Goal: Task Accomplishment & Management: Use online tool/utility

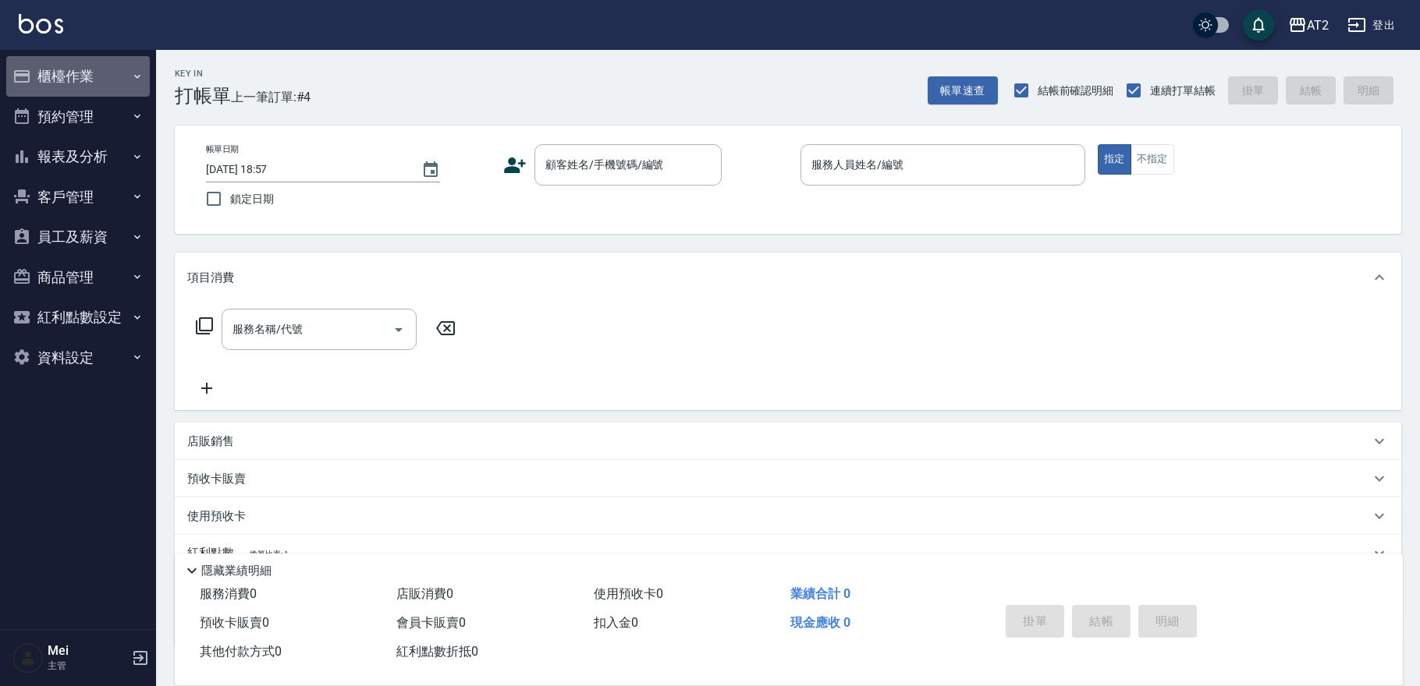
click at [90, 85] on button "櫃檯作業" at bounding box center [78, 76] width 144 height 41
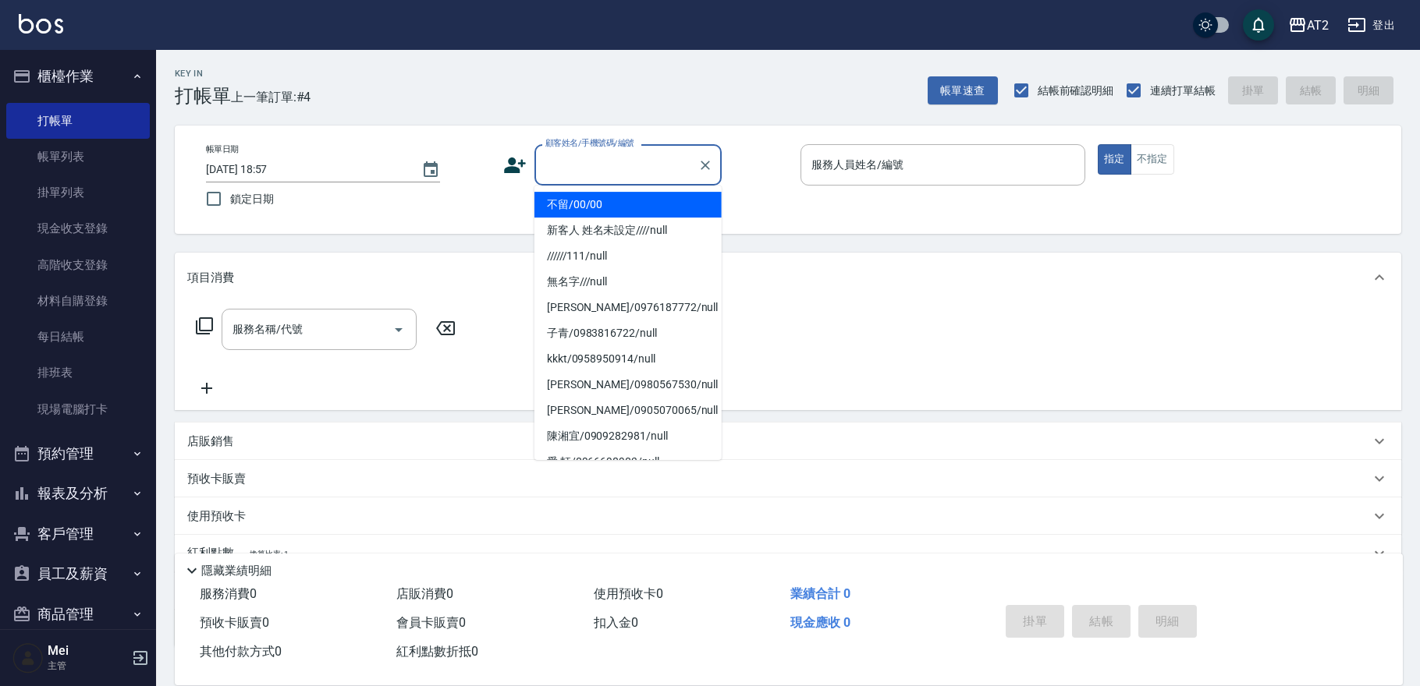
click at [559, 172] on input "顧客姓名/手機號碼/編號" at bounding box center [616, 164] width 150 height 27
click at [577, 206] on li "不留/00/00" at bounding box center [627, 205] width 187 height 26
type input "不留/00/00"
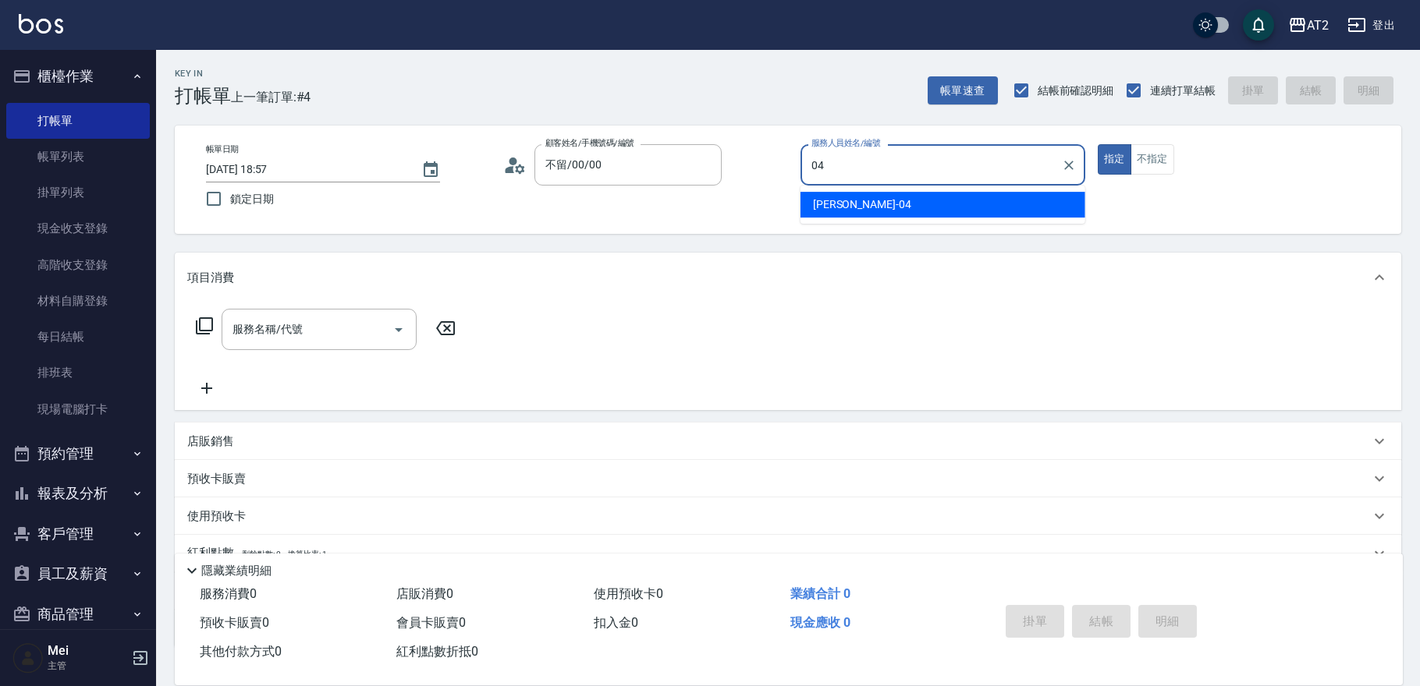
type input "[PERSON_NAME]-04"
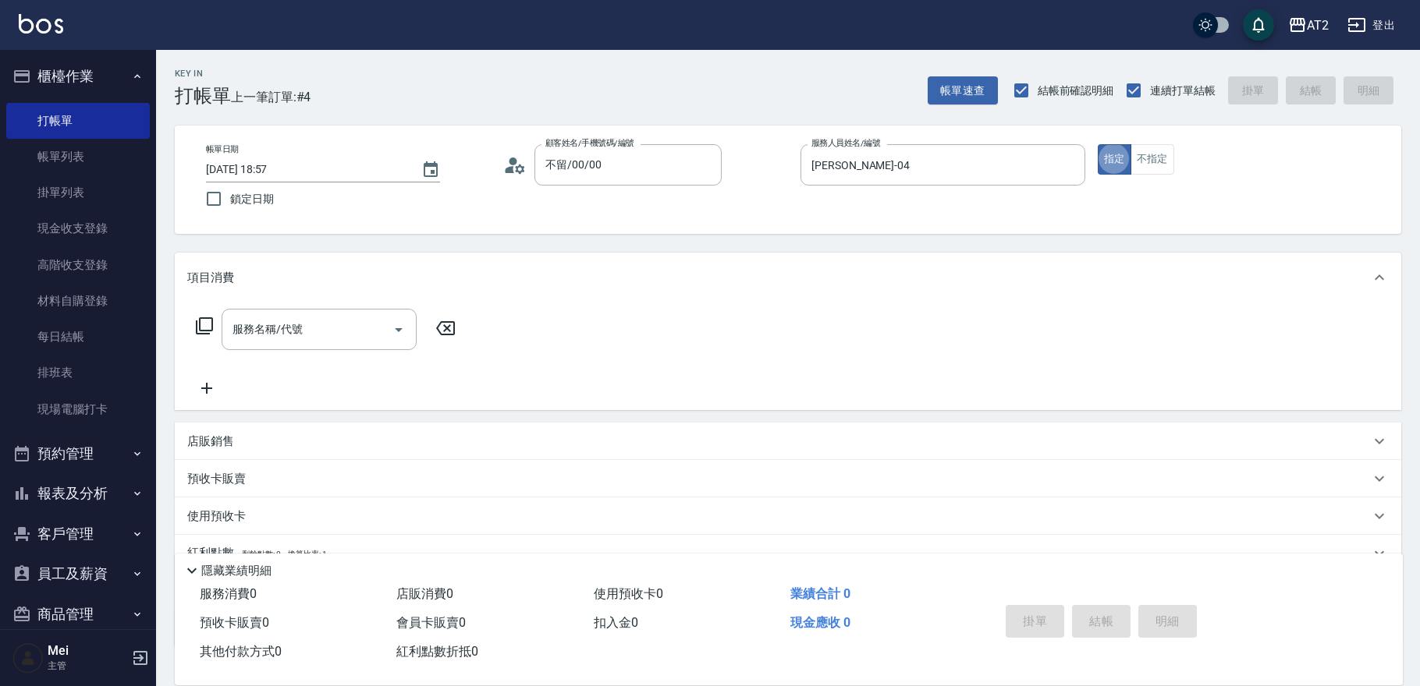
type button "true"
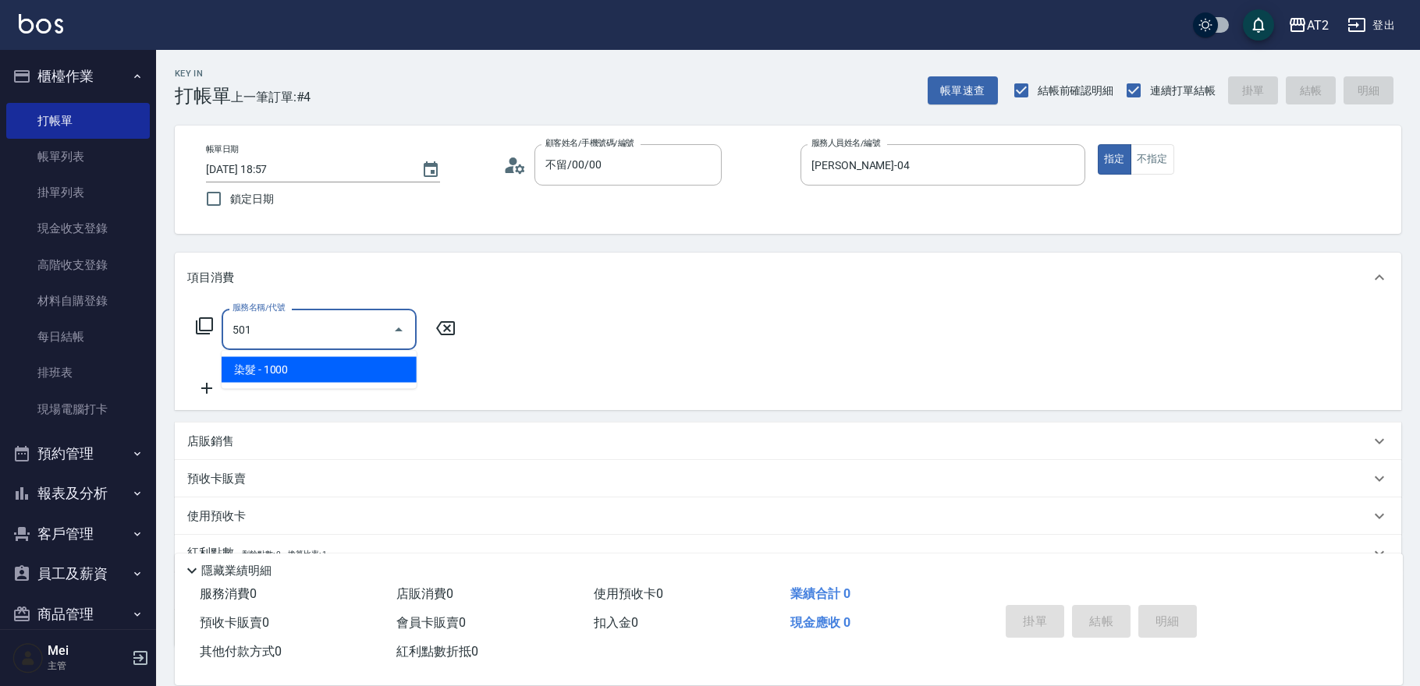
type input "染髮(501)"
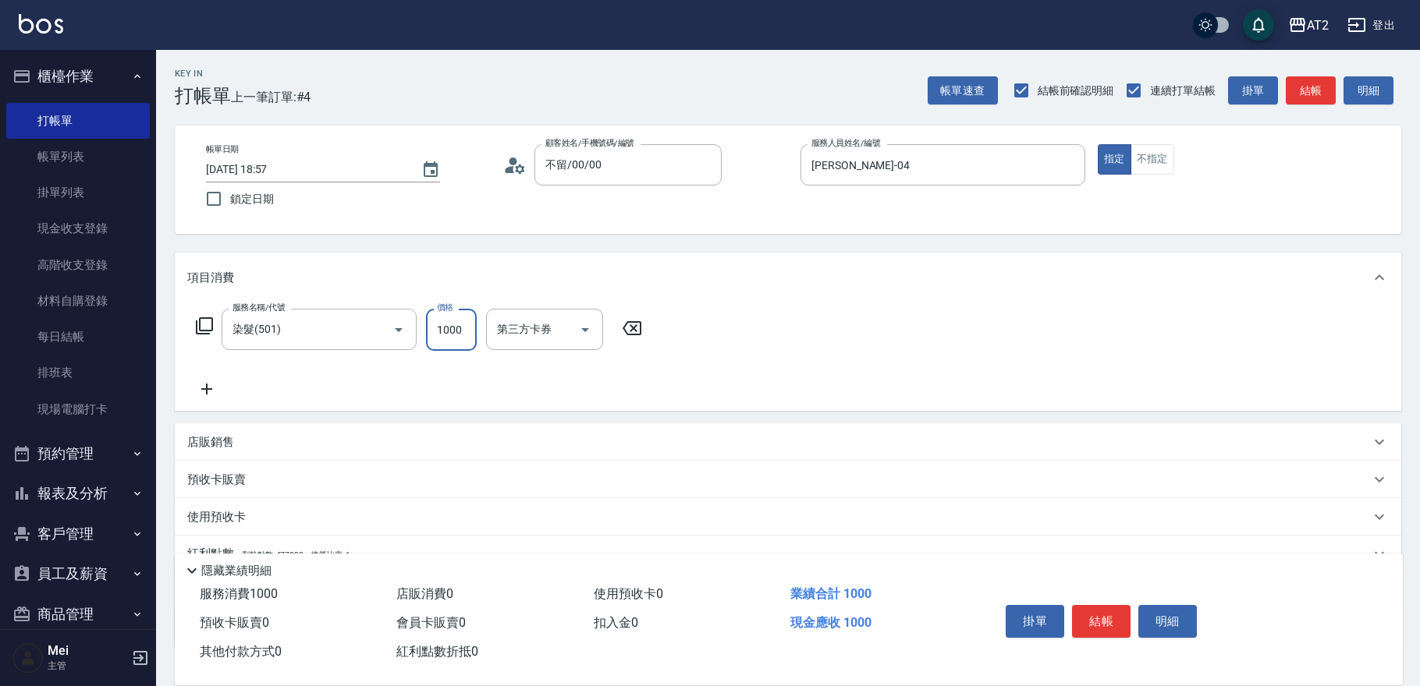
type input "0"
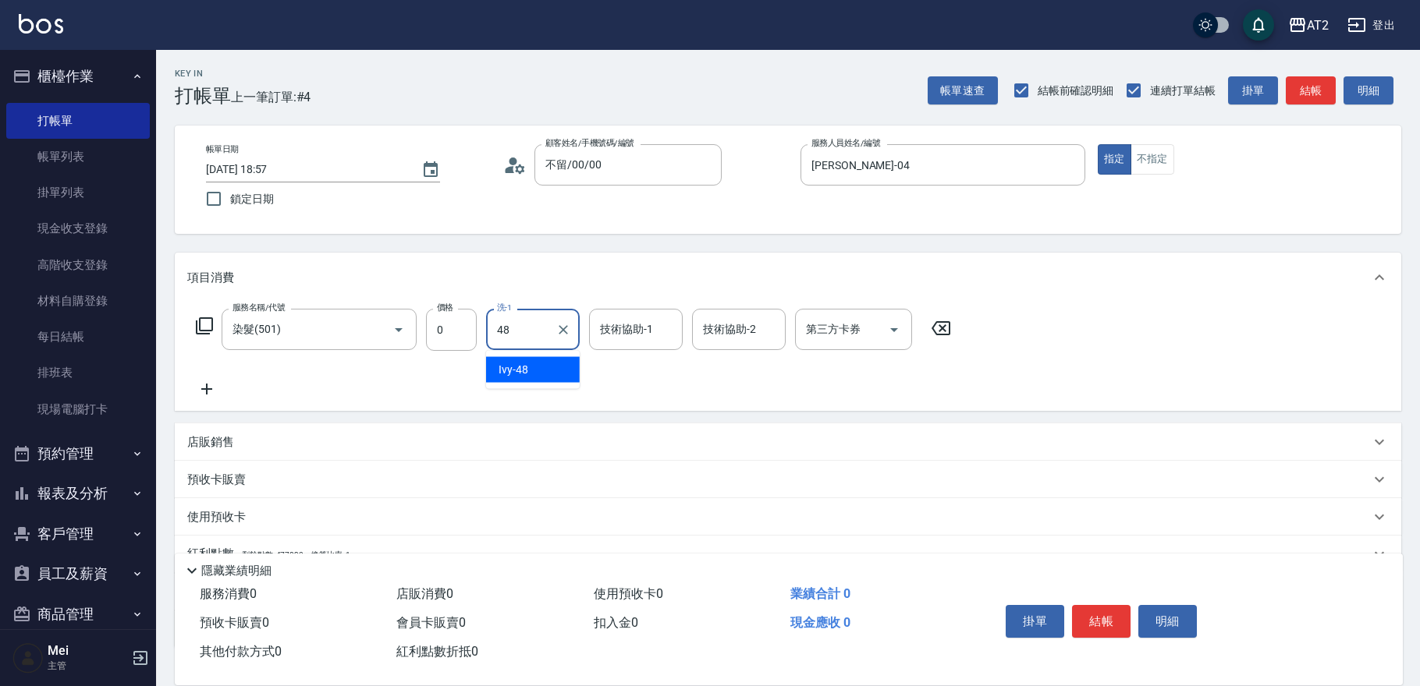
type input "Ivy-48"
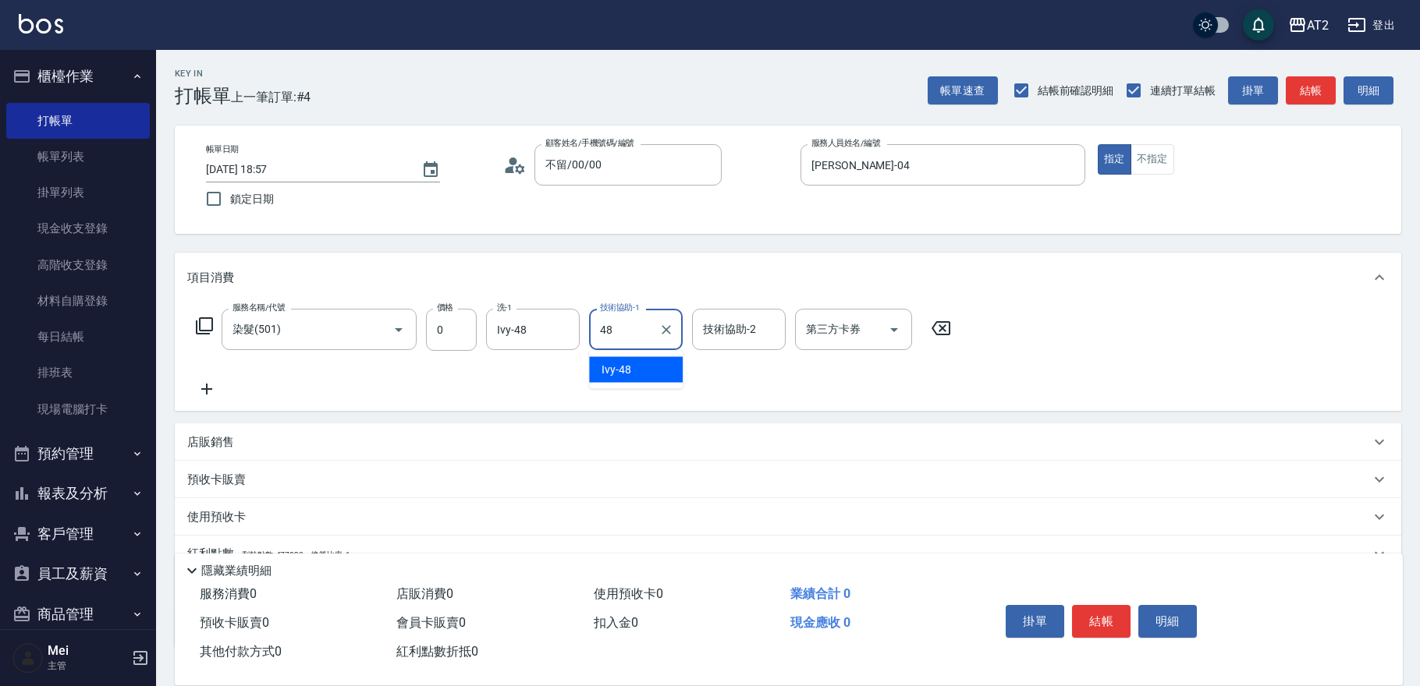
type input "Ivy-48"
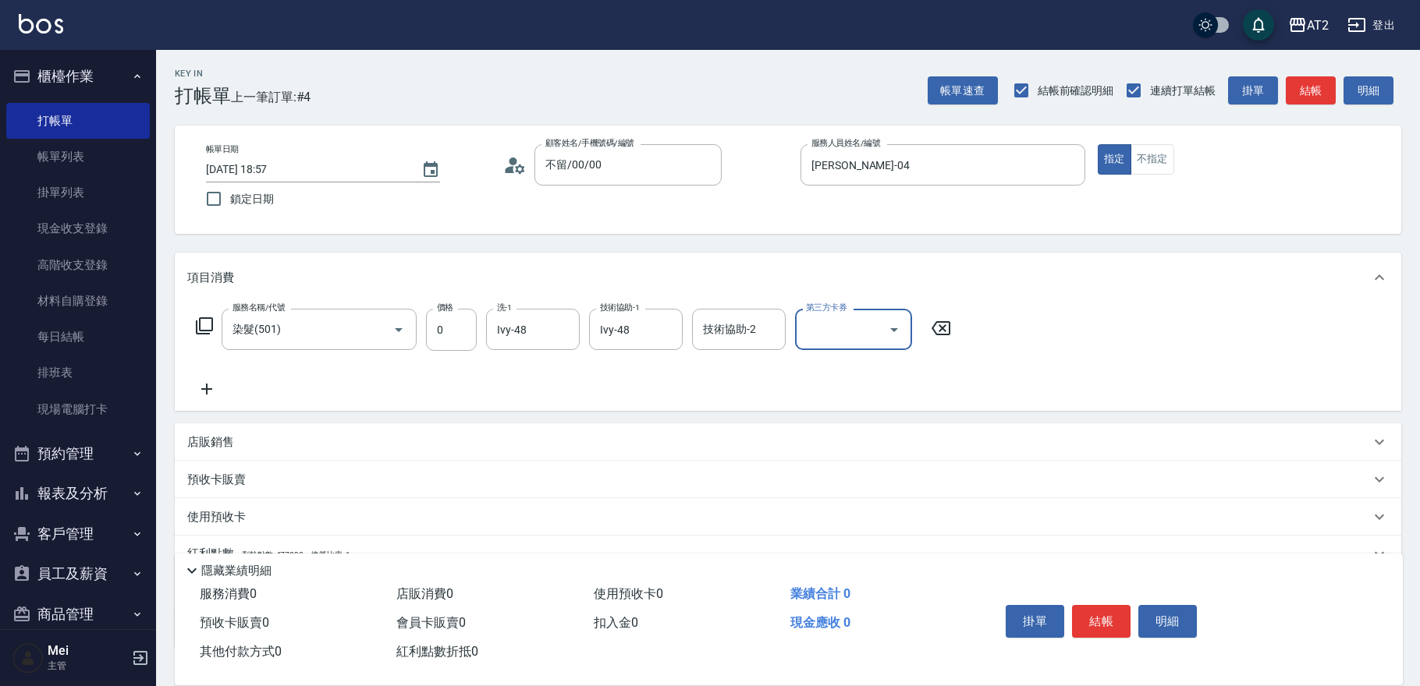
click at [203, 386] on icon at bounding box center [206, 389] width 39 height 19
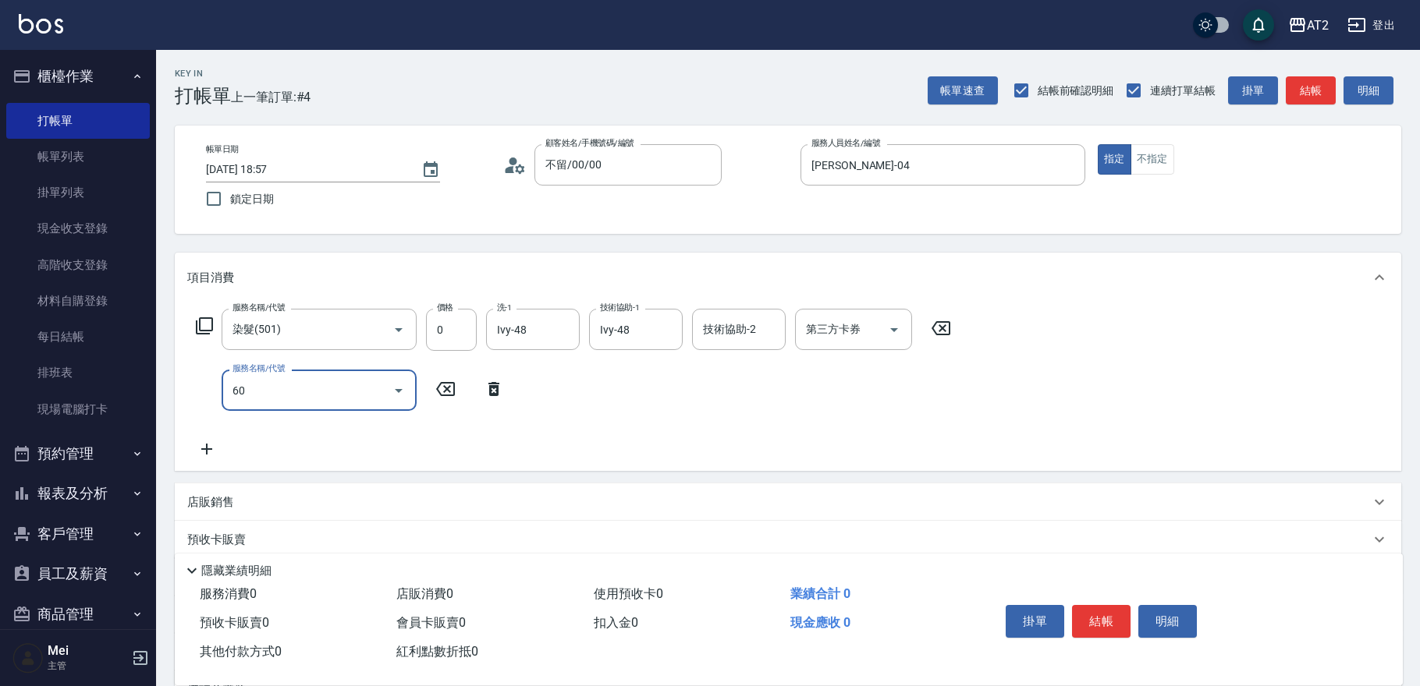
type input "601"
type input "100"
type input "自備護髮(601)"
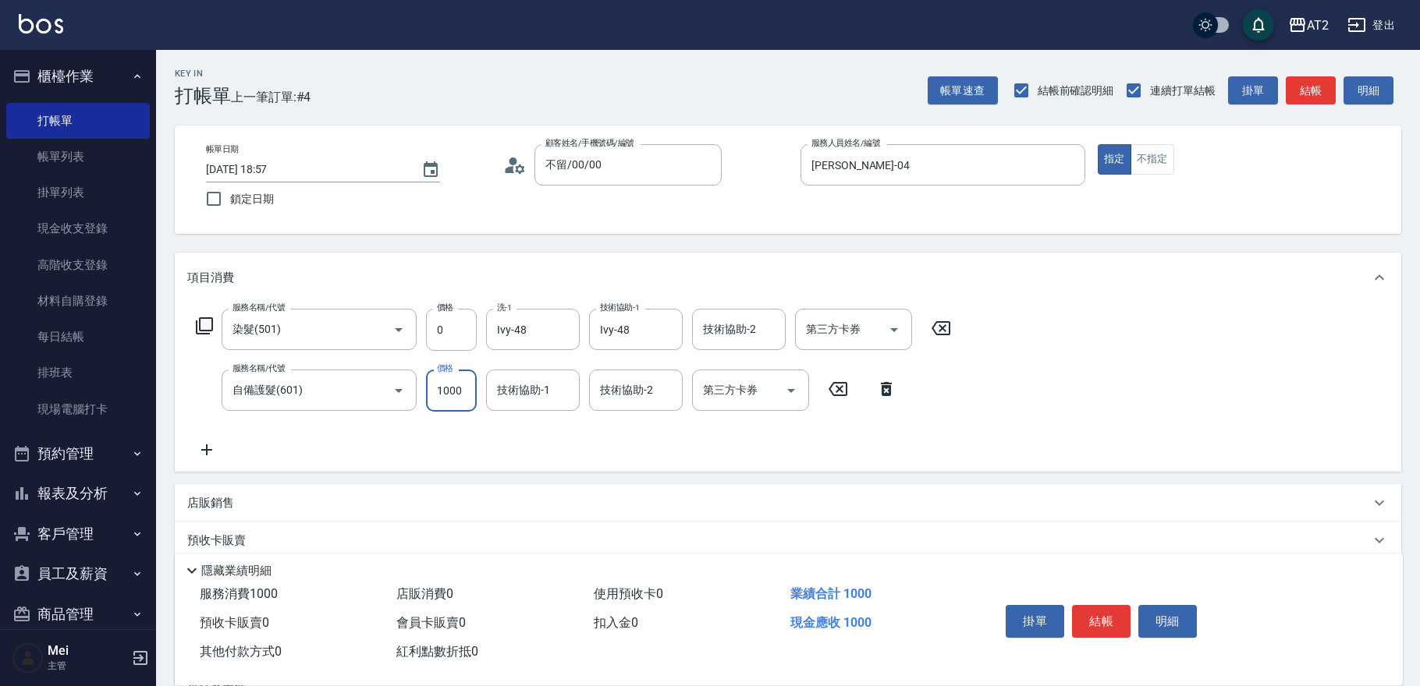
type input "0"
type input "25"
type input "20"
type input "250"
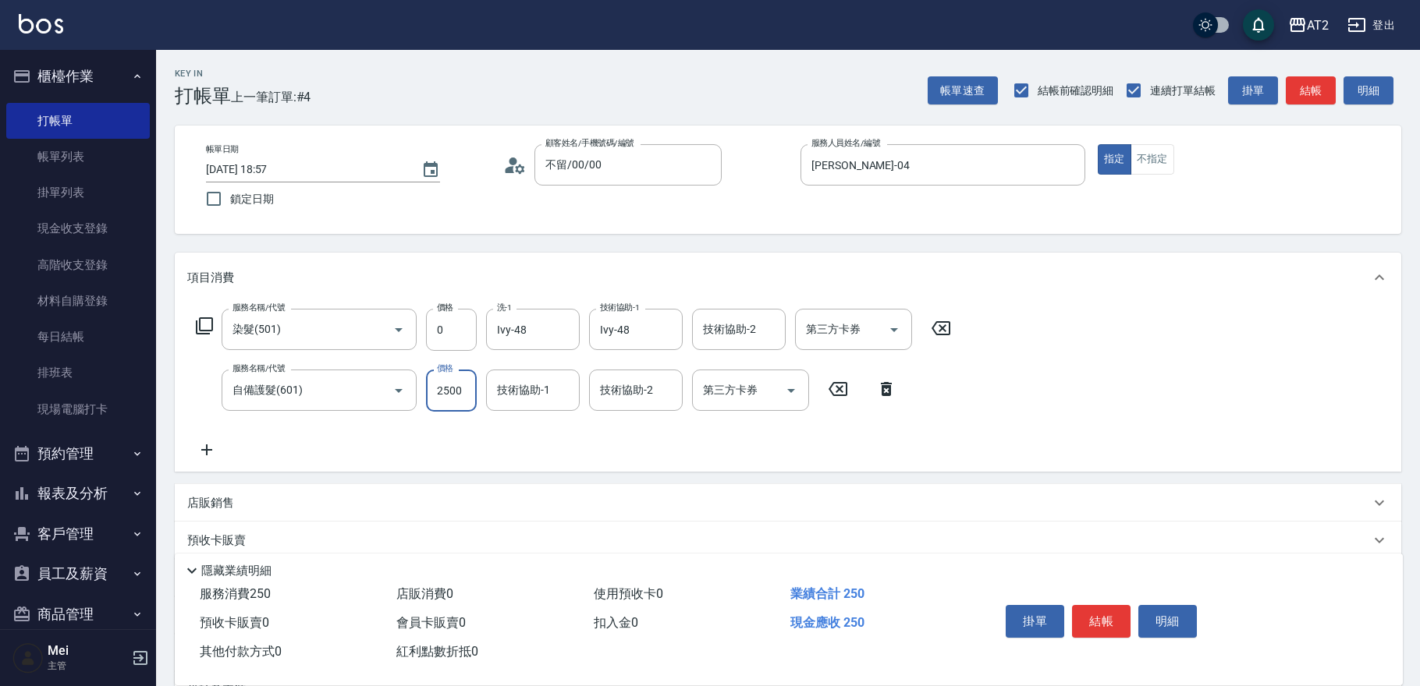
type input "2500"
type input "Ivy-48"
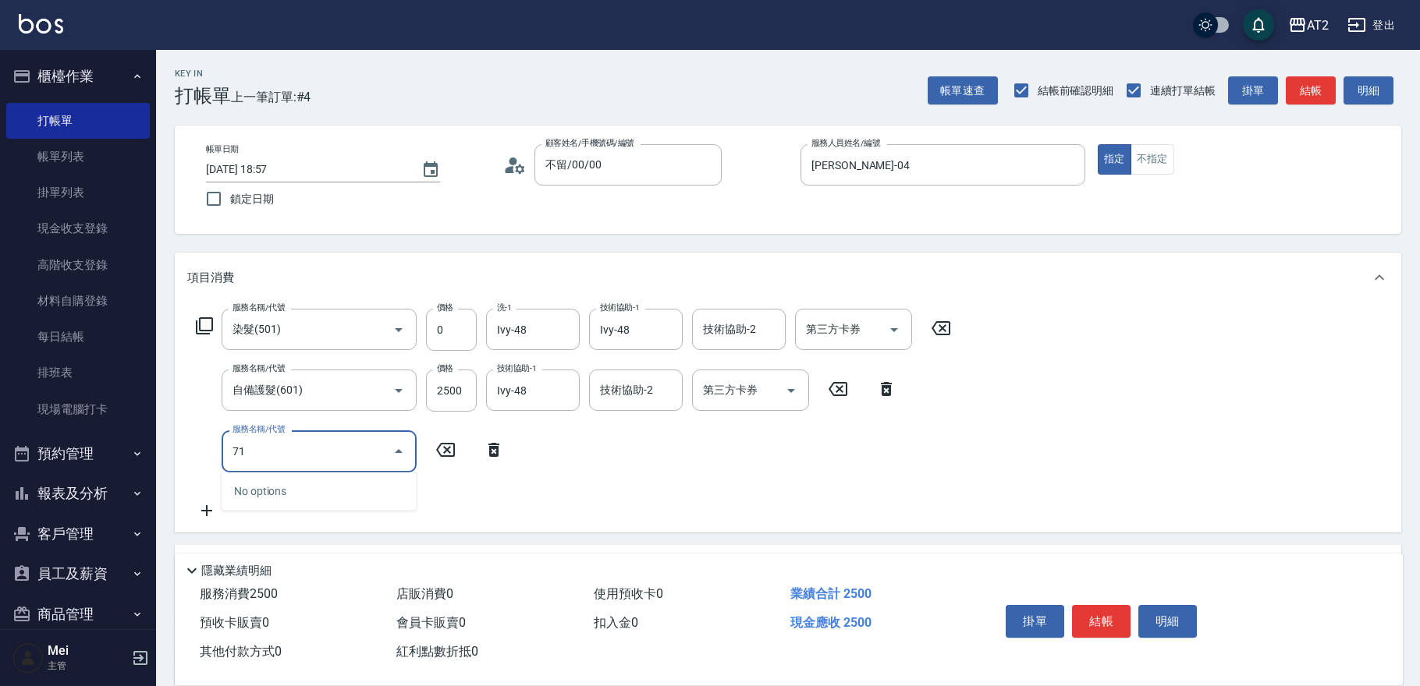
type input "714"
type input "400"
type input "單拆/單串(714)"
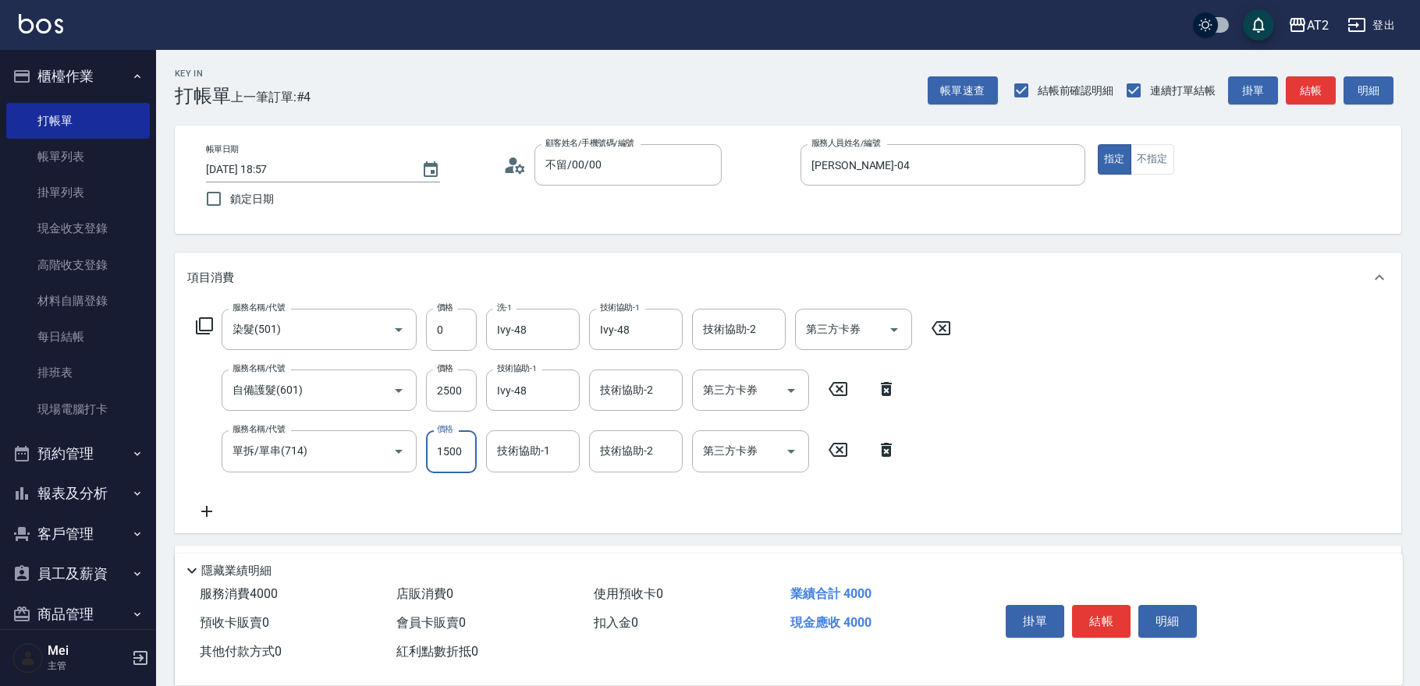
type input "250"
type input "150"
type input "400"
type input "1500"
type input "[DEMOGRAPHIC_DATA]-45"
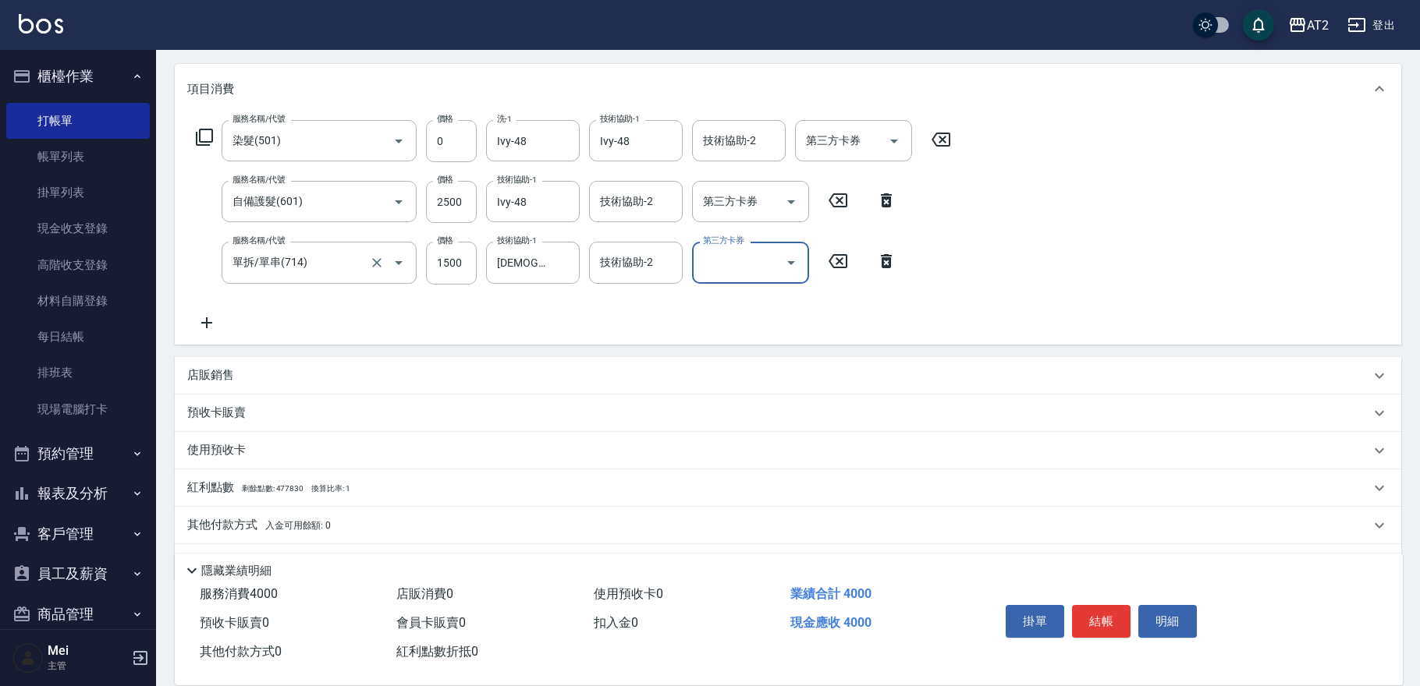
scroll to position [230, 0]
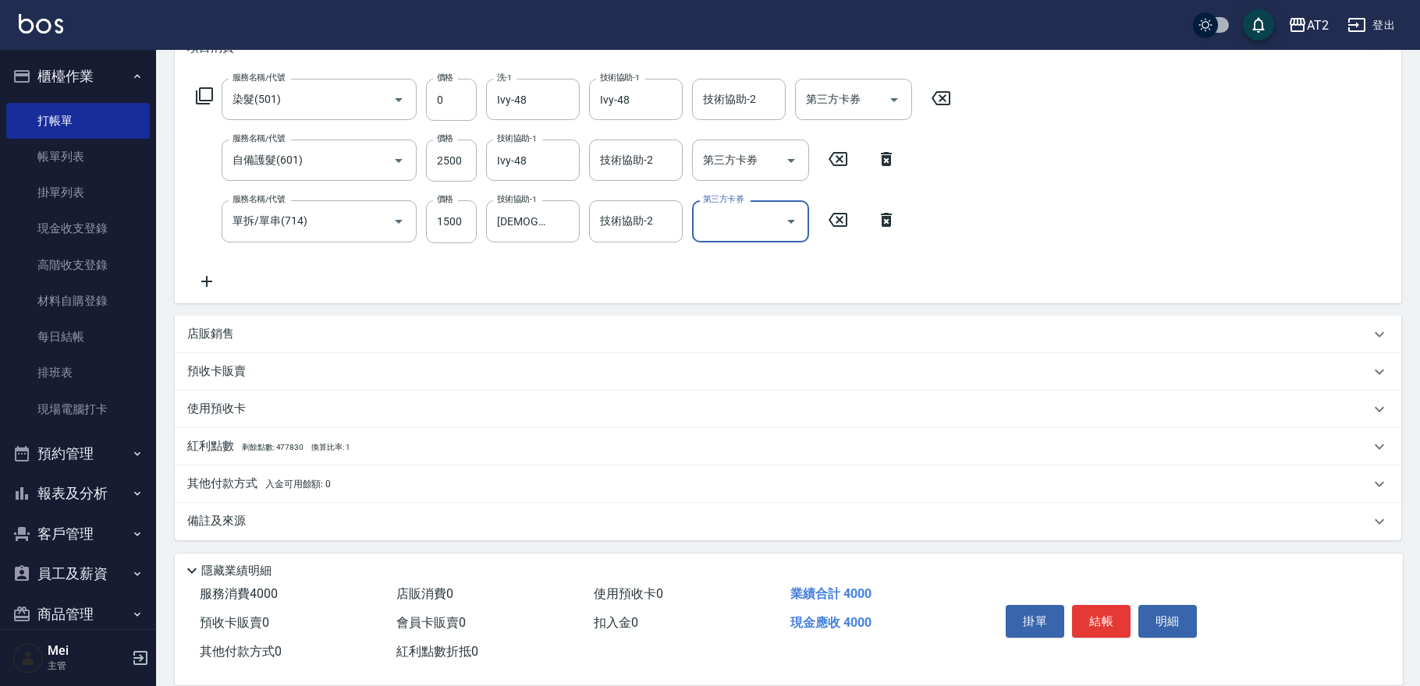
click at [217, 282] on icon at bounding box center [206, 281] width 39 height 19
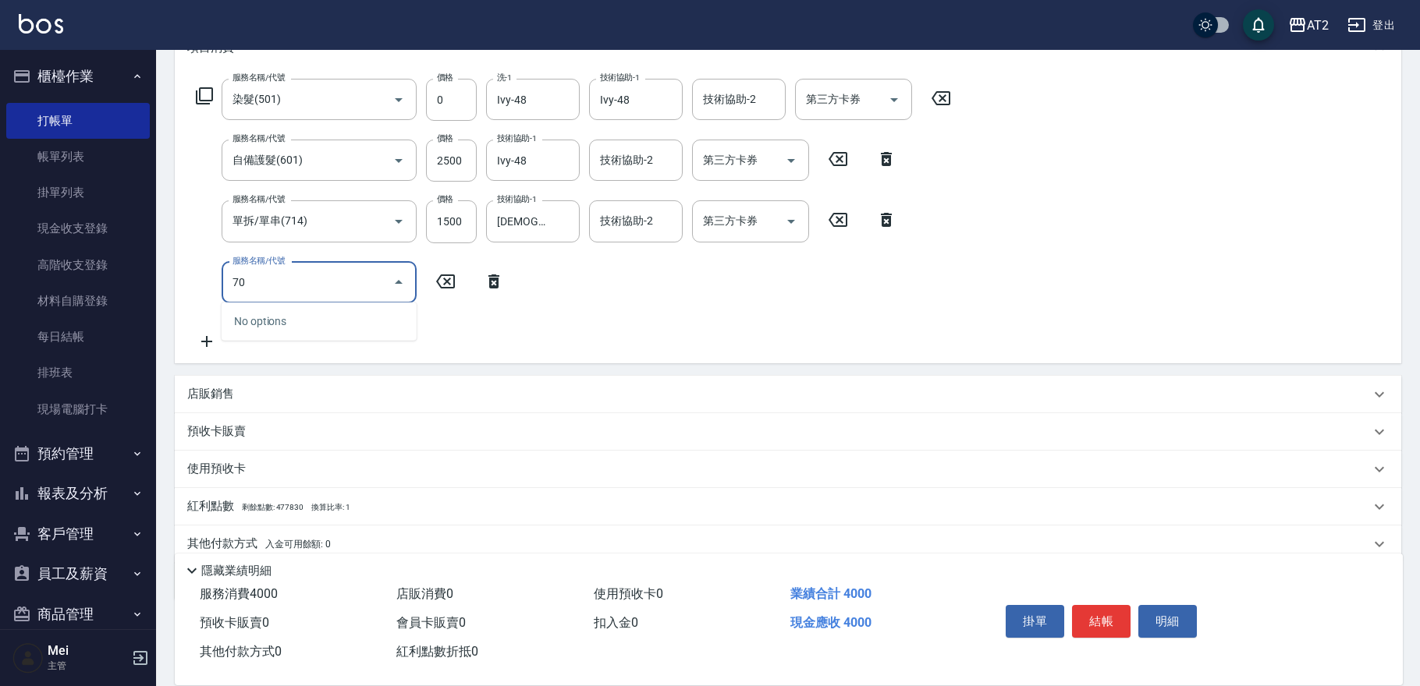
type input "704"
type input "900"
type input "新羽毛鉑金接髮(704)"
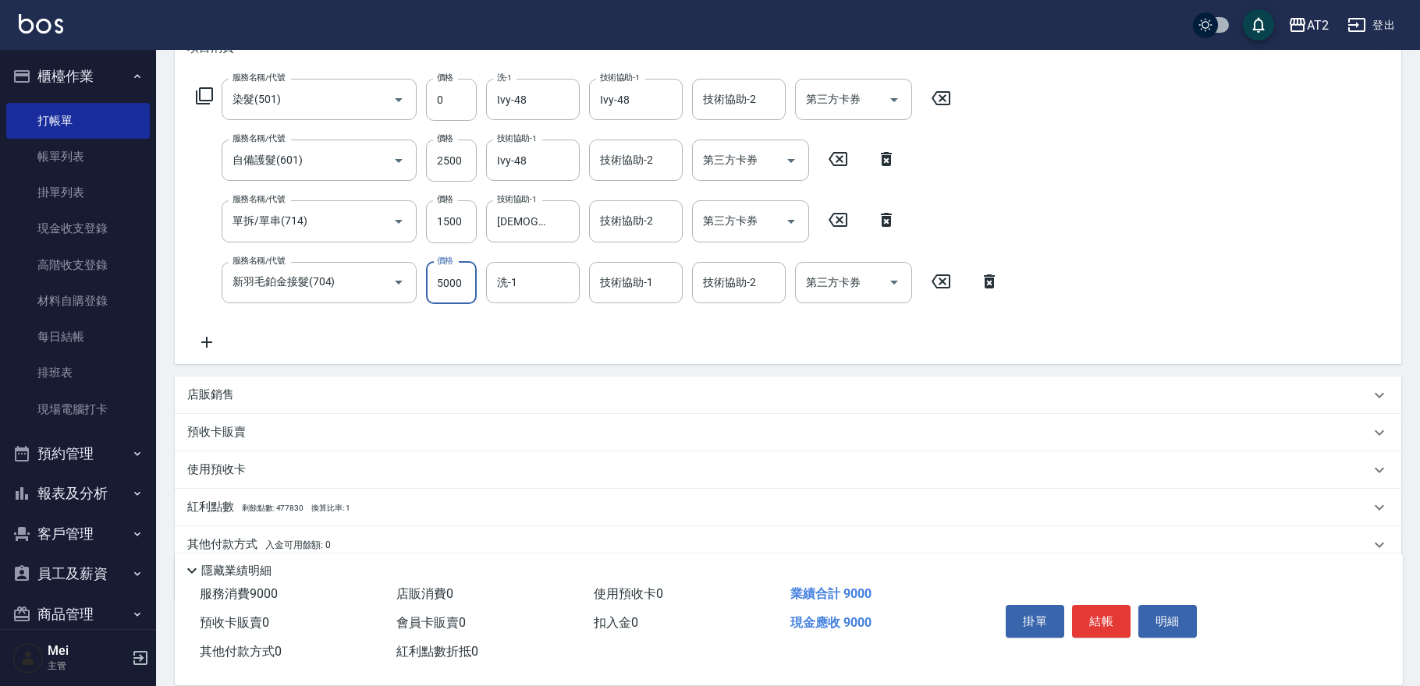
type input "1"
type input "400"
type input "16"
type input "410"
type input "165"
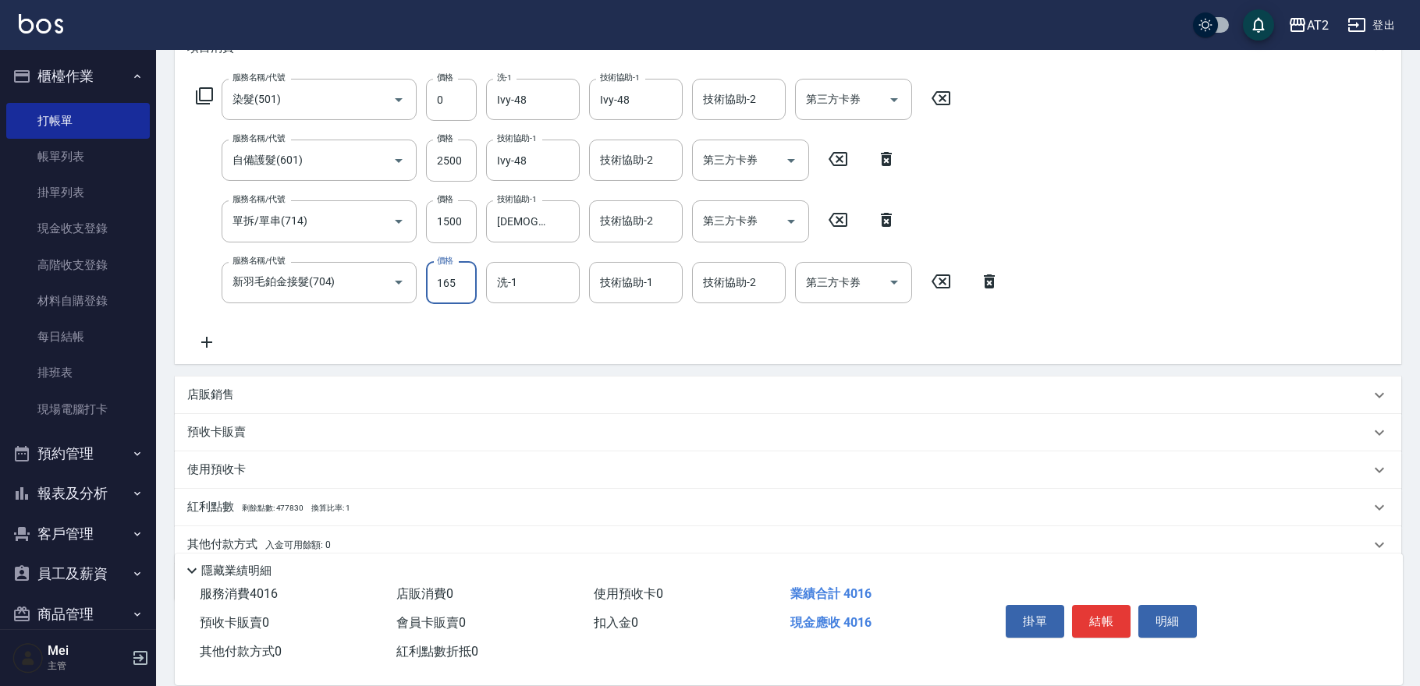
type input "560"
type input "16560"
type input "2050"
type input "1656"
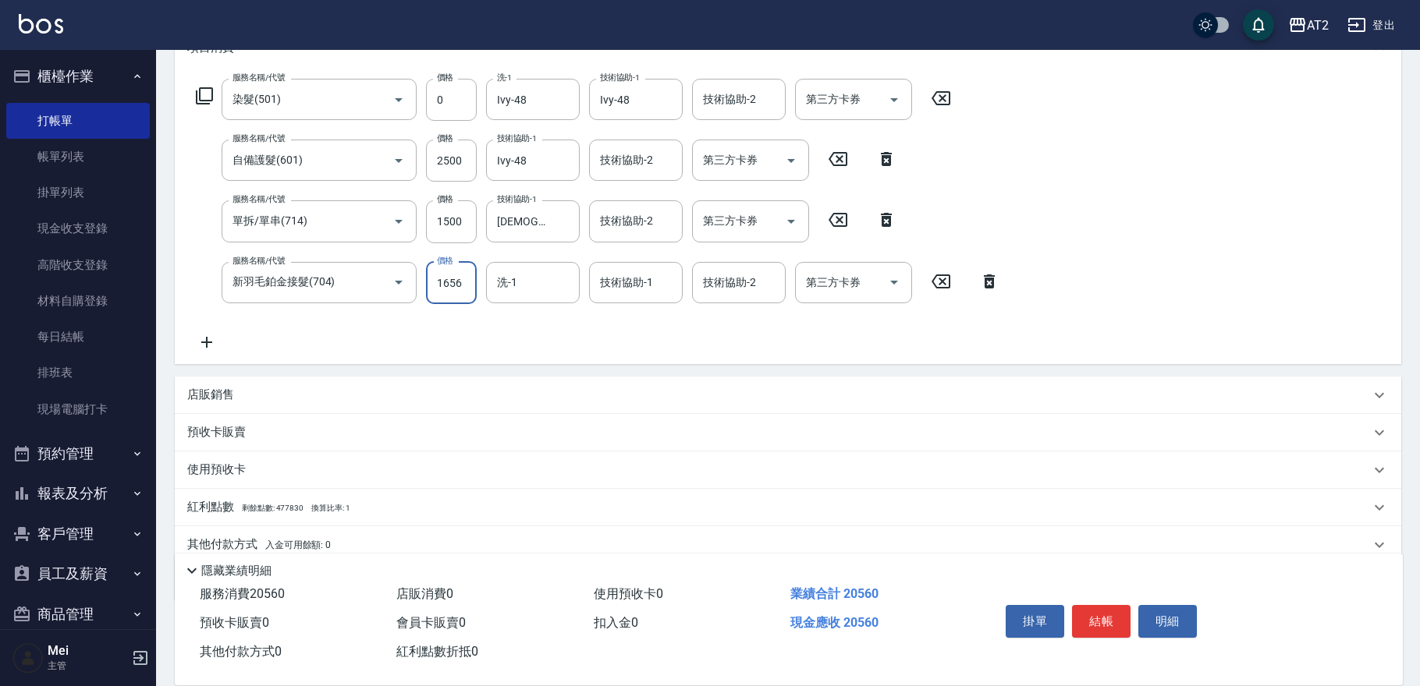
type input "560"
type input "165"
type input "410"
type input "16"
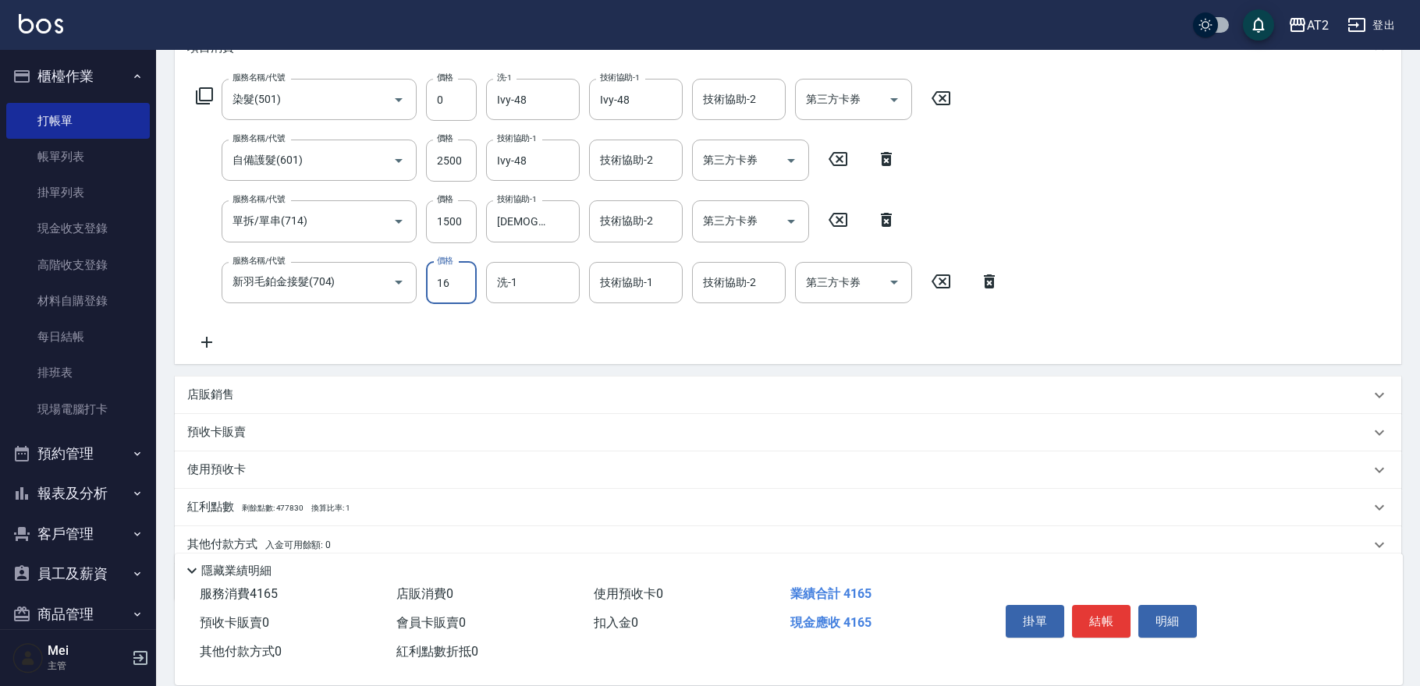
type input "400"
type input "774"
type input "470"
type input "7744"
type input "1170"
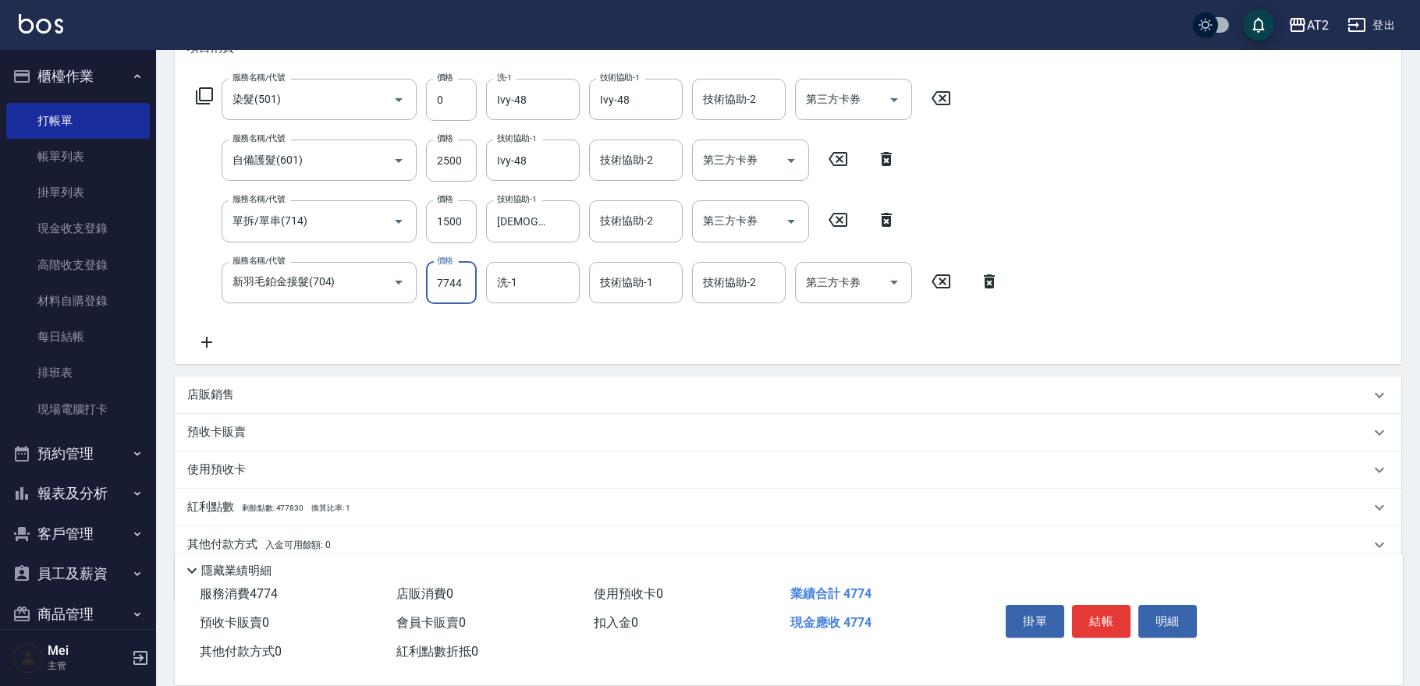
type input "77440"
type input "8140"
type input "7440"
type input "1140"
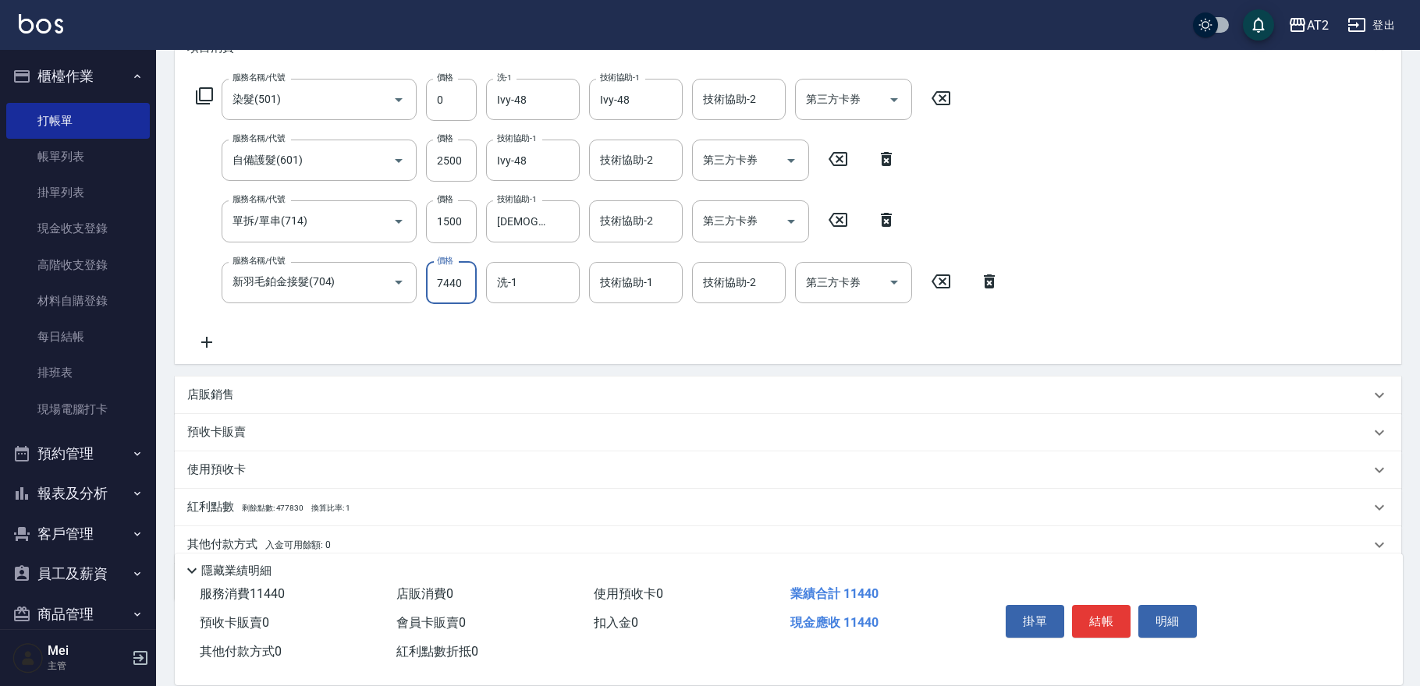
scroll to position [0, 0]
type input "7440"
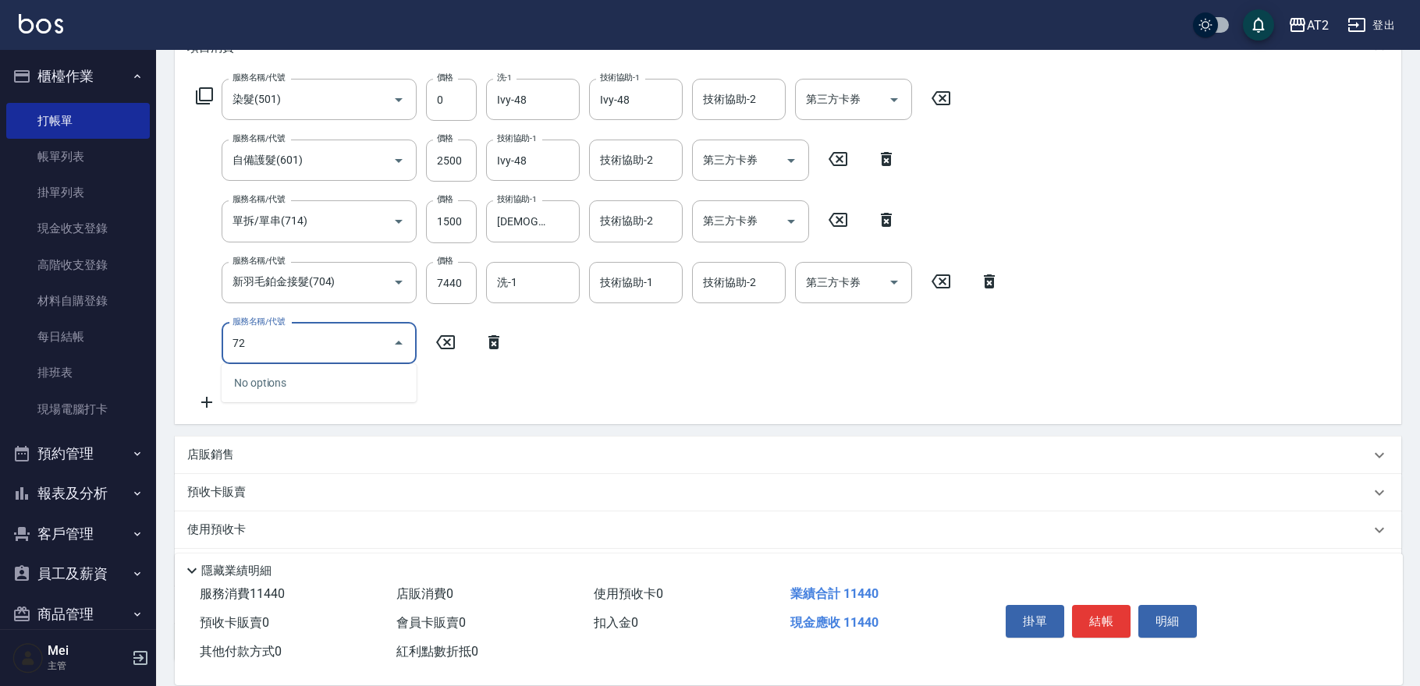
type input "725"
type input "1740"
type input "有色仙女羽毛髮(725)"
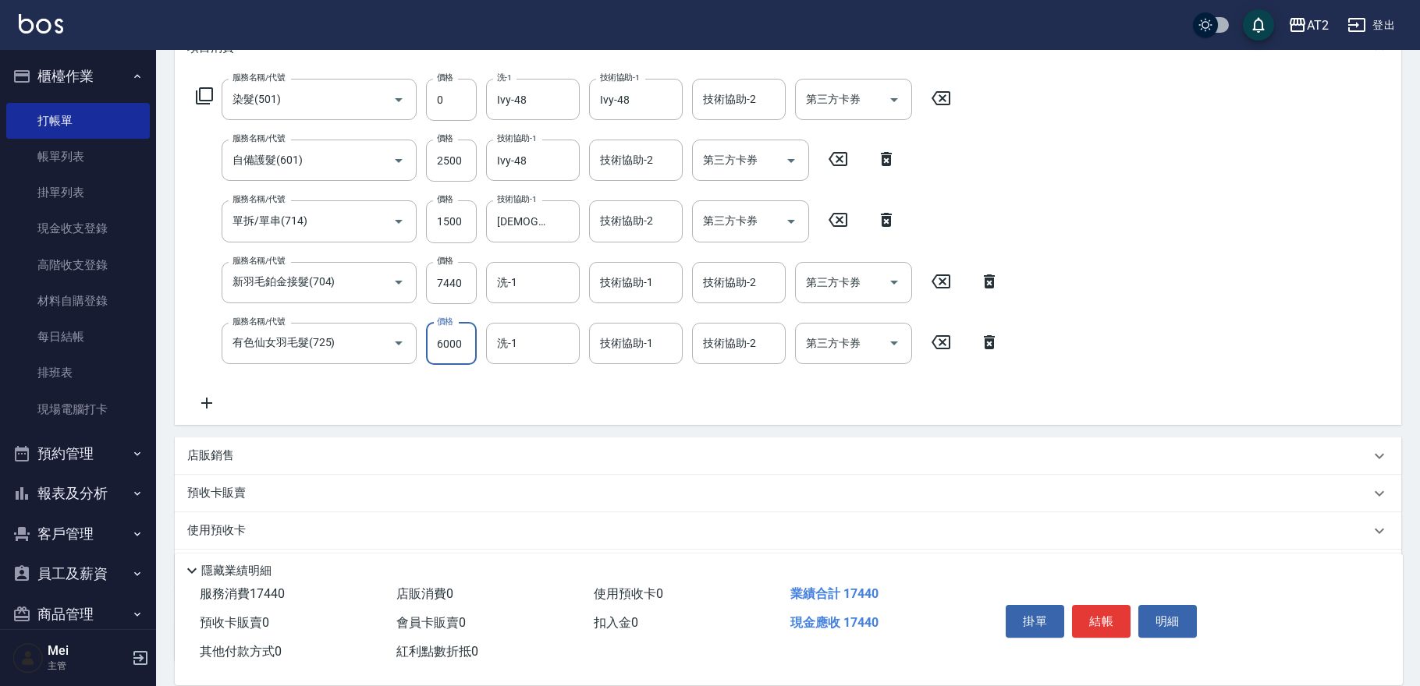
type input "5"
type input "1140"
type input "51"
type input "1190"
type input "5120"
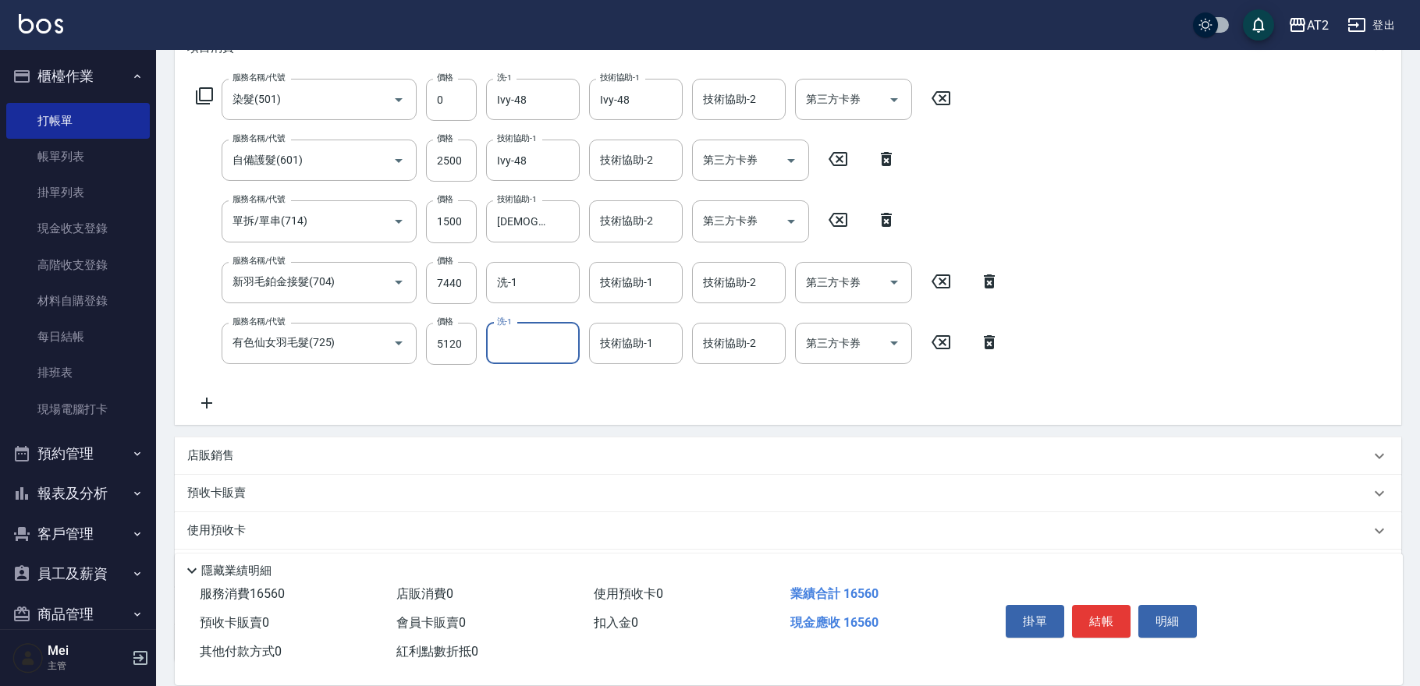
type input "1650"
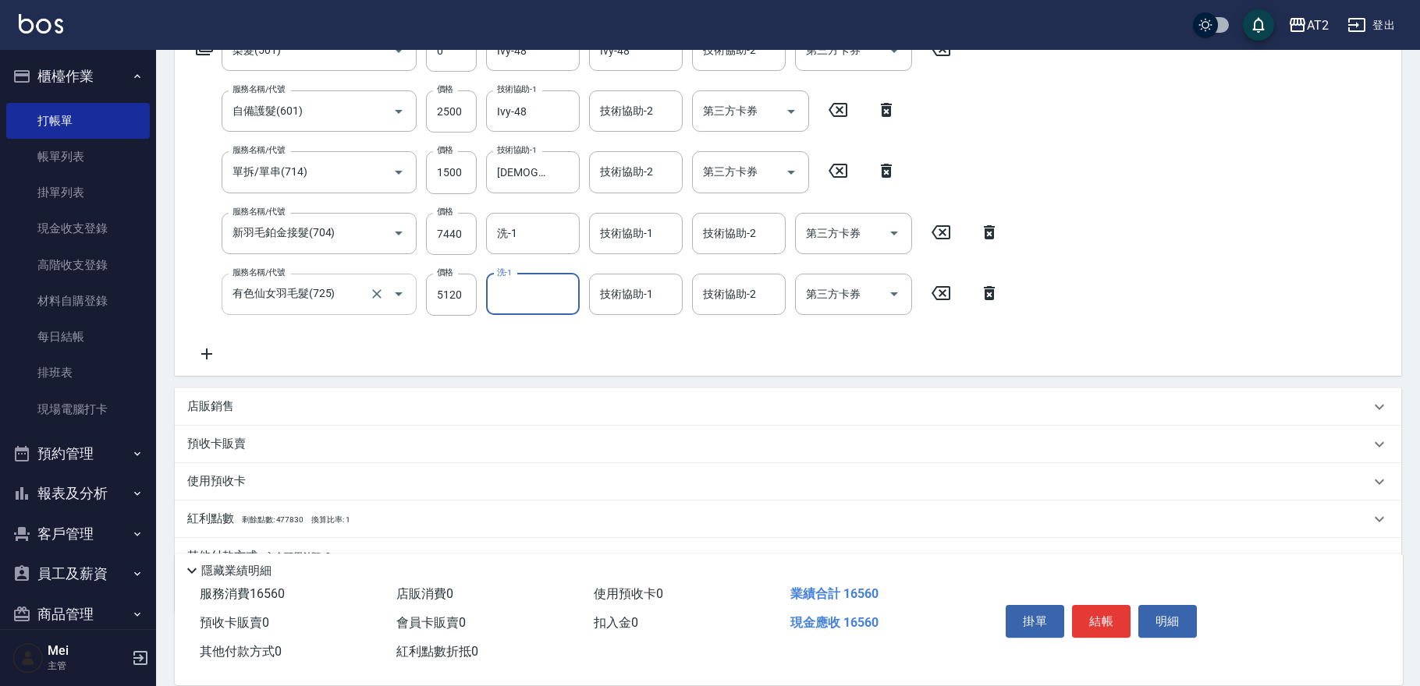
scroll to position [352, 0]
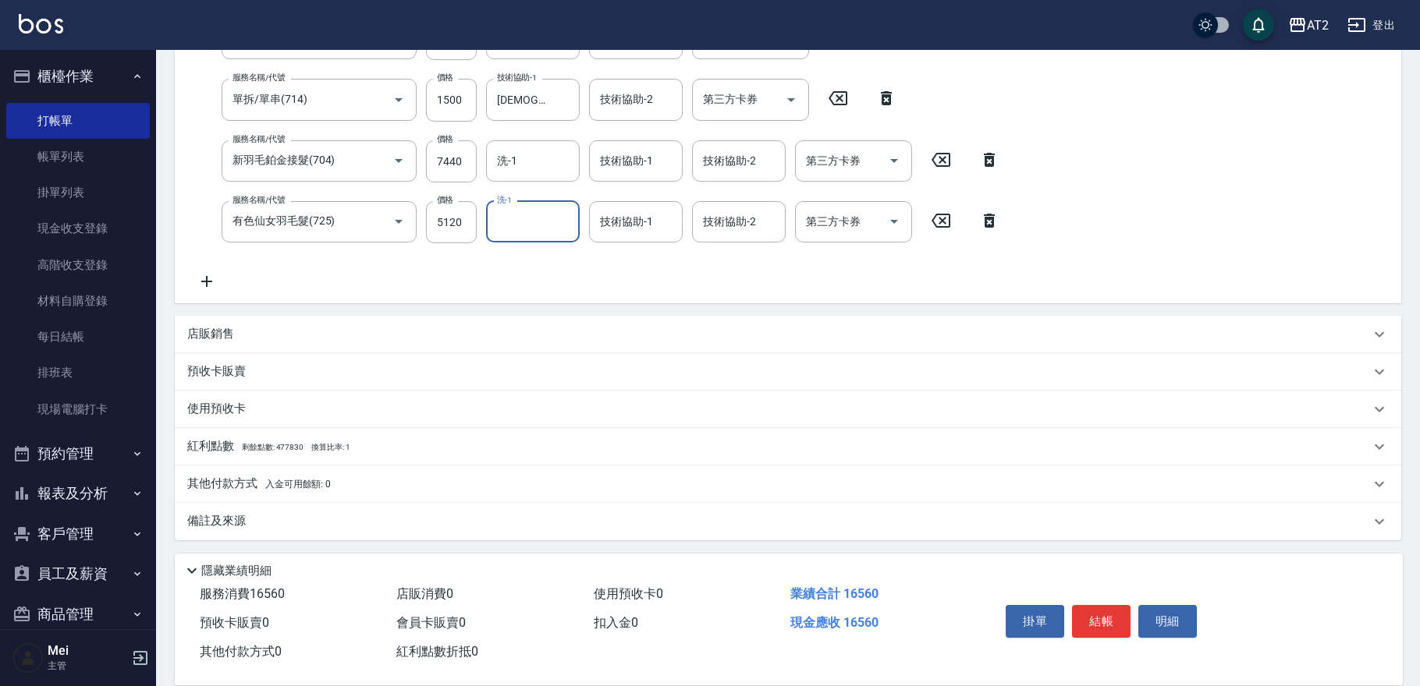
click at [309, 491] on p "其他付款方式 入金可用餘額: 0" at bounding box center [259, 484] width 144 height 17
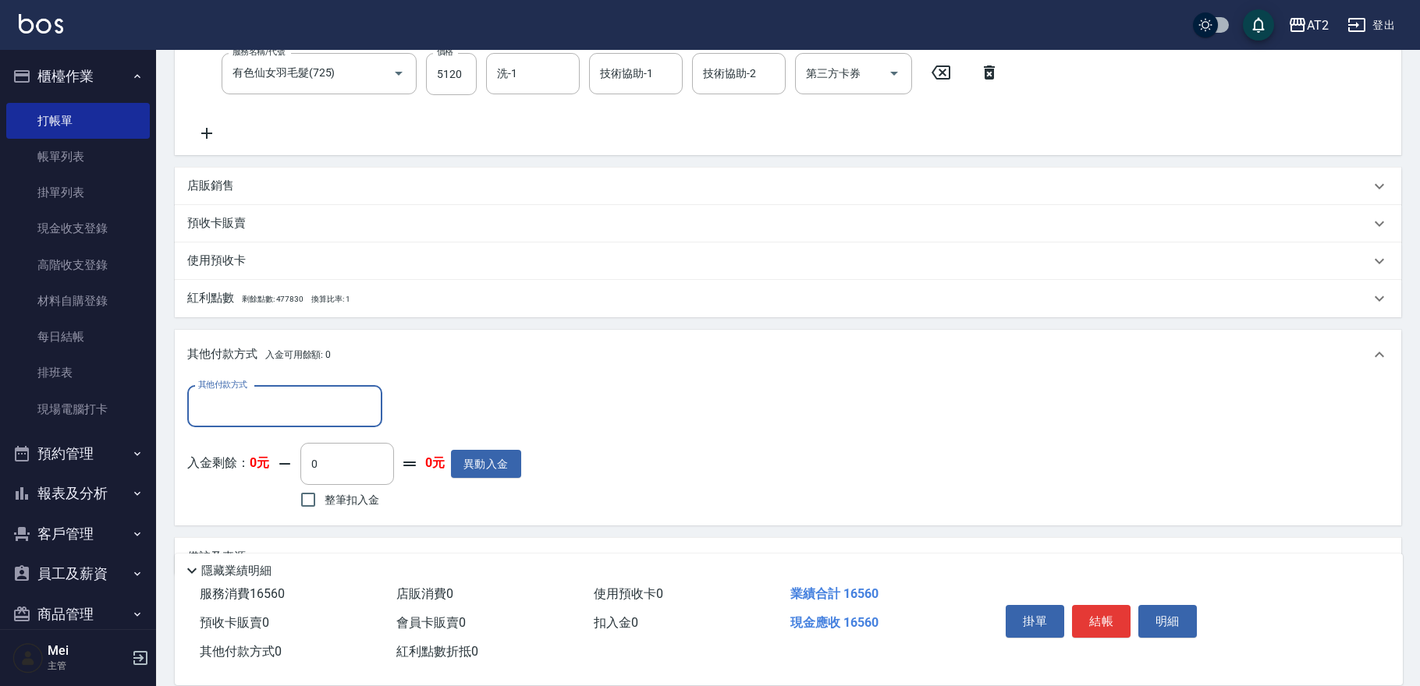
scroll to position [528, 0]
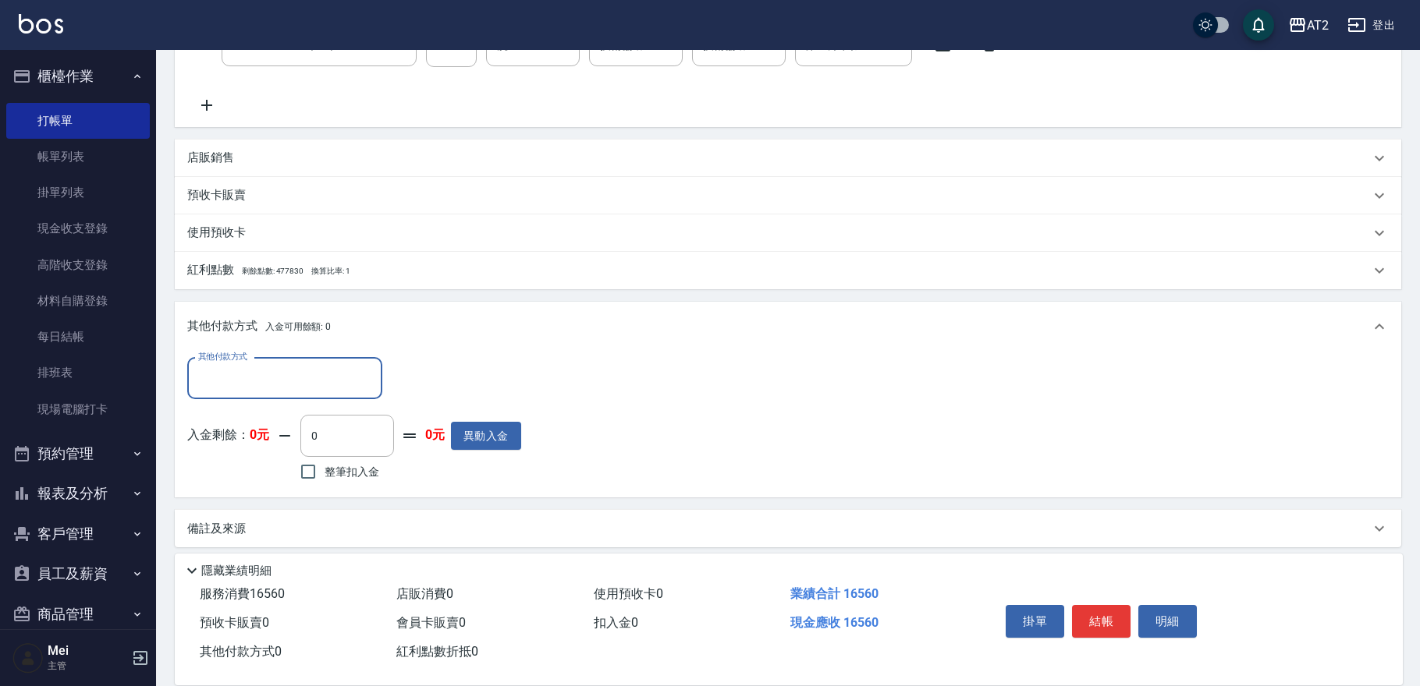
click at [288, 373] on input "其他付款方式" at bounding box center [284, 378] width 181 height 27
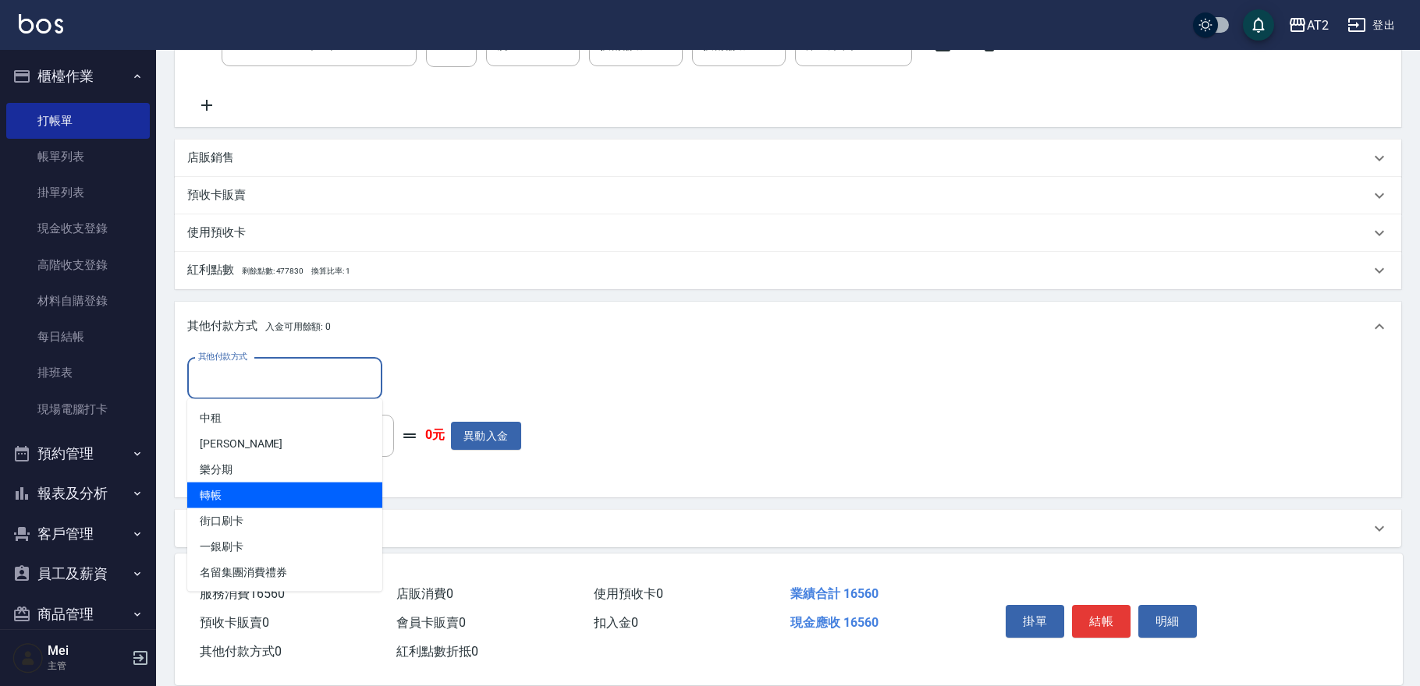
click at [306, 505] on span "轉帳" at bounding box center [284, 496] width 195 height 26
type input "轉帳"
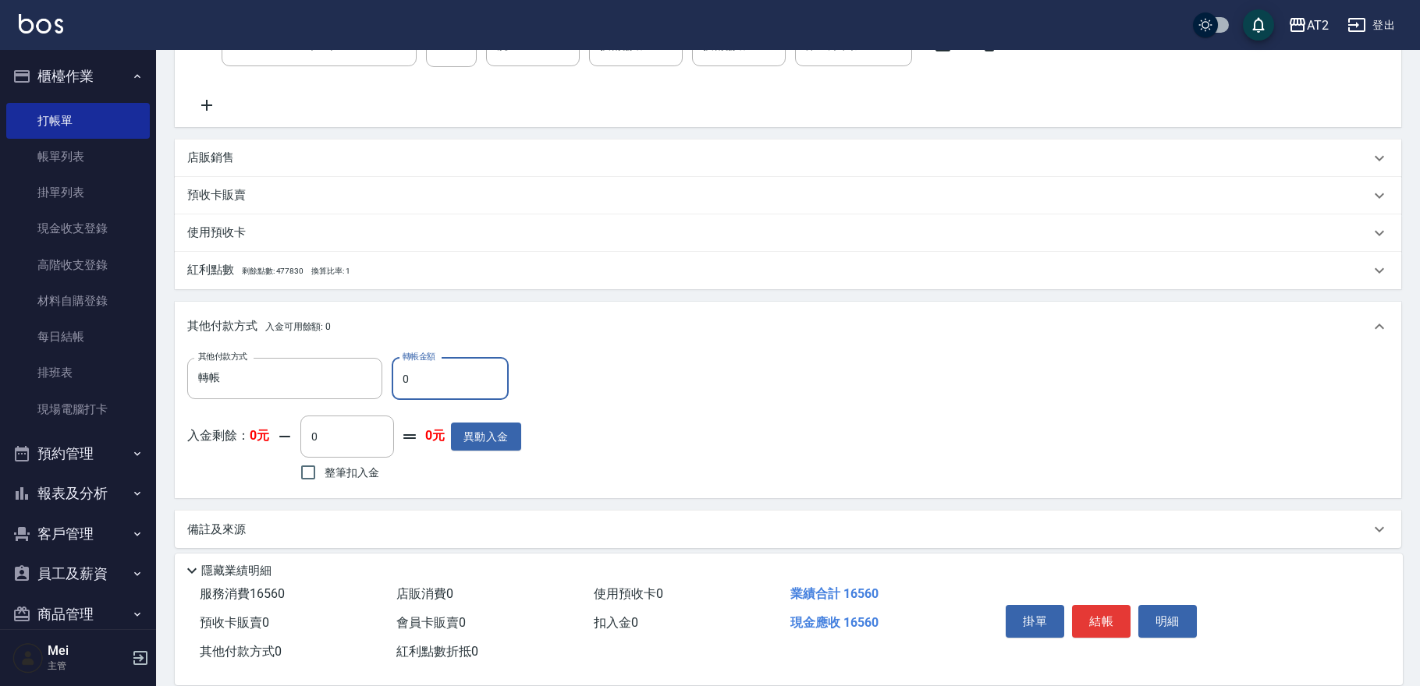
click at [411, 383] on input "0" at bounding box center [450, 379] width 117 height 42
type input "16"
type input "1630"
type input "1656"
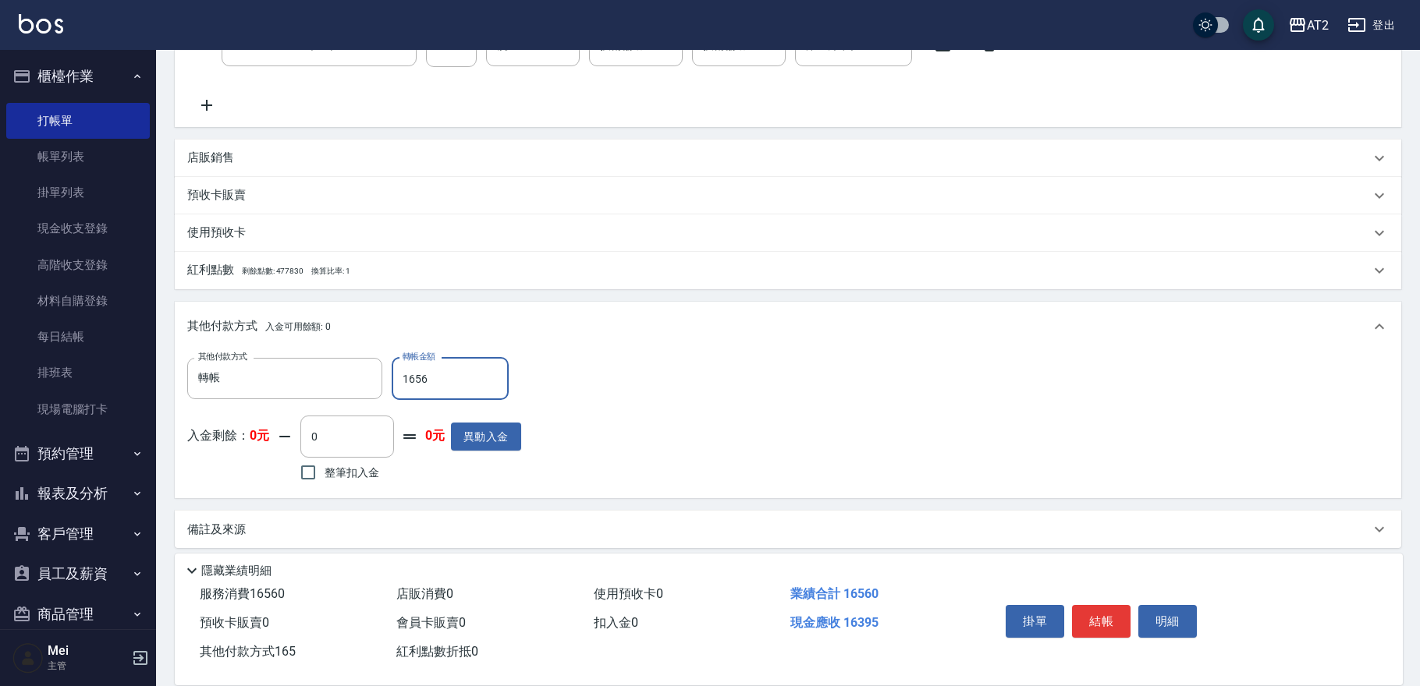
type input "0"
type input "16560"
type input "[DATE] 19:04"
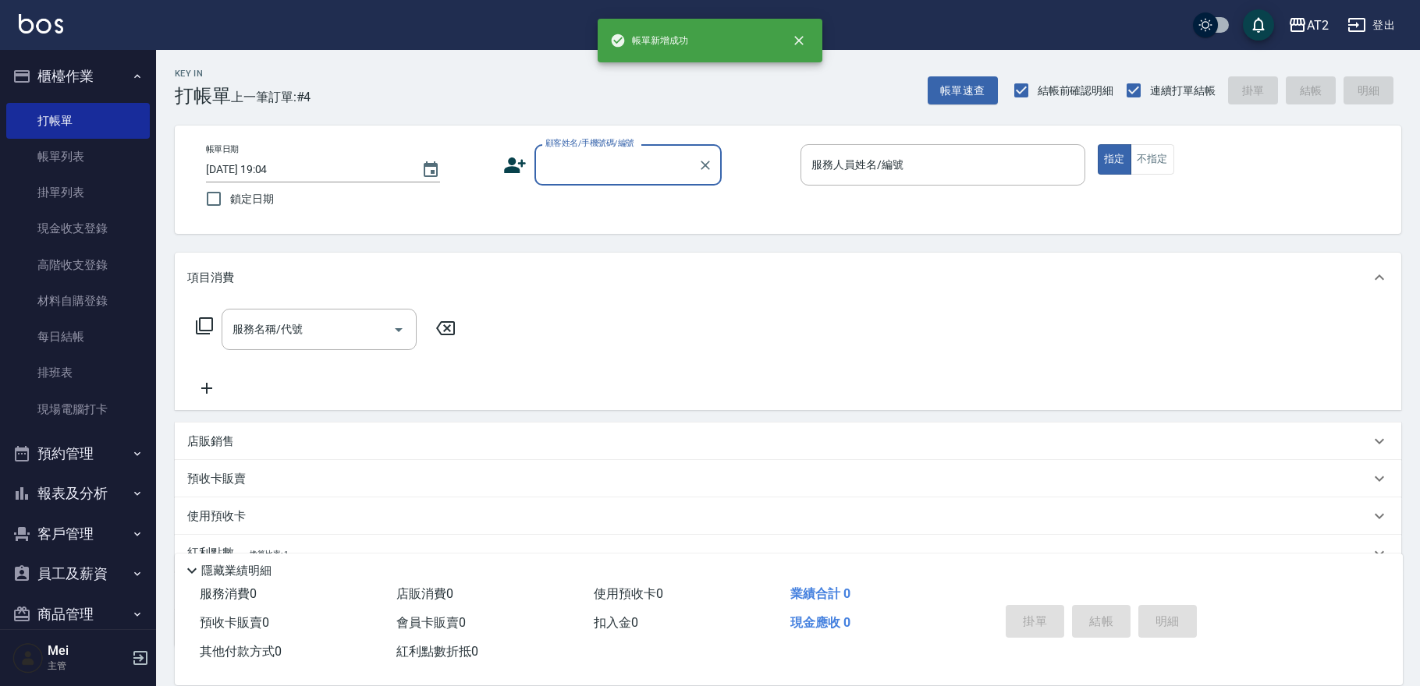
scroll to position [0, 0]
click at [614, 186] on div "帳單日期 [DATE] 19:04 鎖定日期 顧客姓名/手機號碼/編號 顧客姓名/手機號碼/編號 服務人員姓名/編號 服務人員姓名/編號 指定 不指定" at bounding box center [787, 179] width 1189 height 71
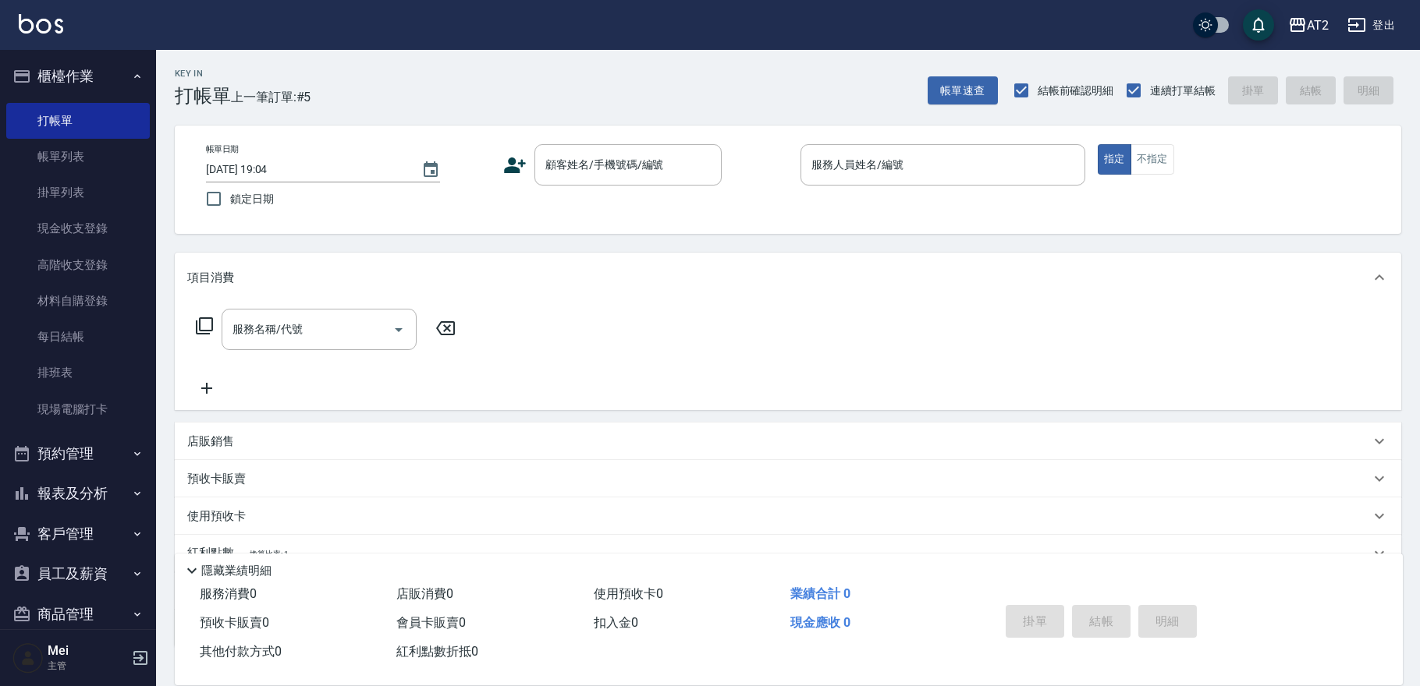
drag, startPoint x: 608, startPoint y: 177, endPoint x: 600, endPoint y: 204, distance: 28.6
click at [607, 181] on div "顧客姓名/手機號碼/編號" at bounding box center [627, 164] width 187 height 41
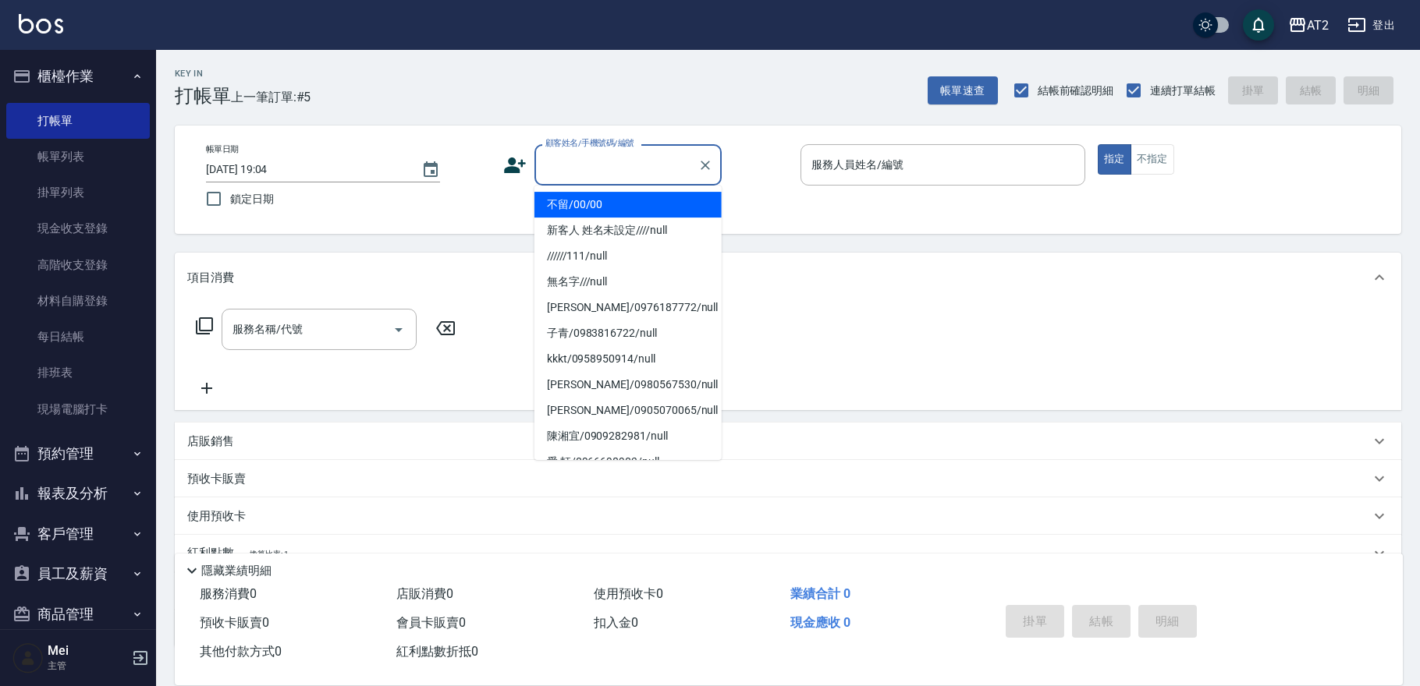
click at [608, 178] on input "顧客姓名/手機號碼/編號" at bounding box center [616, 164] width 150 height 27
click at [604, 210] on li "不留/00/00" at bounding box center [627, 205] width 187 height 26
type input "不留/00/00"
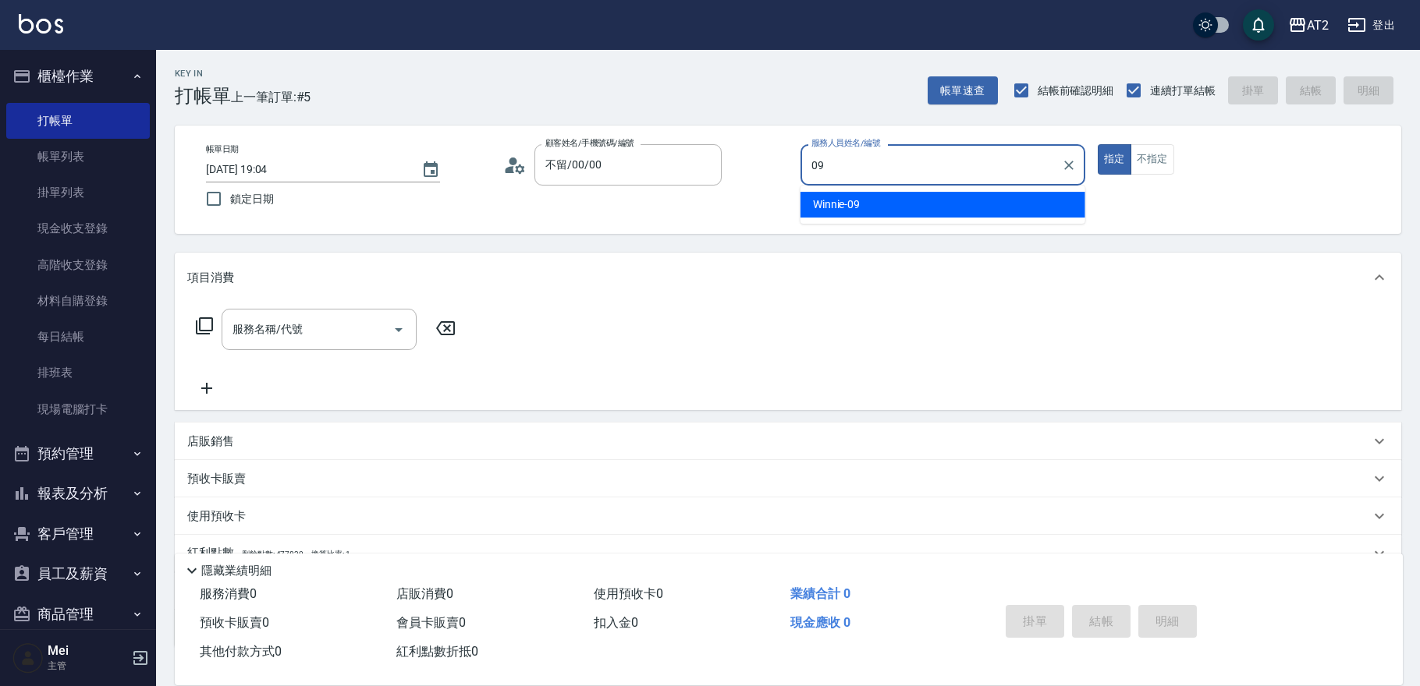
type input "Winnie-09"
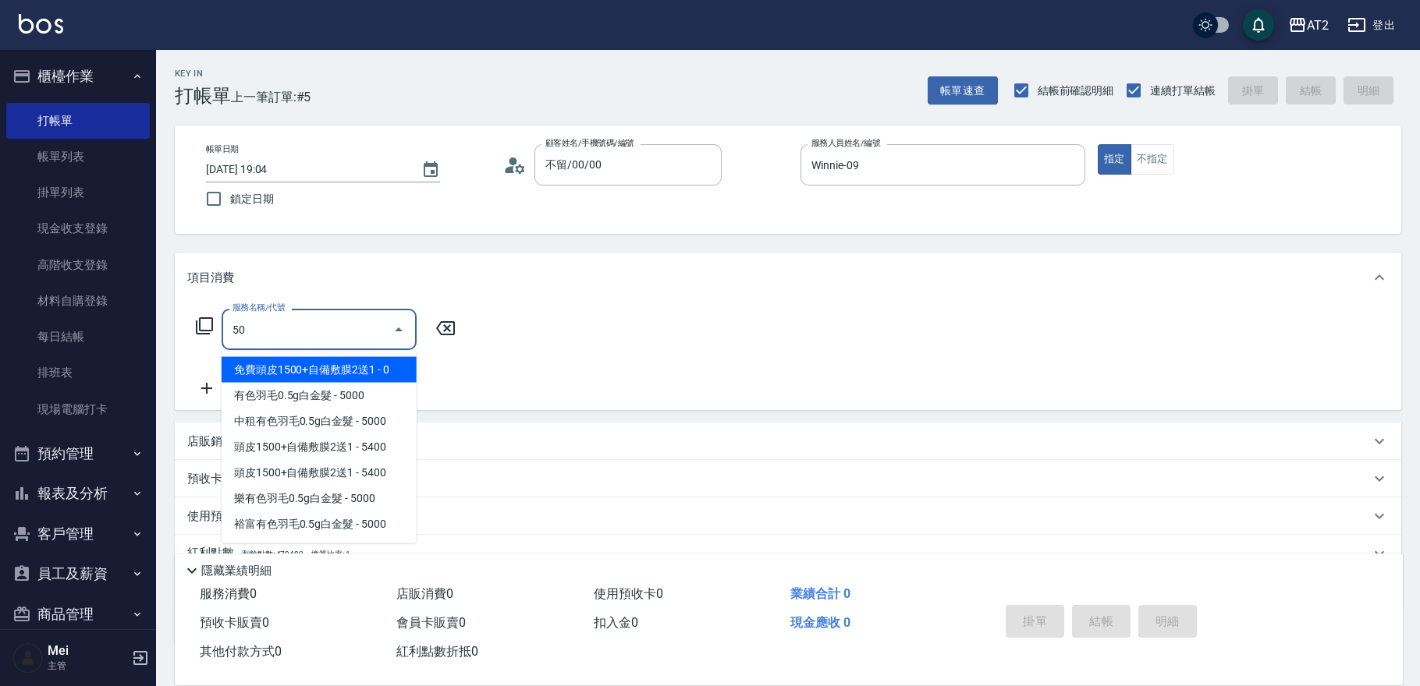
type input "501"
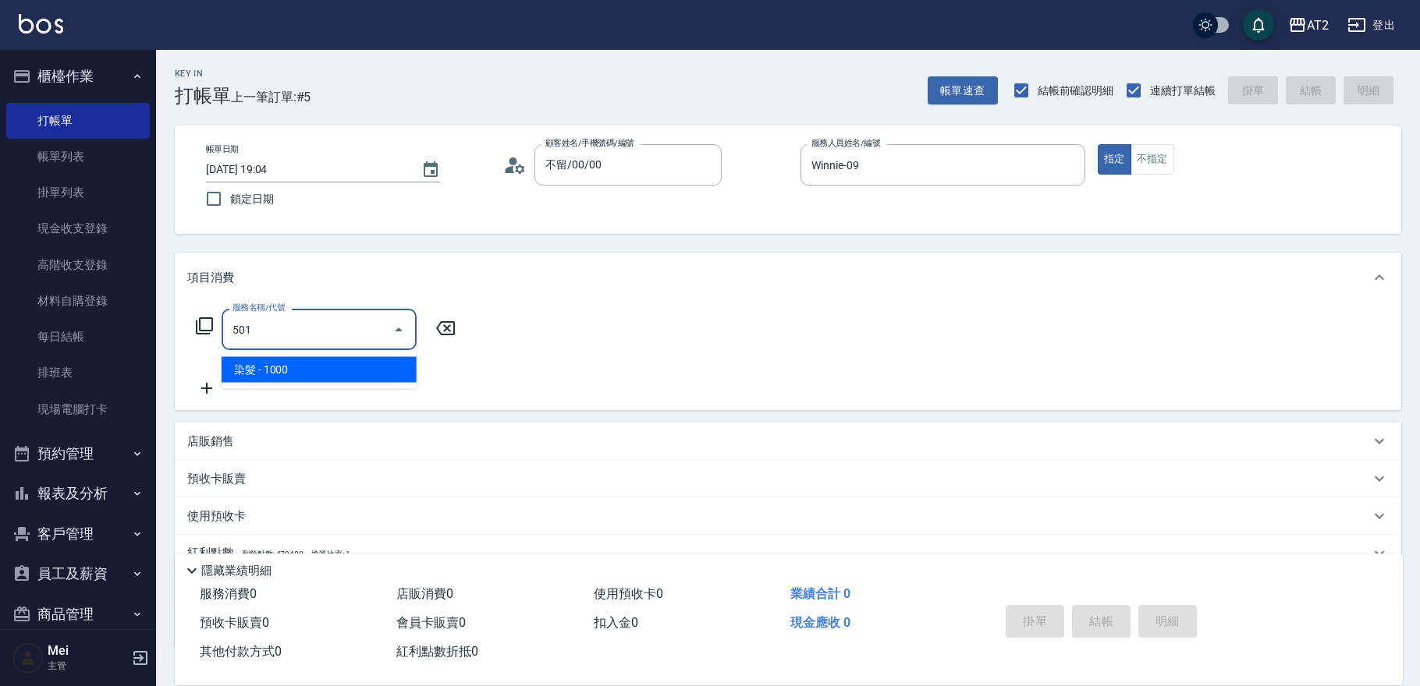
type input "100"
type input "染髮(501)"
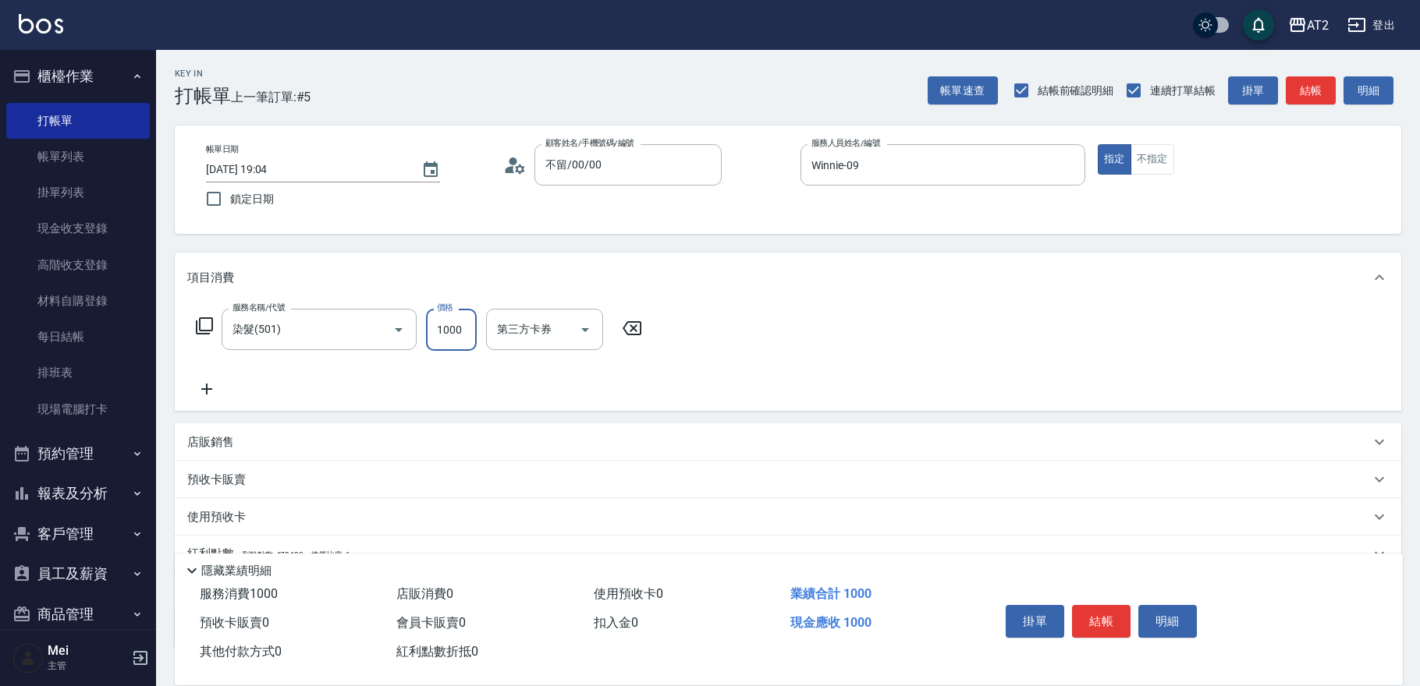
type input "0"
type input "27"
type input "20"
type input "279"
type input "270"
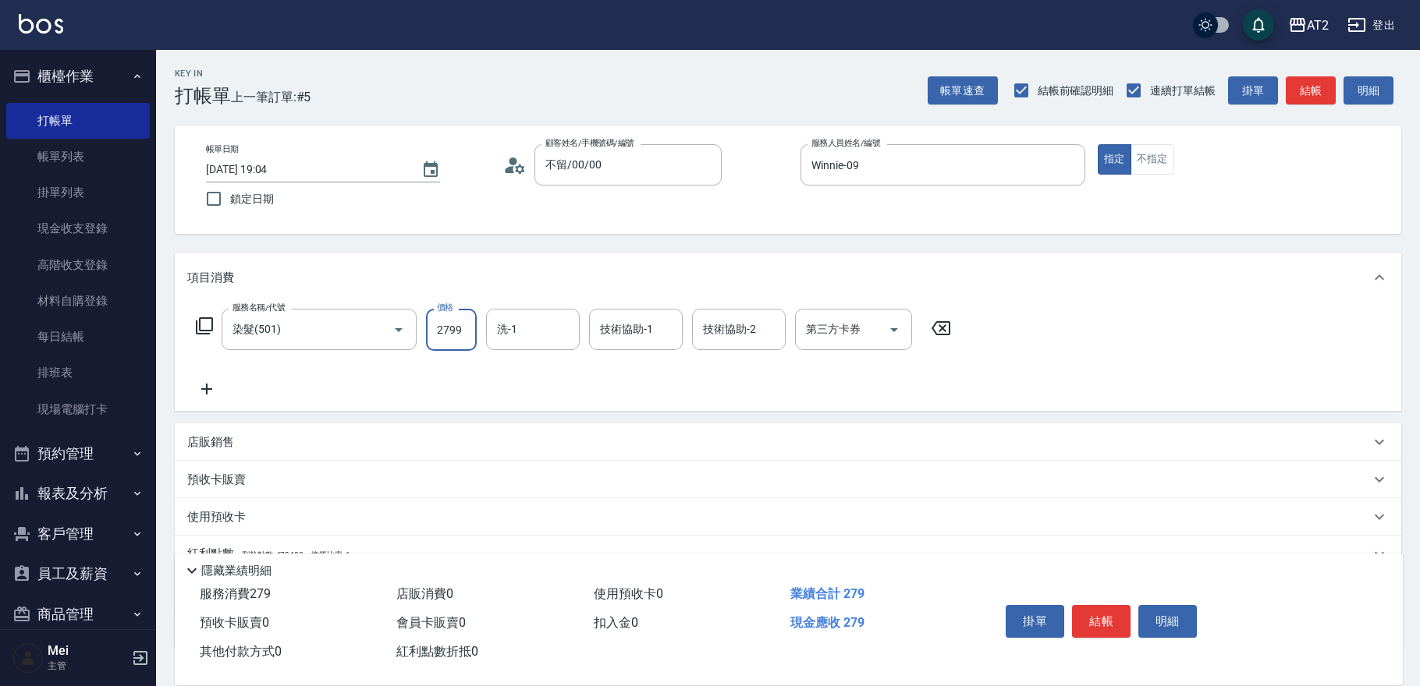
type input "2799"
type input "宣宣-40"
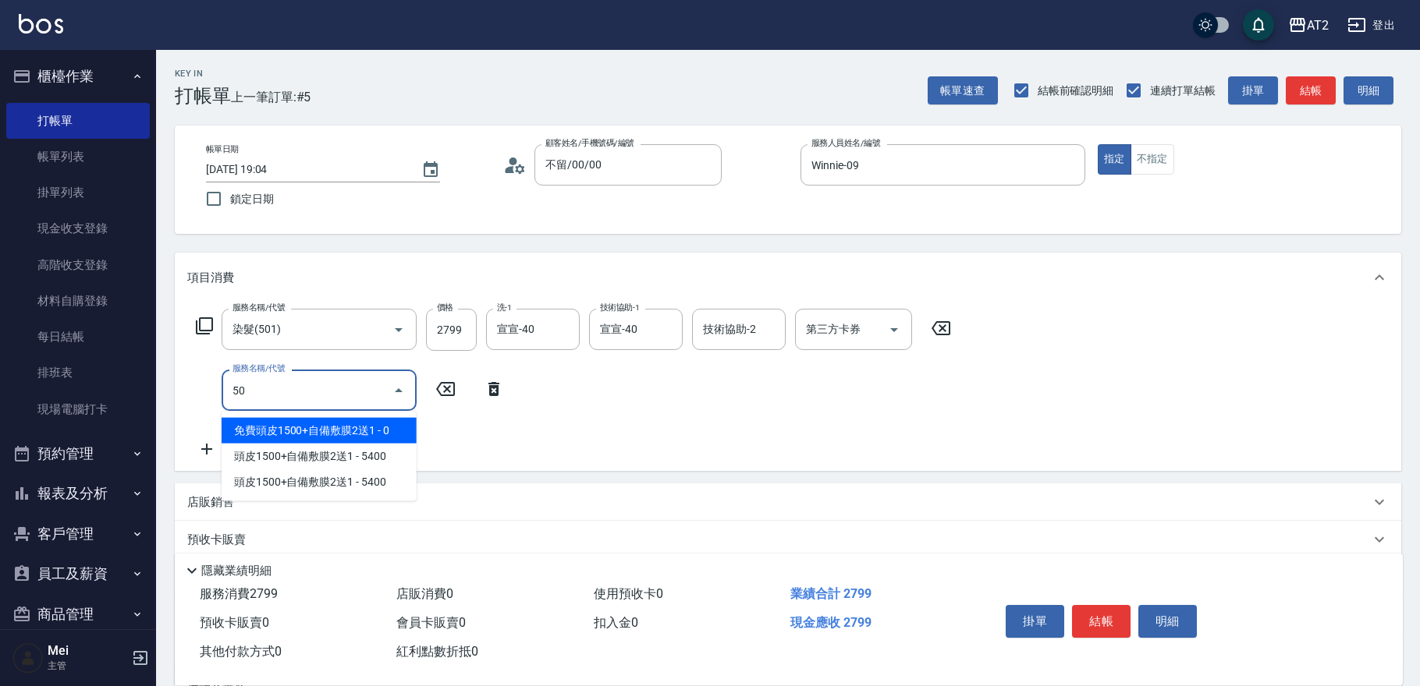
type input "502"
type input "320"
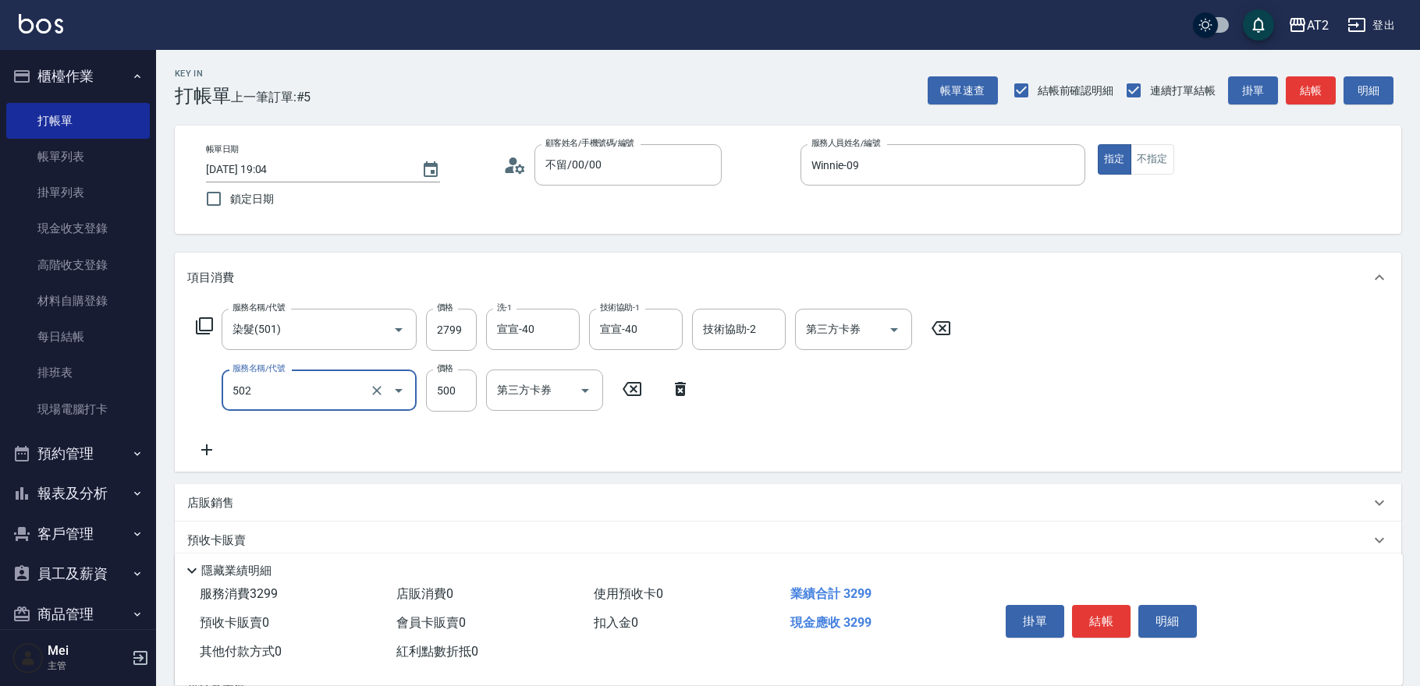
type input "漂髮(502)"
type input "270"
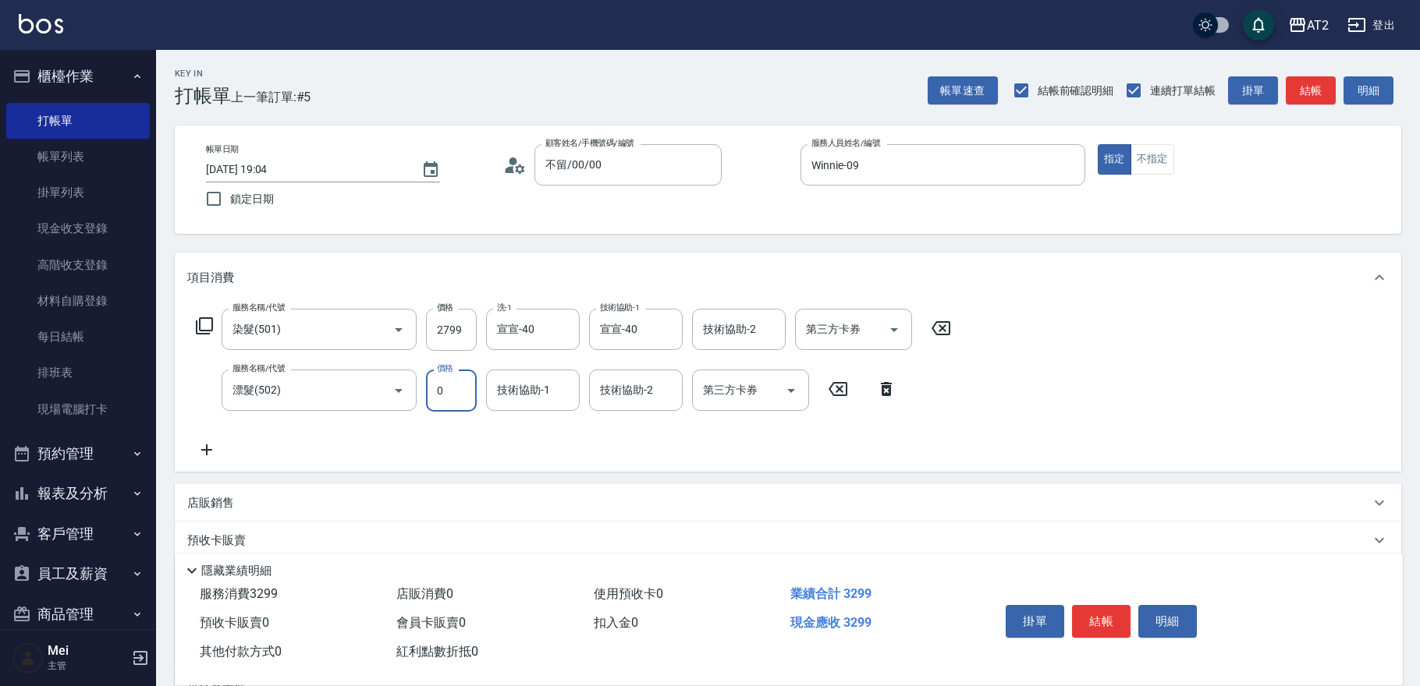
type input "0"
type input "宣宣-40"
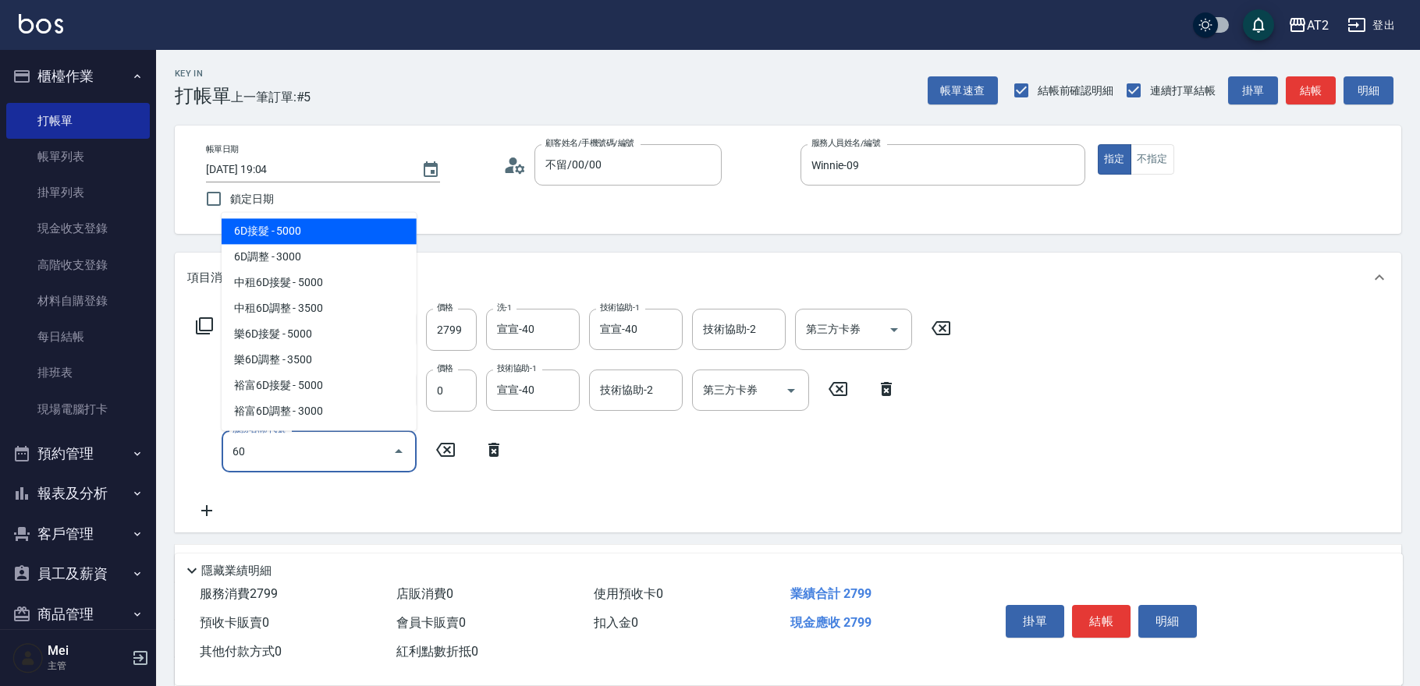
type input "601"
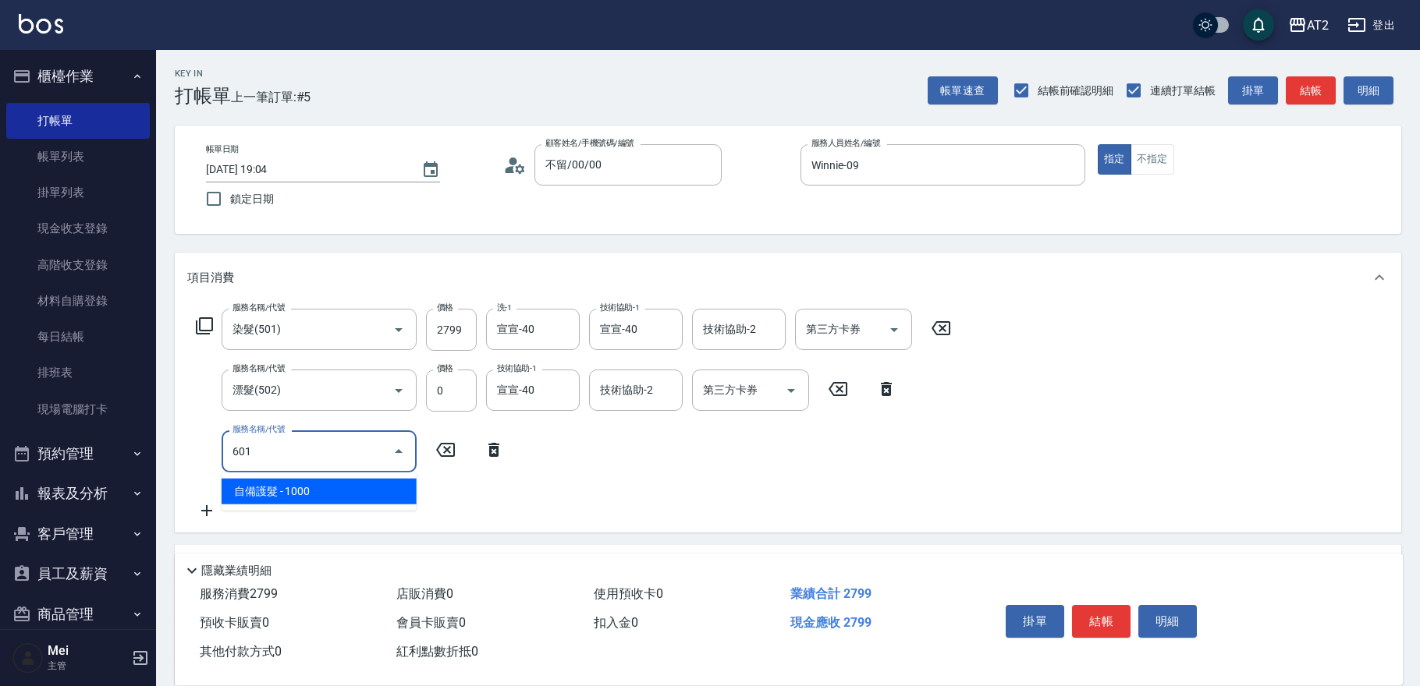
type input "370"
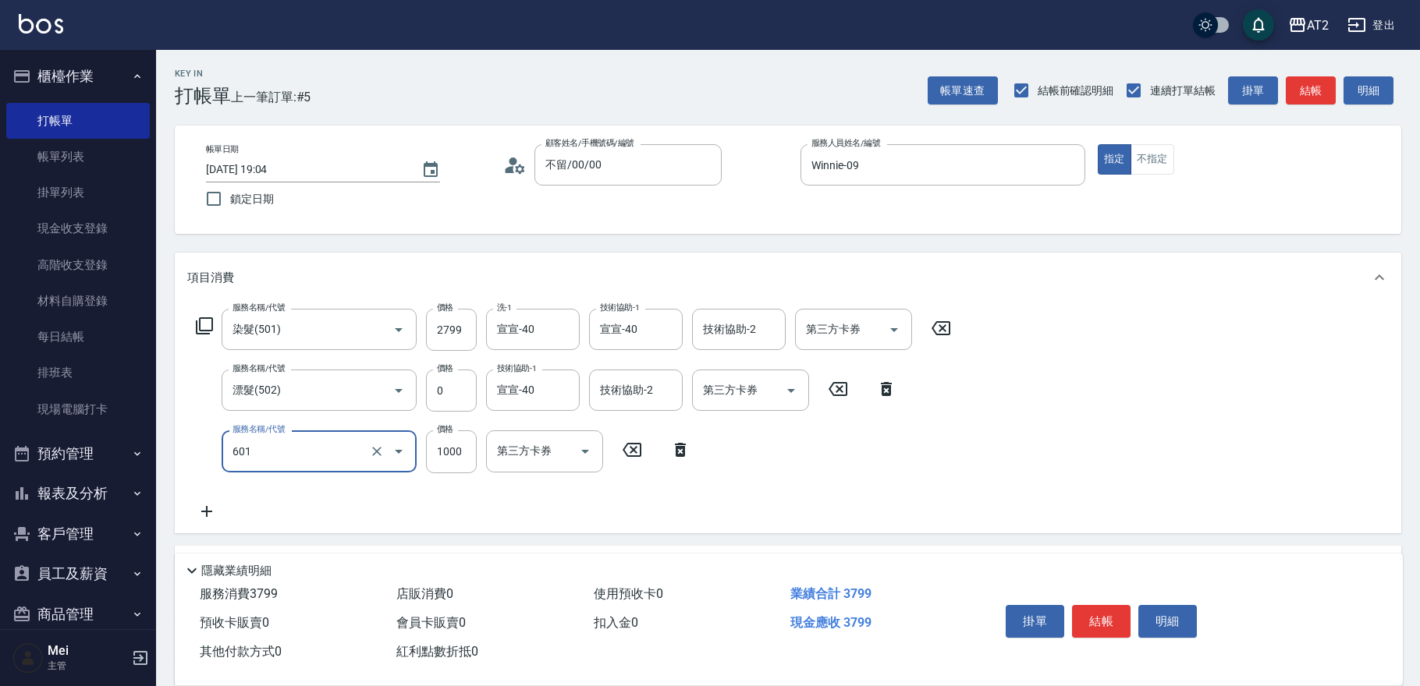
type input "自備護髮(601)"
type input "2"
type input "280"
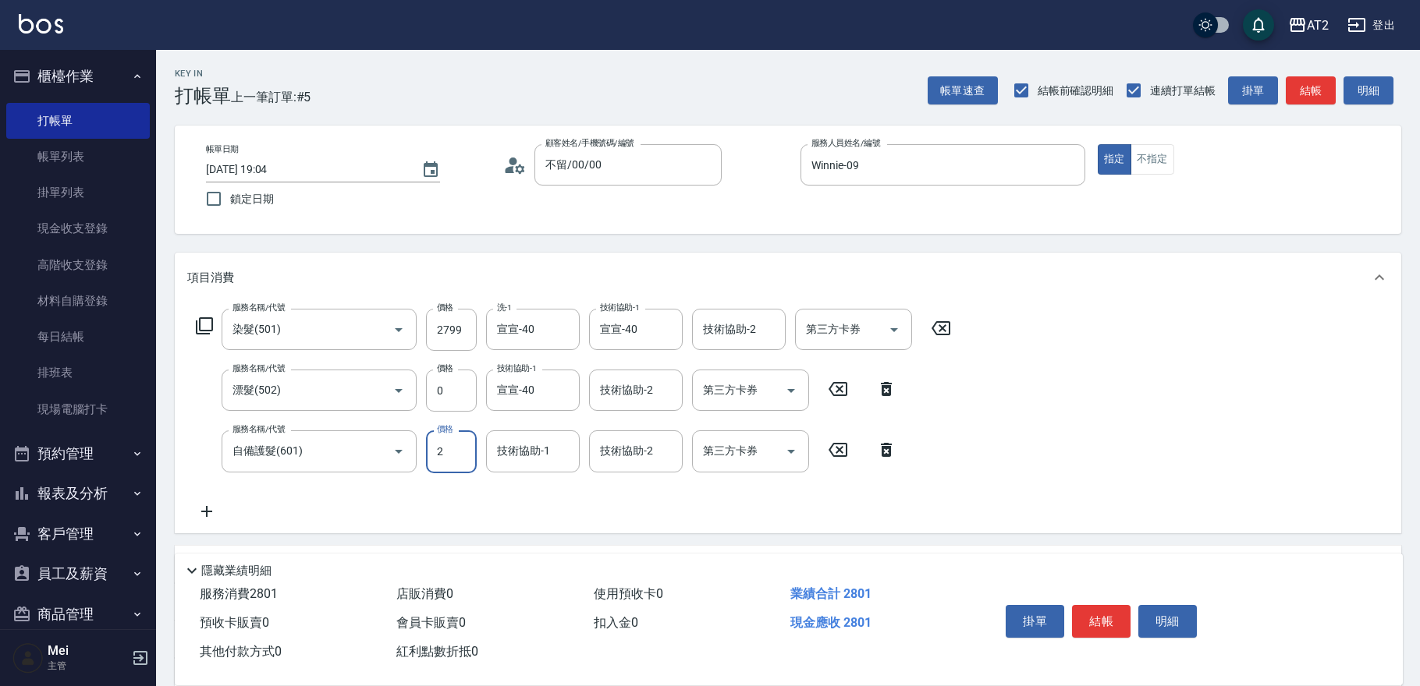
type input "27"
type input "300"
type input "2700"
type input "540"
type input "宣宣-40"
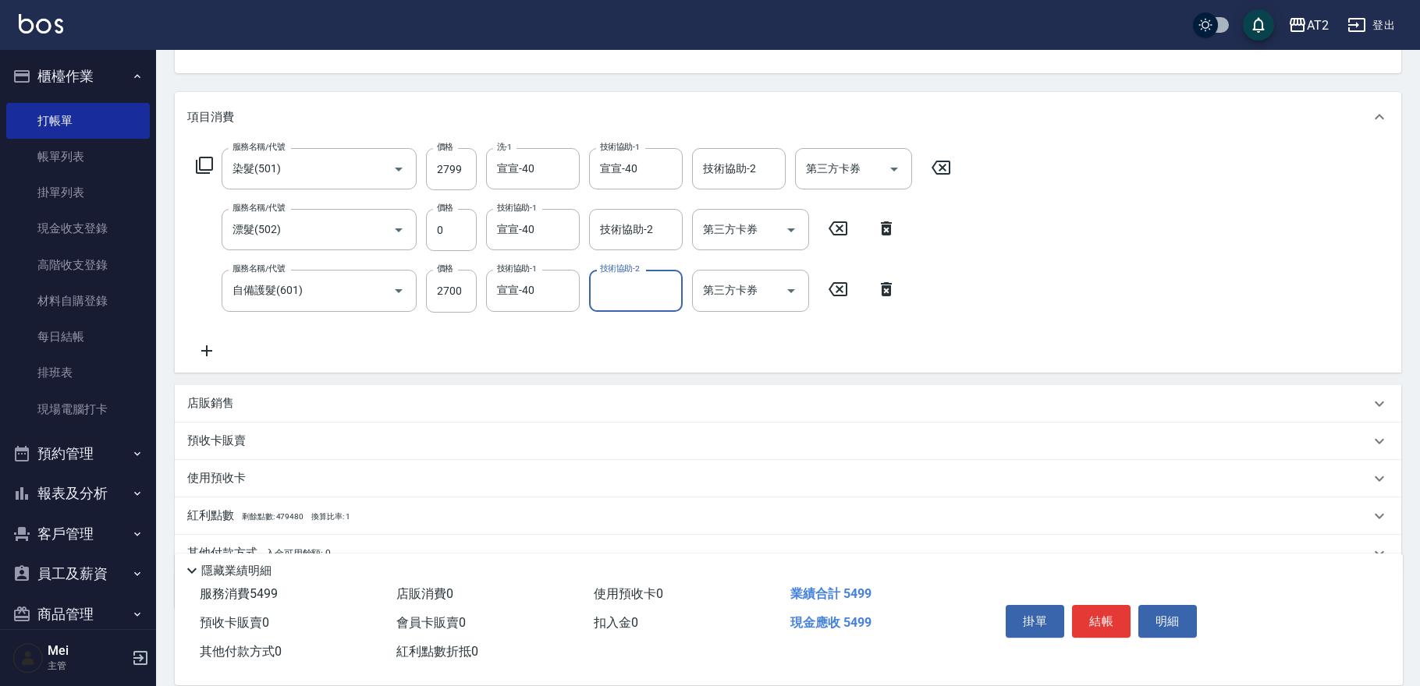
scroll to position [230, 0]
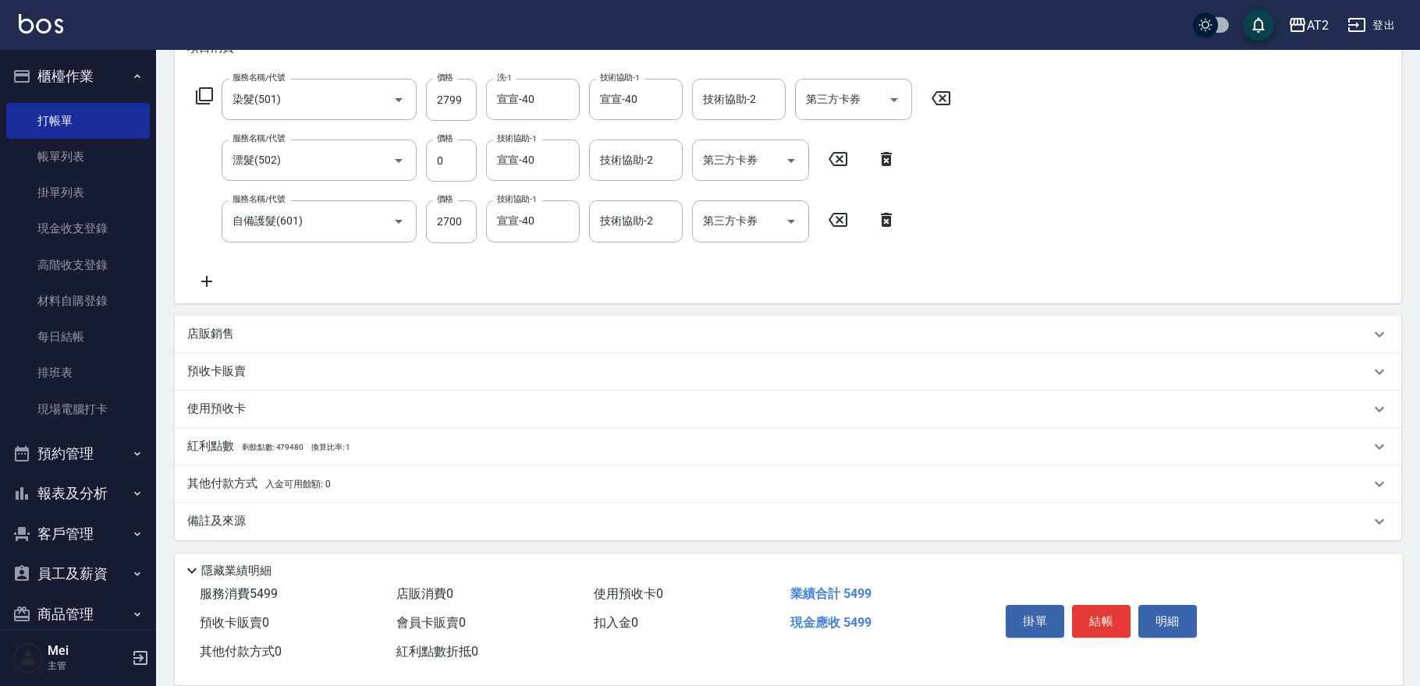
click at [275, 481] on span "入金可用餘額: 0" at bounding box center [298, 484] width 66 height 11
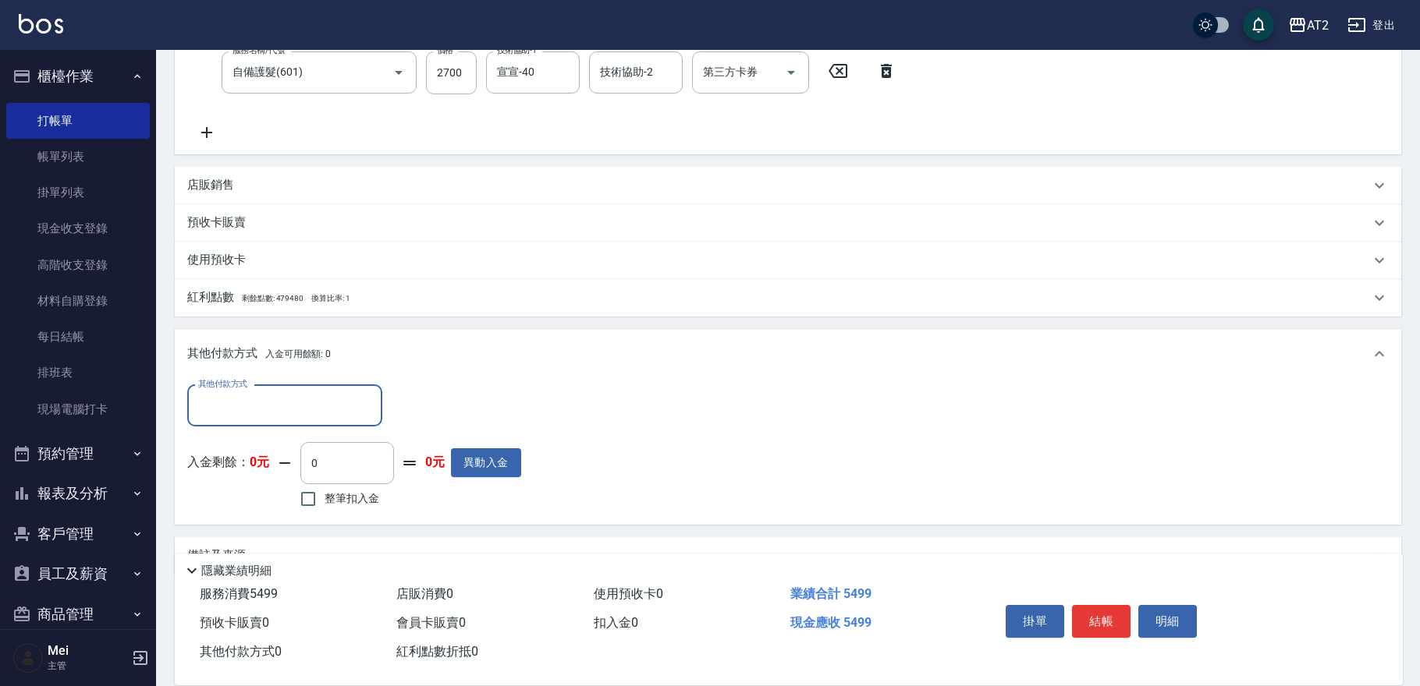
scroll to position [409, 0]
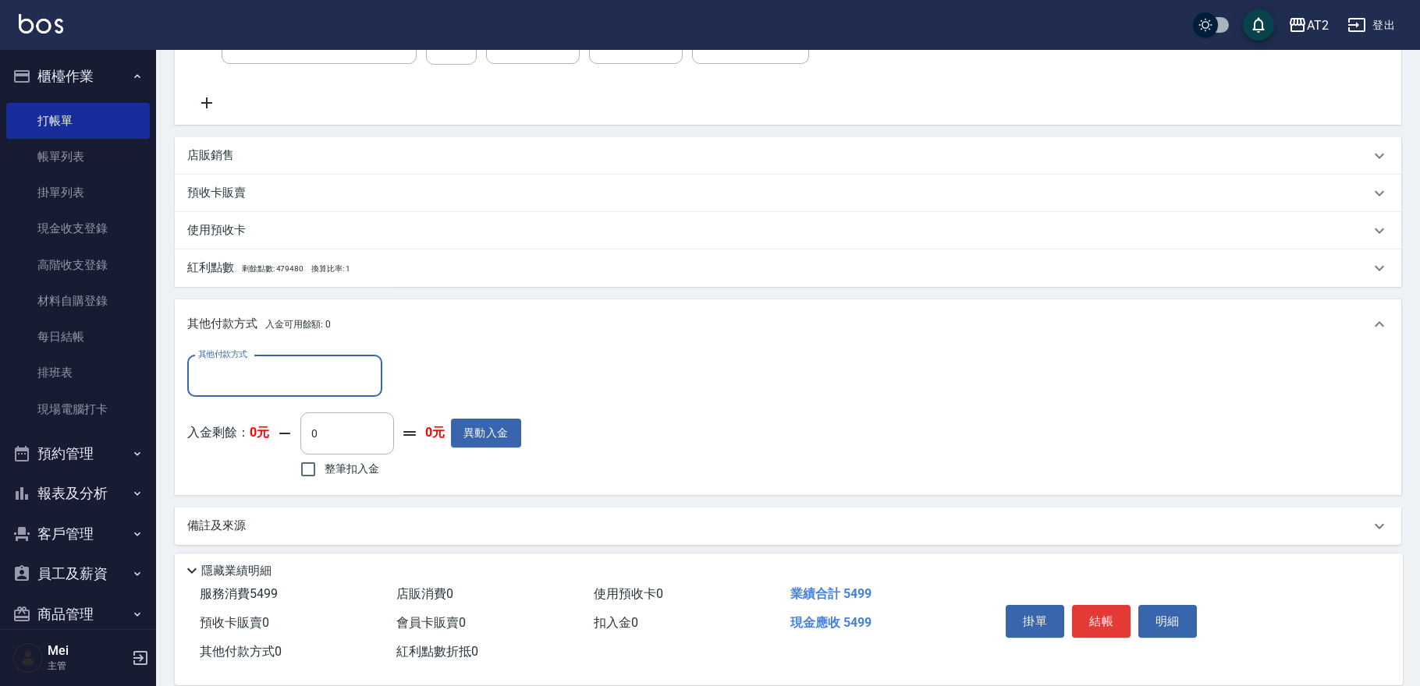
click at [315, 383] on input "其他付款方式" at bounding box center [284, 376] width 181 height 27
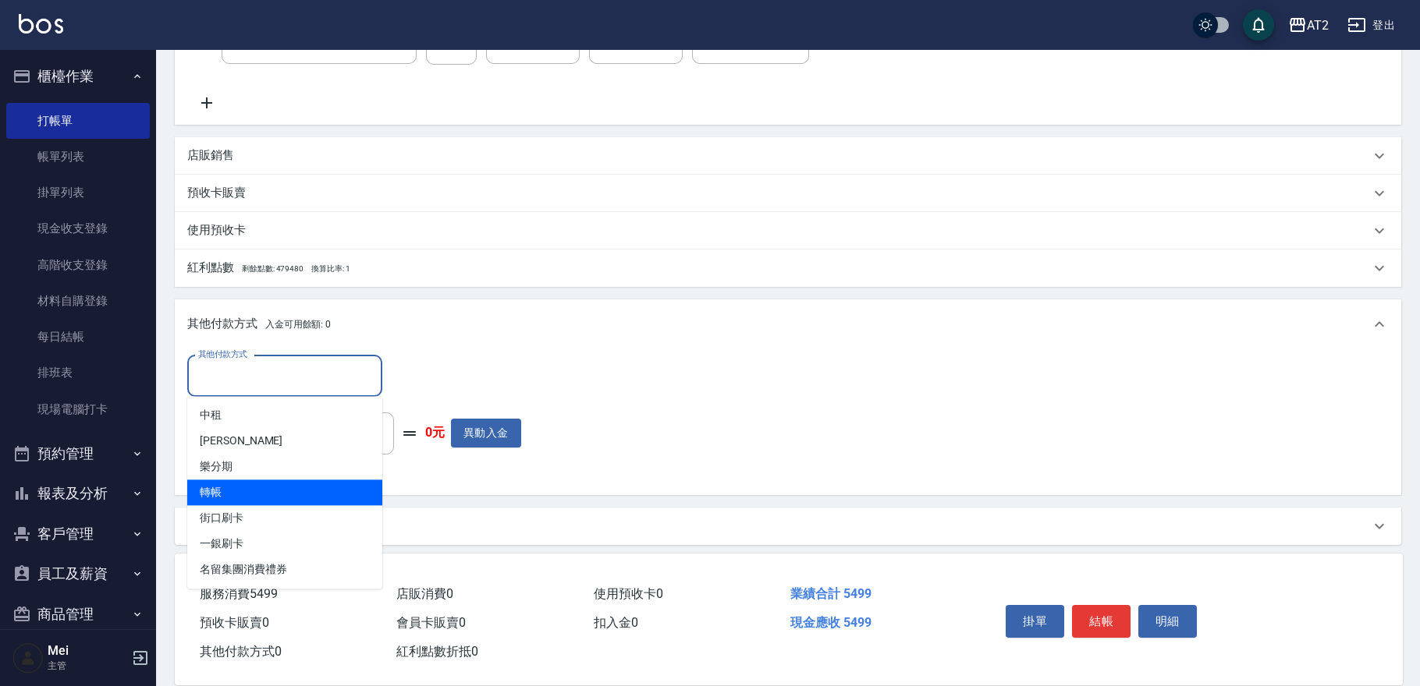
drag, startPoint x: 251, startPoint y: 489, endPoint x: 383, endPoint y: 413, distance: 152.0
click at [252, 489] on span "轉帳" at bounding box center [284, 493] width 195 height 26
type input "轉帳"
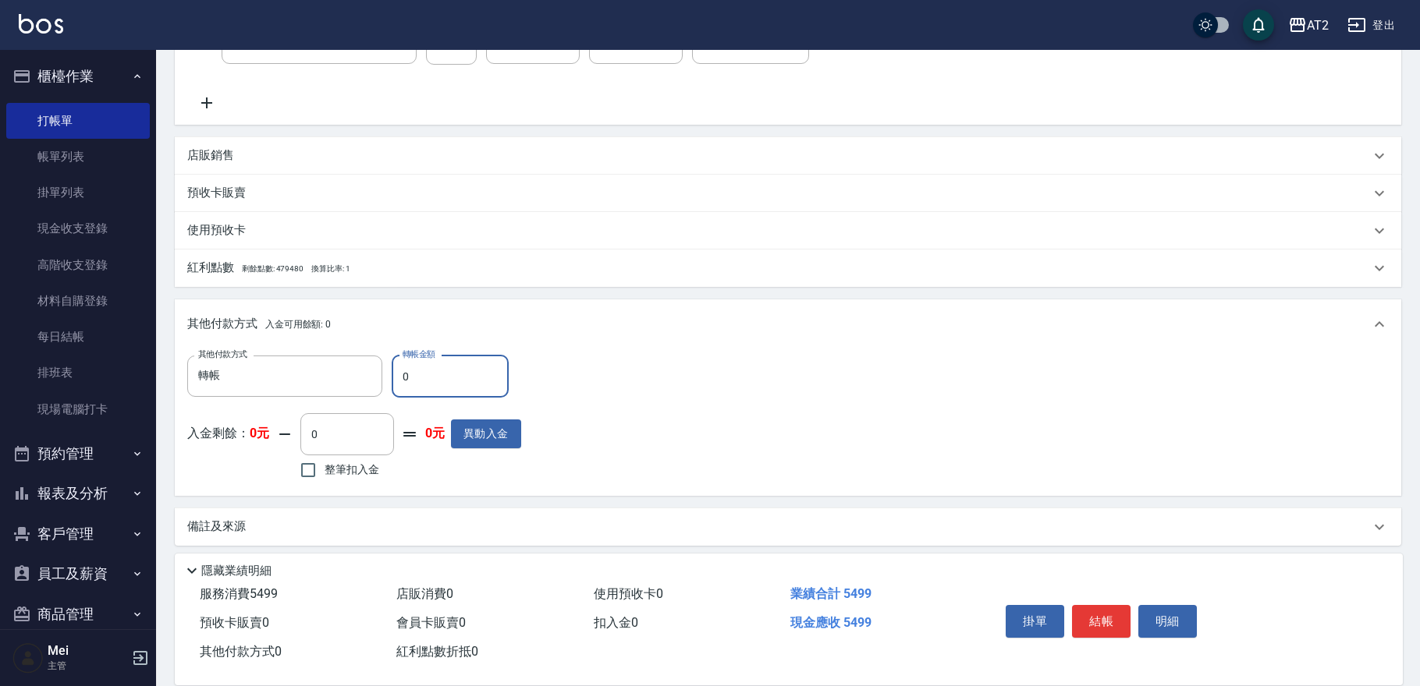
click at [454, 371] on input "0" at bounding box center [450, 377] width 117 height 42
type input "54"
type input "490"
type input "549"
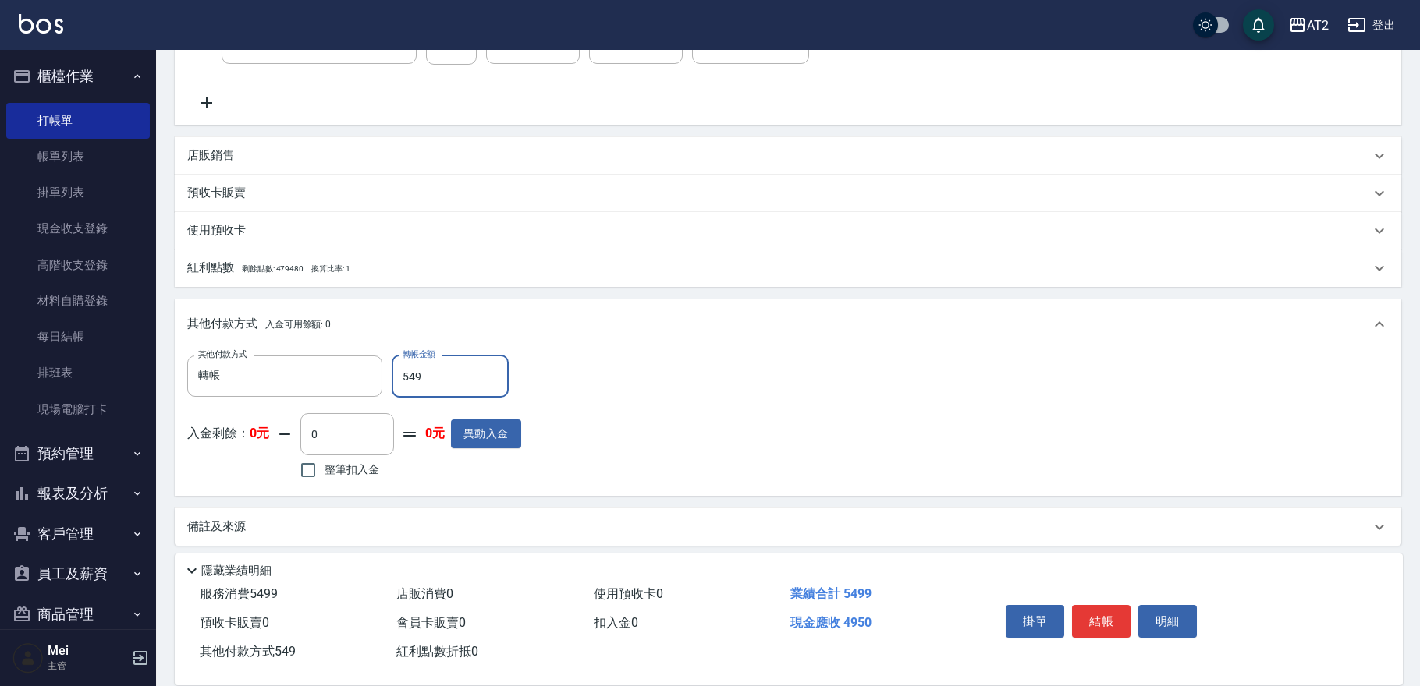
type input "0"
type input "5499"
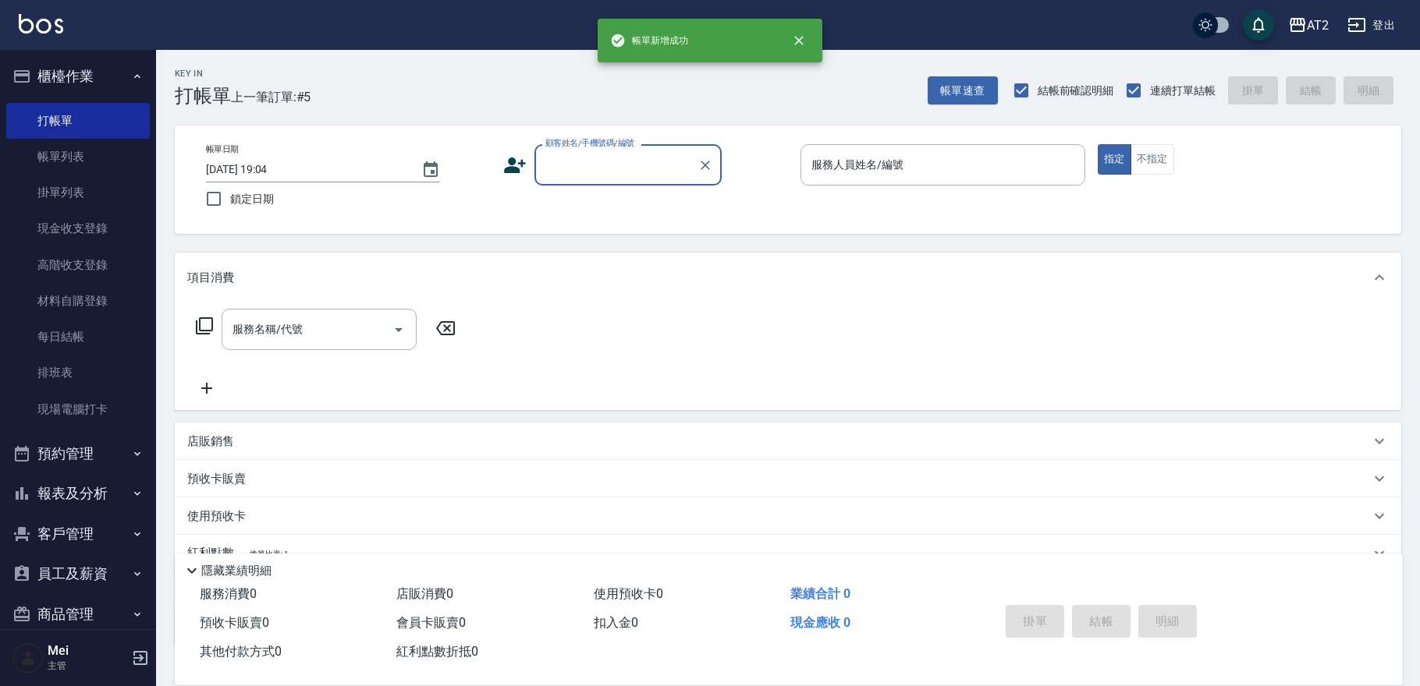
scroll to position [0, 0]
click at [573, 172] on input "顧客姓名/手機號碼/編號" at bounding box center [616, 164] width 150 height 27
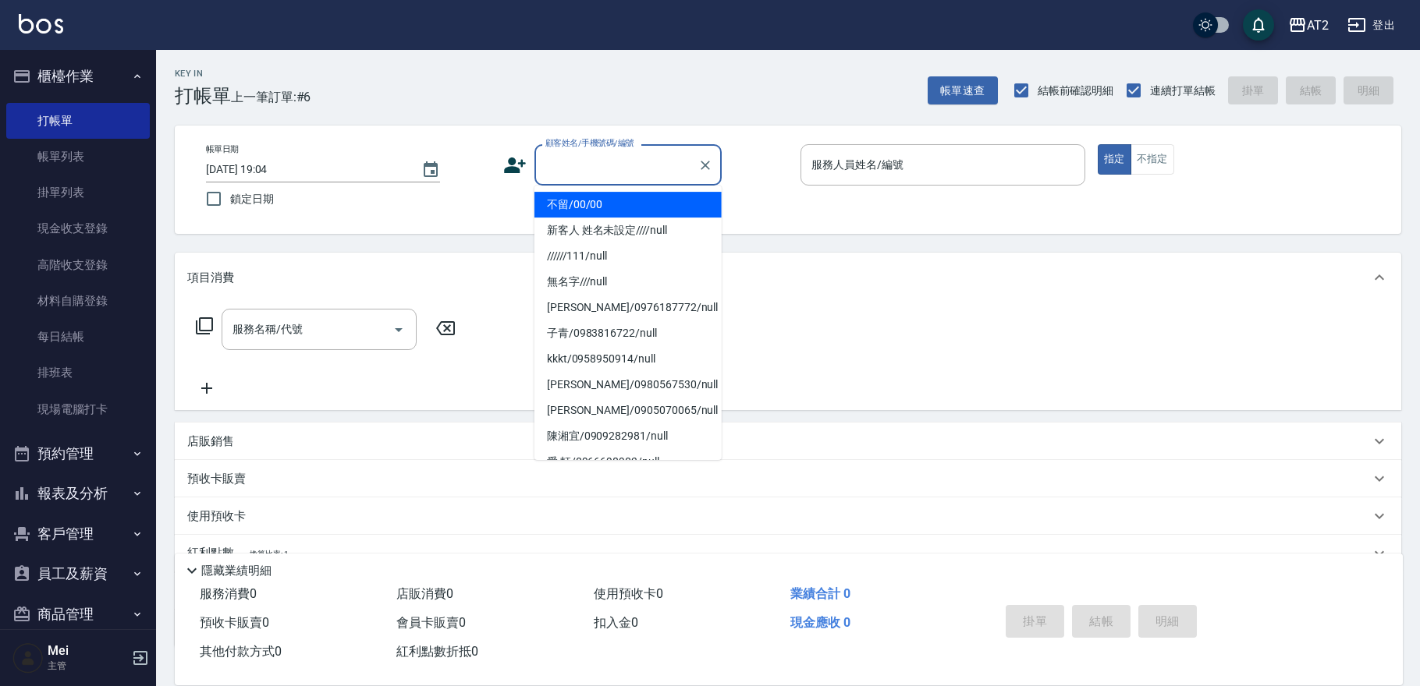
click at [581, 195] on li "不留/00/00" at bounding box center [627, 205] width 187 height 26
type input "不留/00/00"
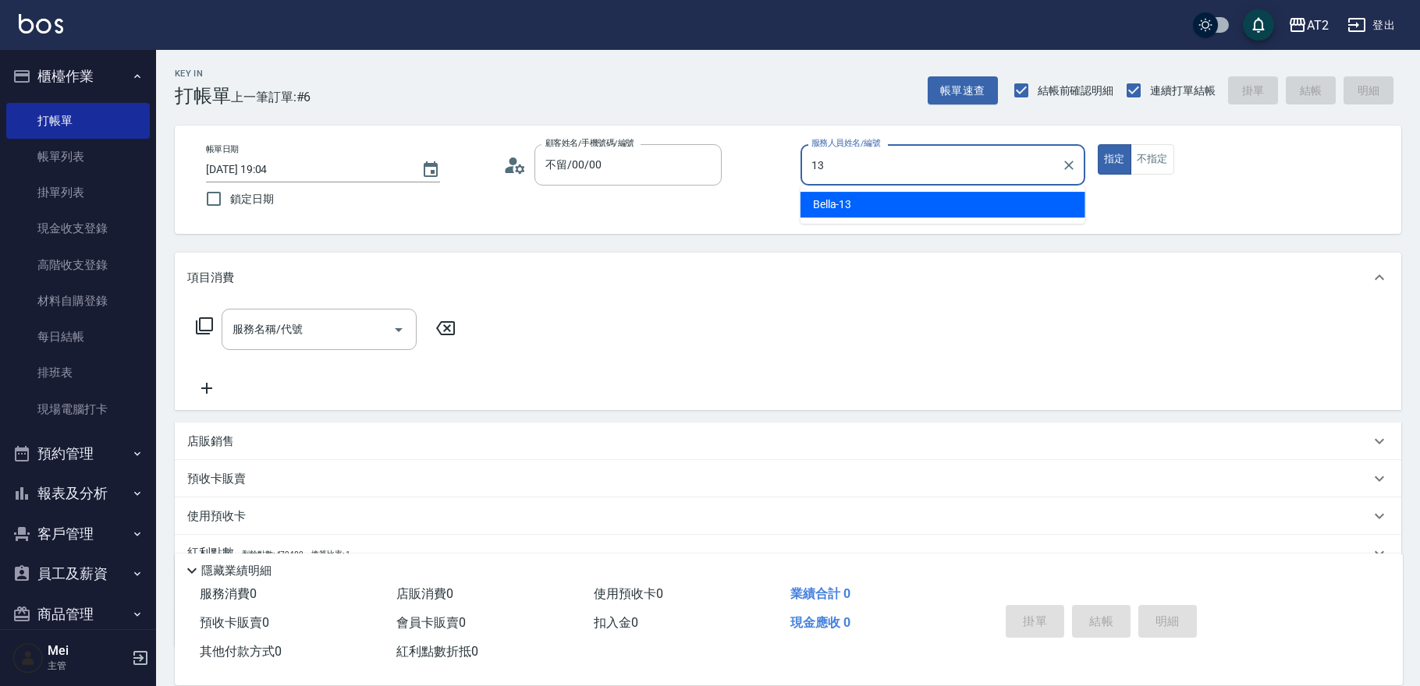
type input "Bella-13"
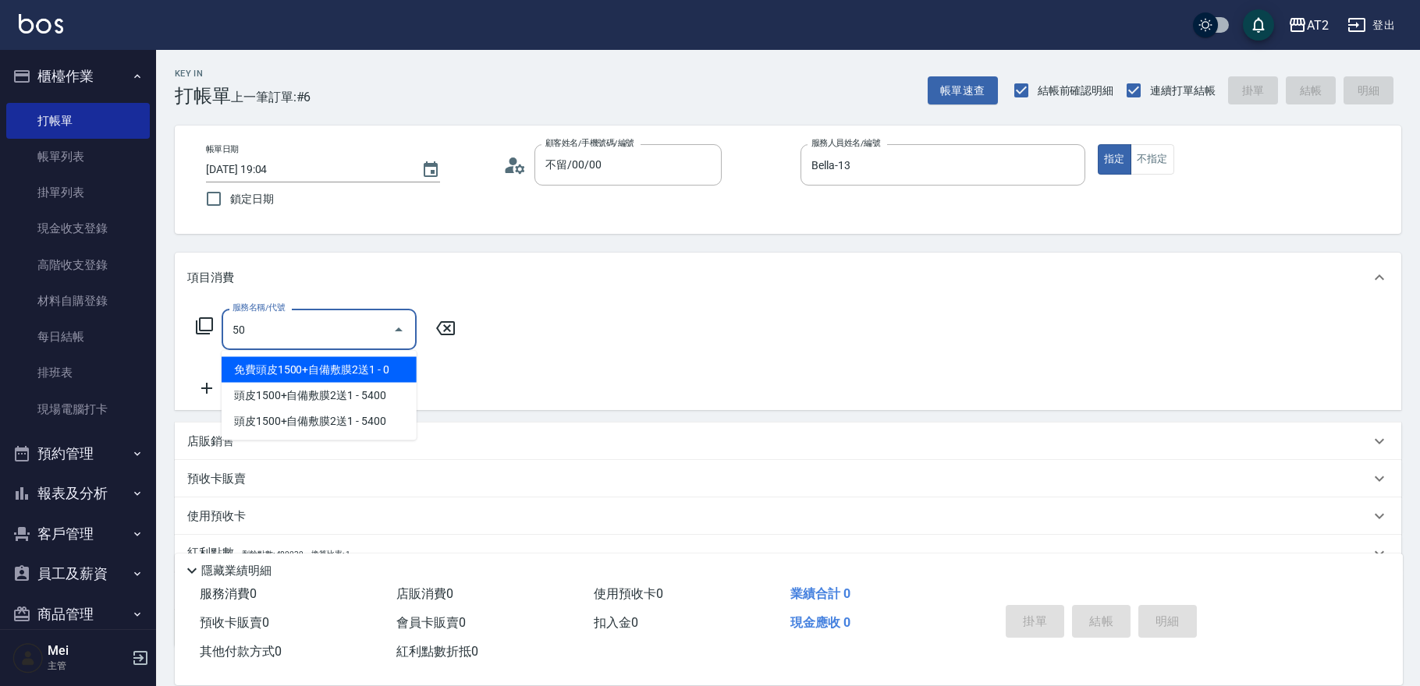
type input "501"
type input "100"
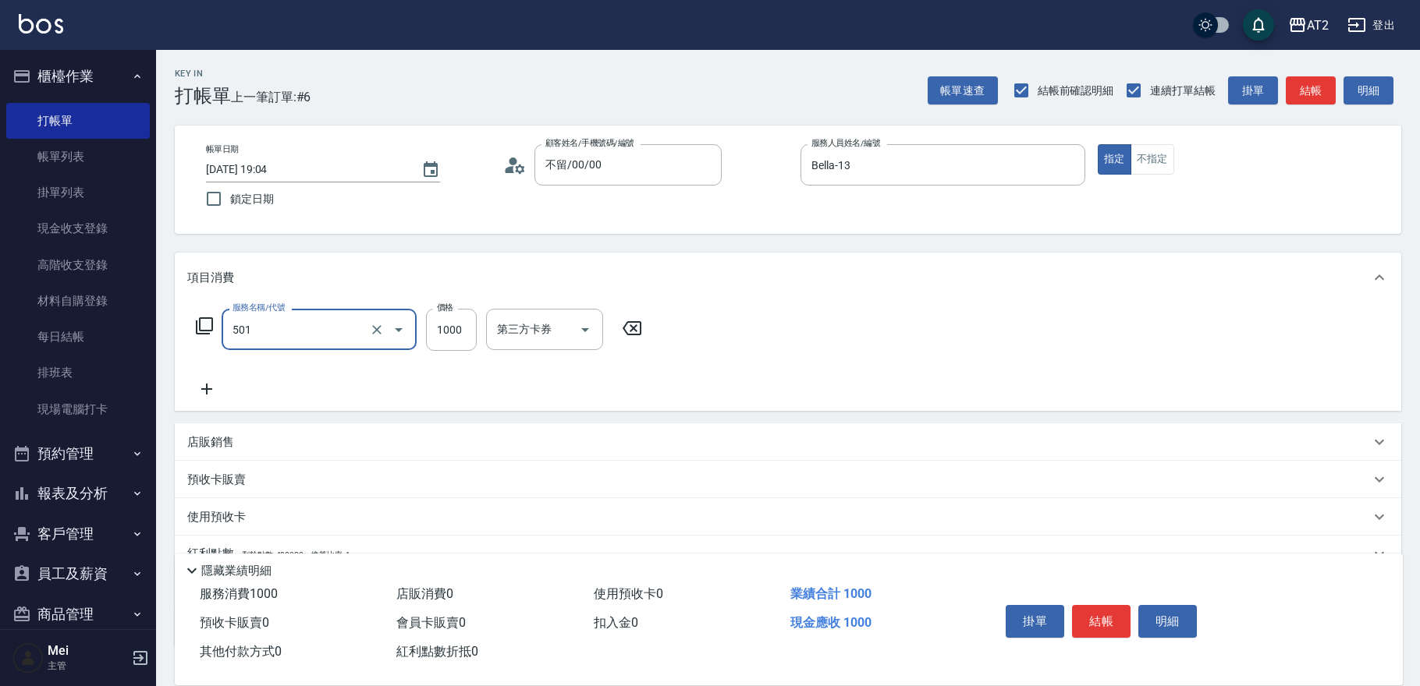
type input "染髮(501)"
type input "0"
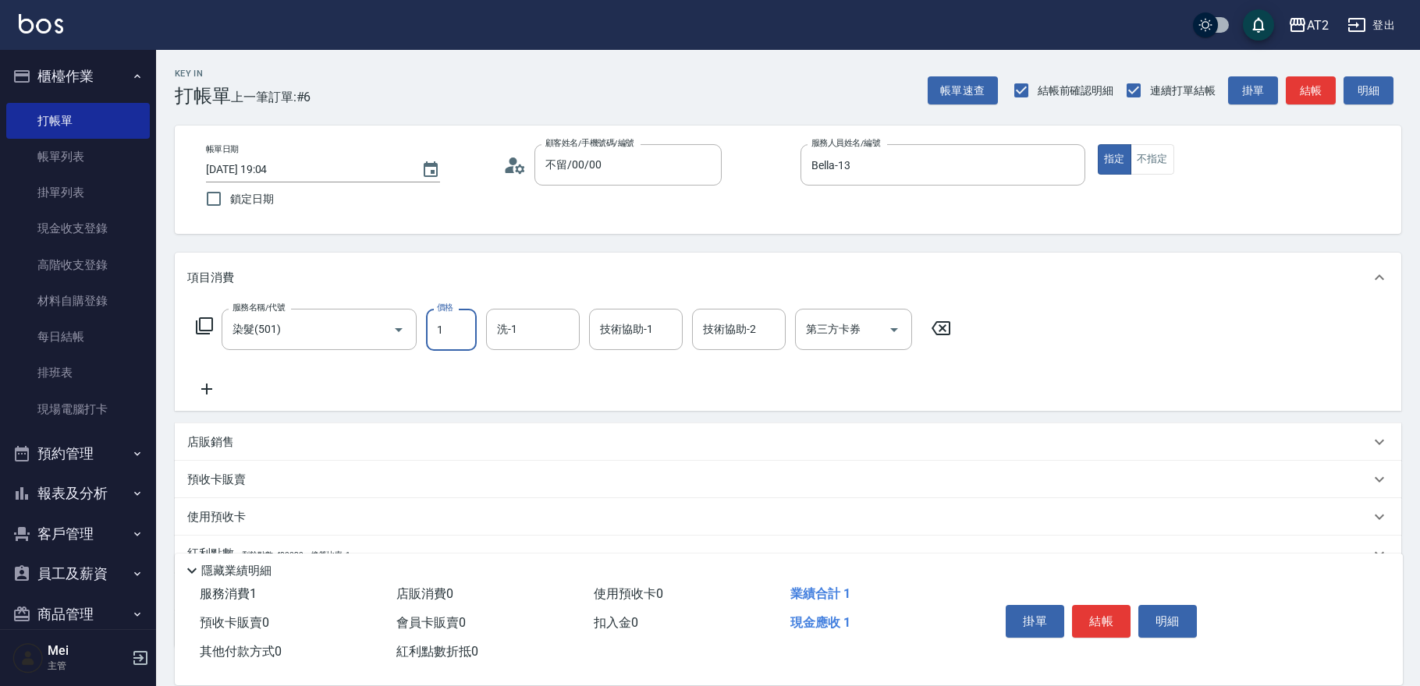
type input "15"
type input "10"
type input "158"
type input "150"
type input "1580"
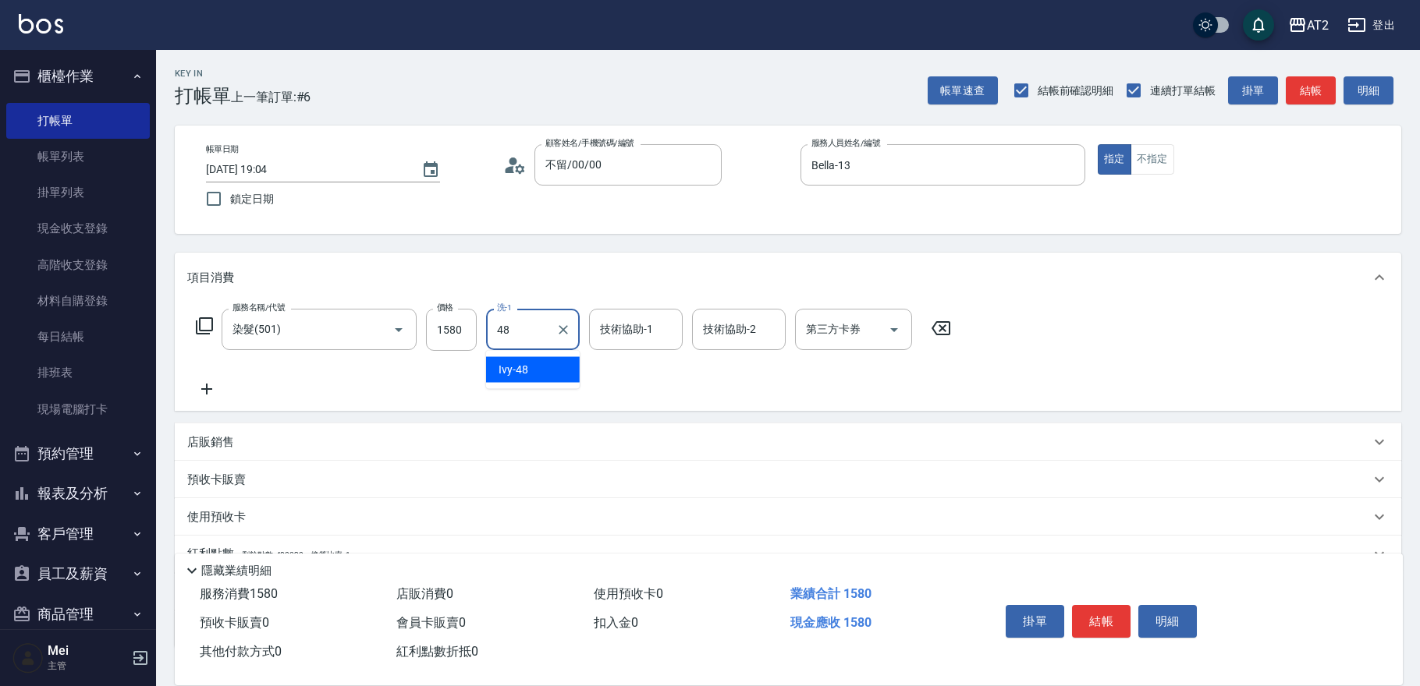
type input "Ivy-48"
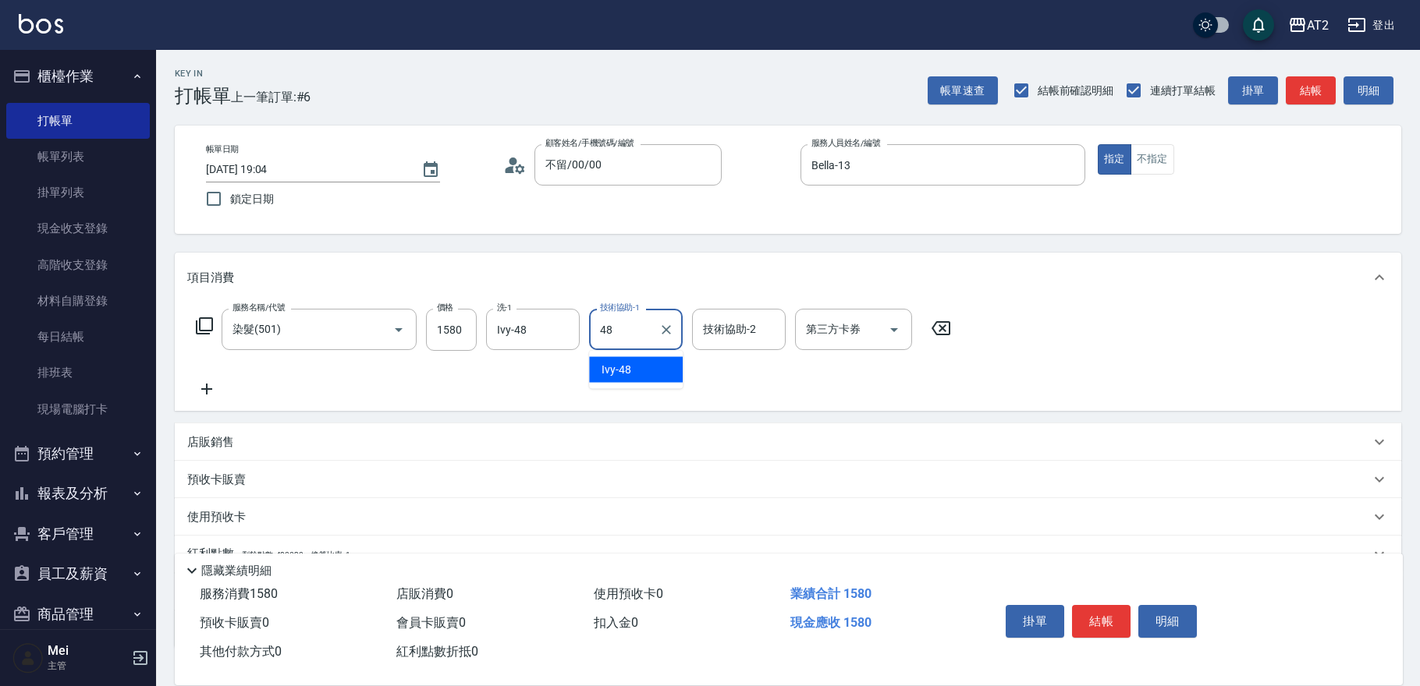
type input "Ivy-48"
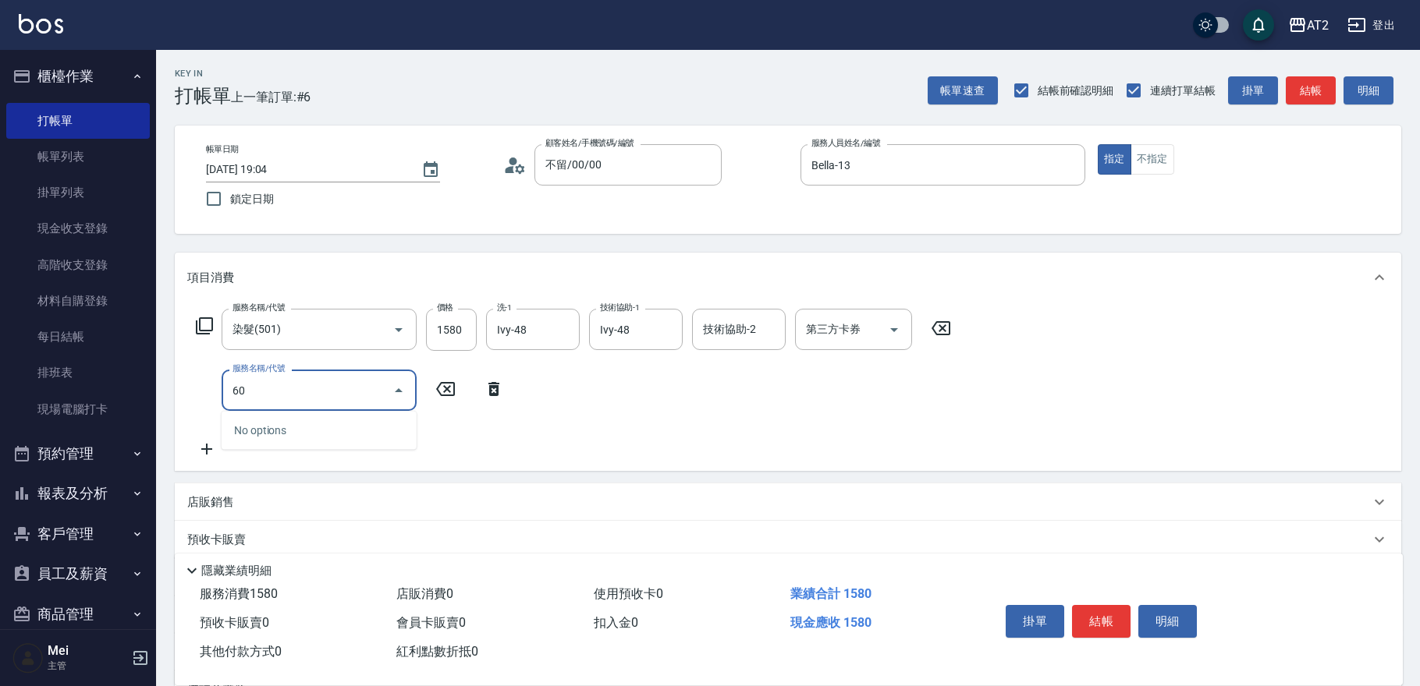
type input "601"
type input "250"
type input "自備護髮(601)"
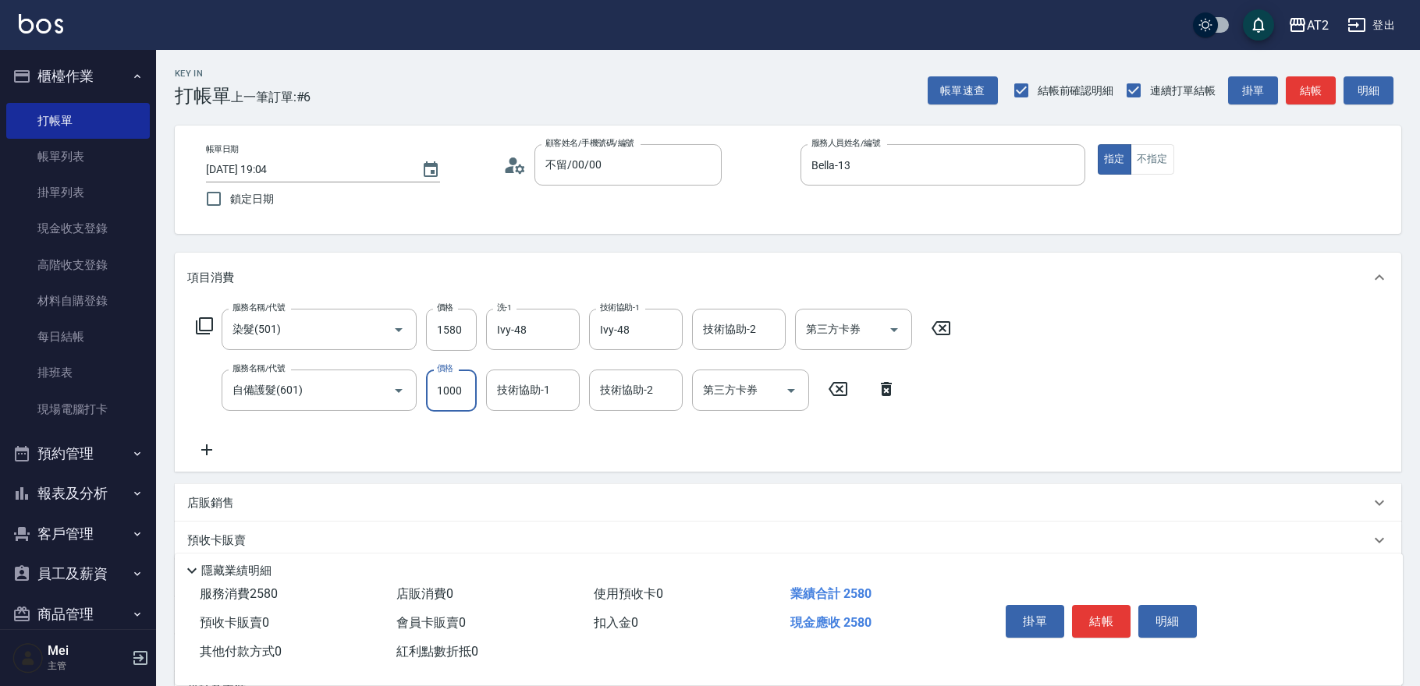
type input "150"
type input "207"
type input "160"
type input "2"
type input "160"
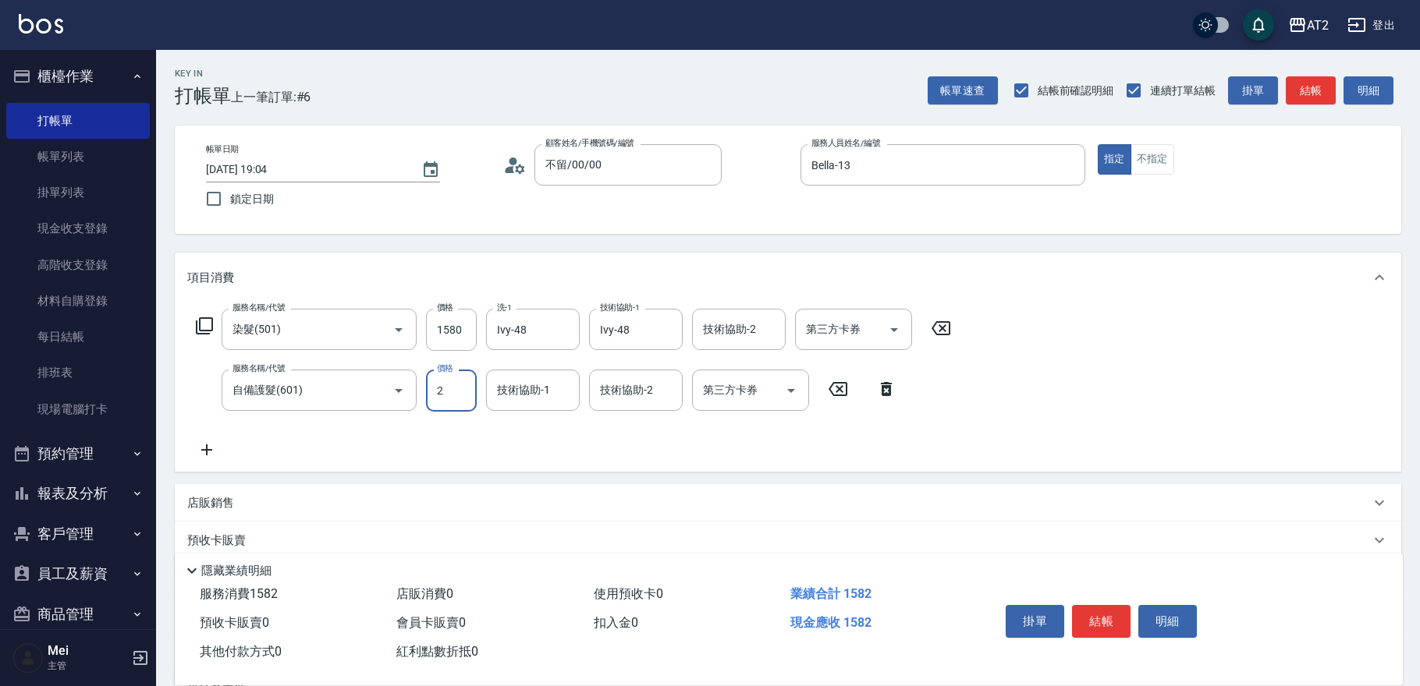
type input "27"
type input "180"
type input "270"
type input "420"
type input "2700"
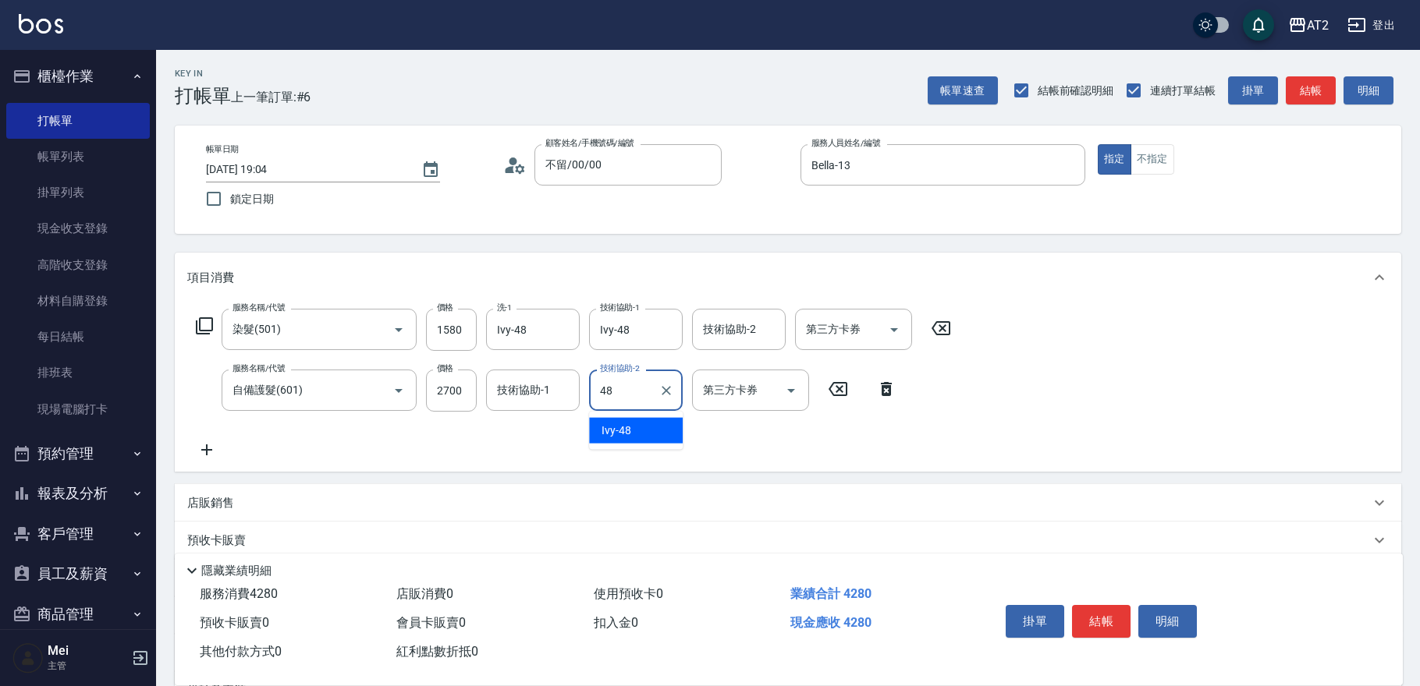
type input "Ivy-48"
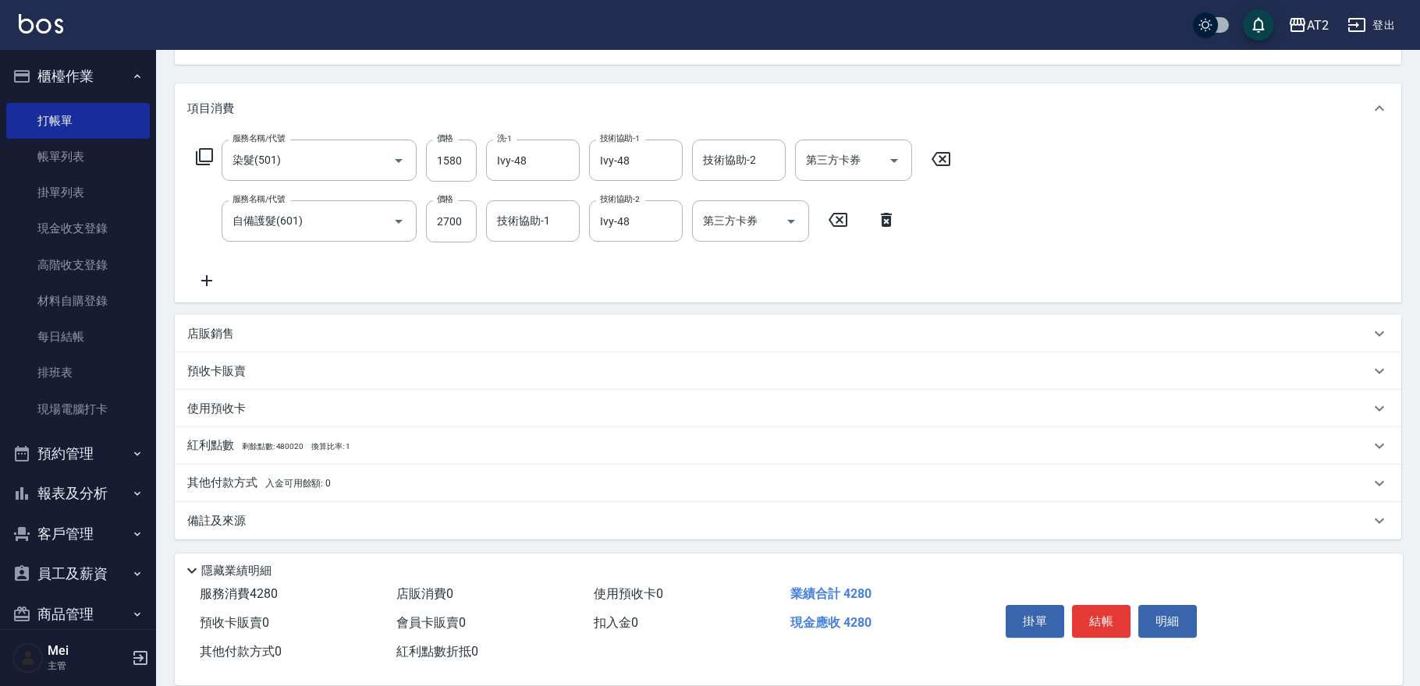
click at [345, 478] on div "其他付款方式 入金可用餘額: 0" at bounding box center [778, 483] width 1182 height 17
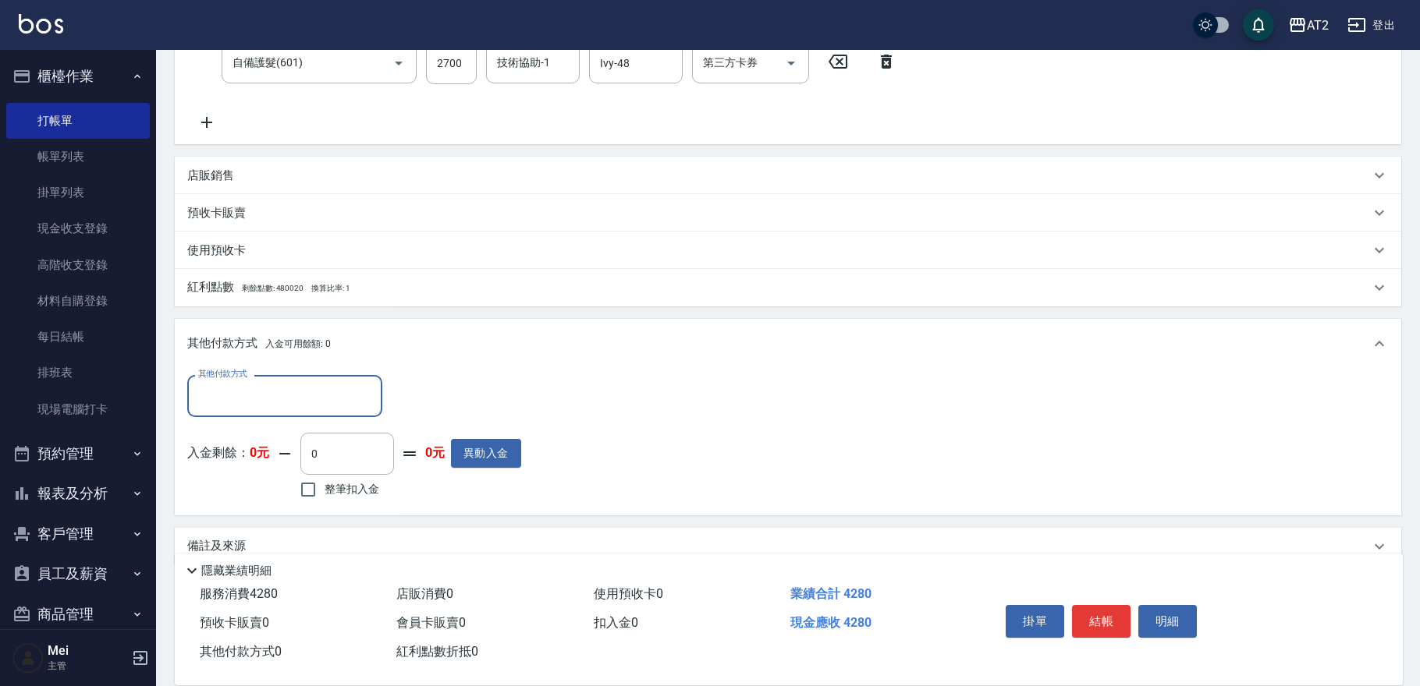
scroll to position [350, 0]
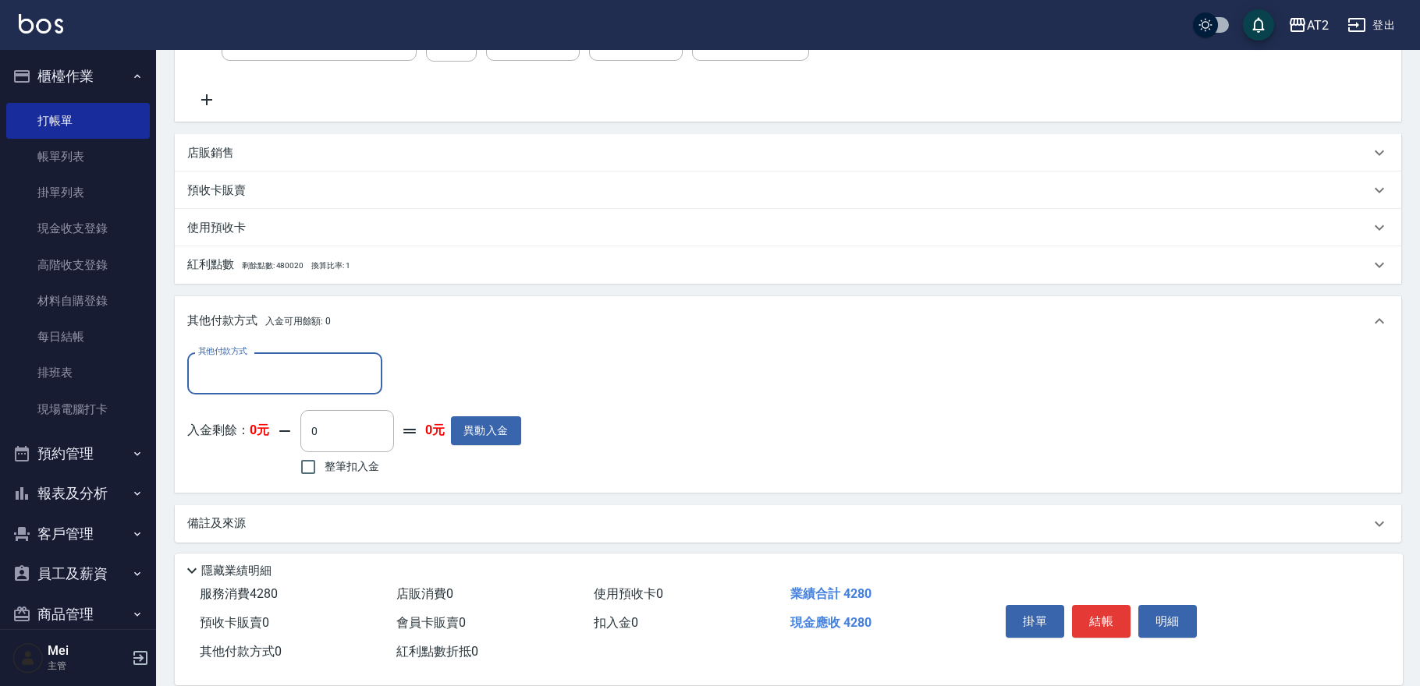
click at [341, 367] on input "其他付款方式" at bounding box center [284, 373] width 181 height 27
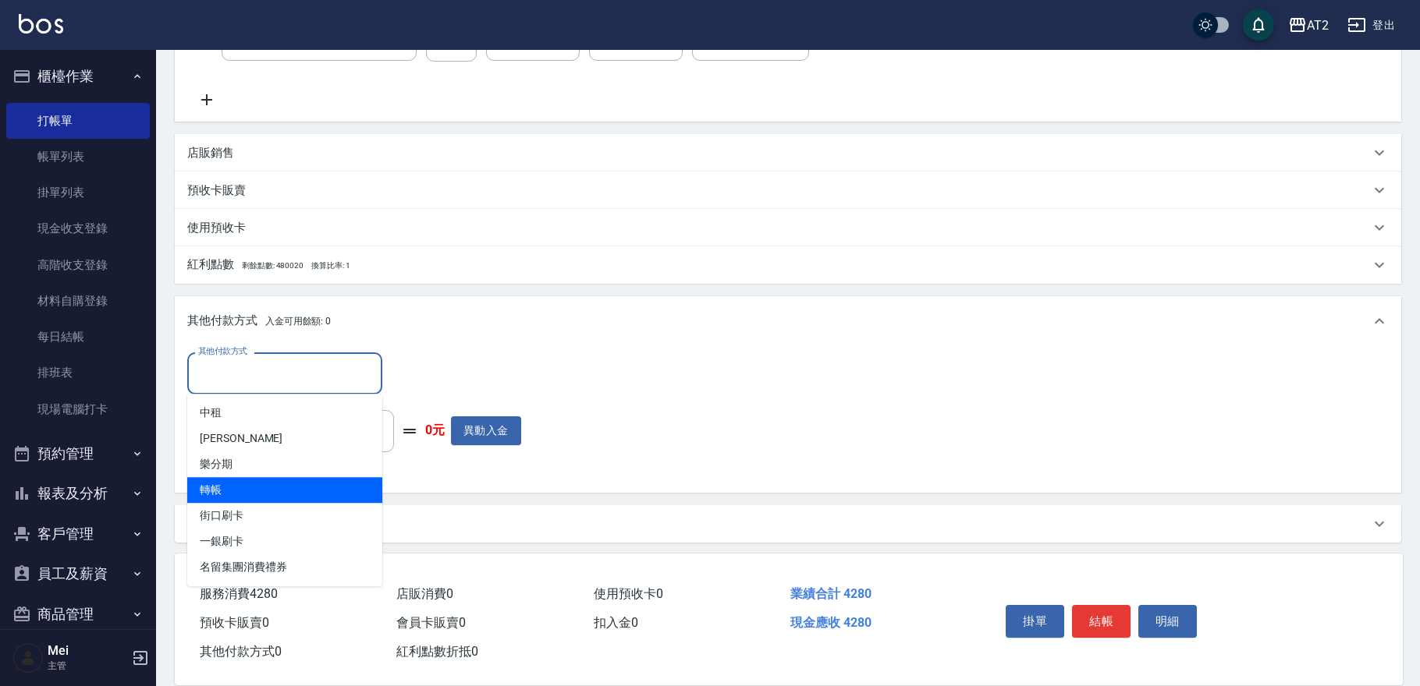
click at [234, 489] on span "轉帳" at bounding box center [284, 490] width 195 height 26
type input "轉帳"
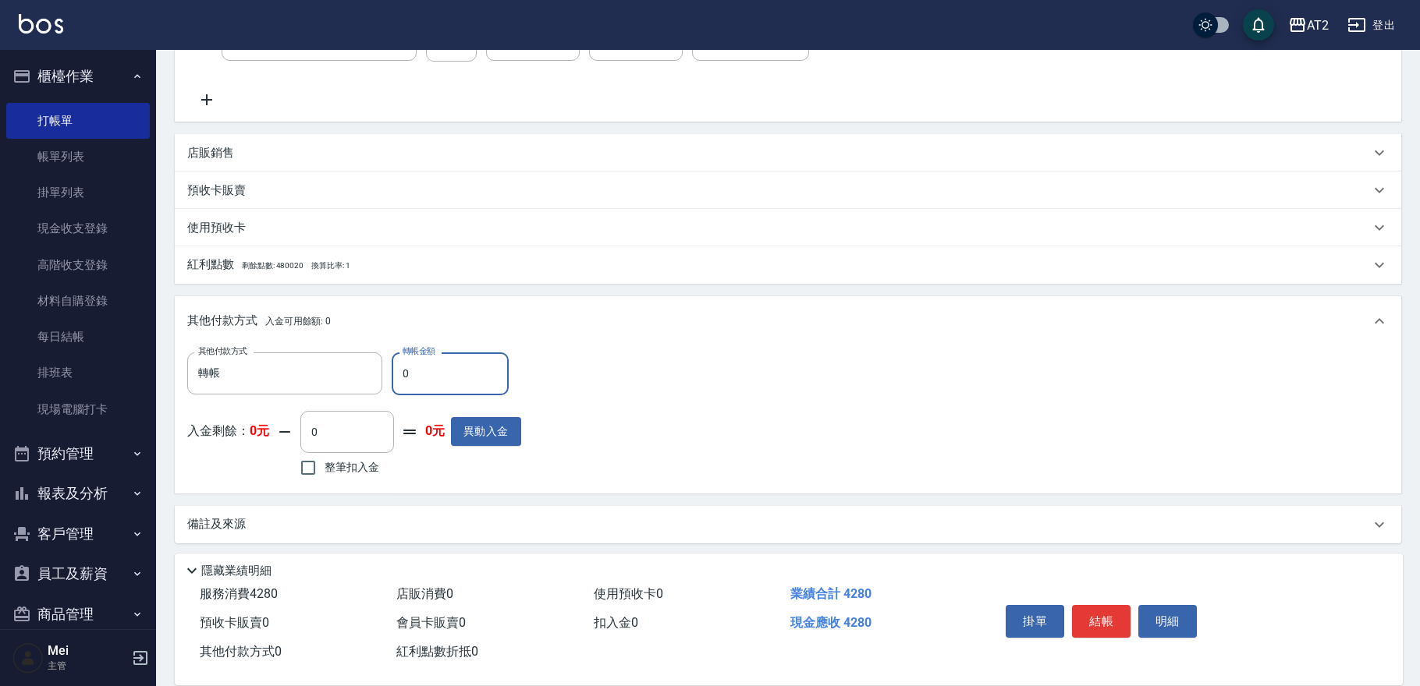
click at [438, 381] on input "0" at bounding box center [450, 374] width 117 height 42
type input "42"
type input "380"
type input "428"
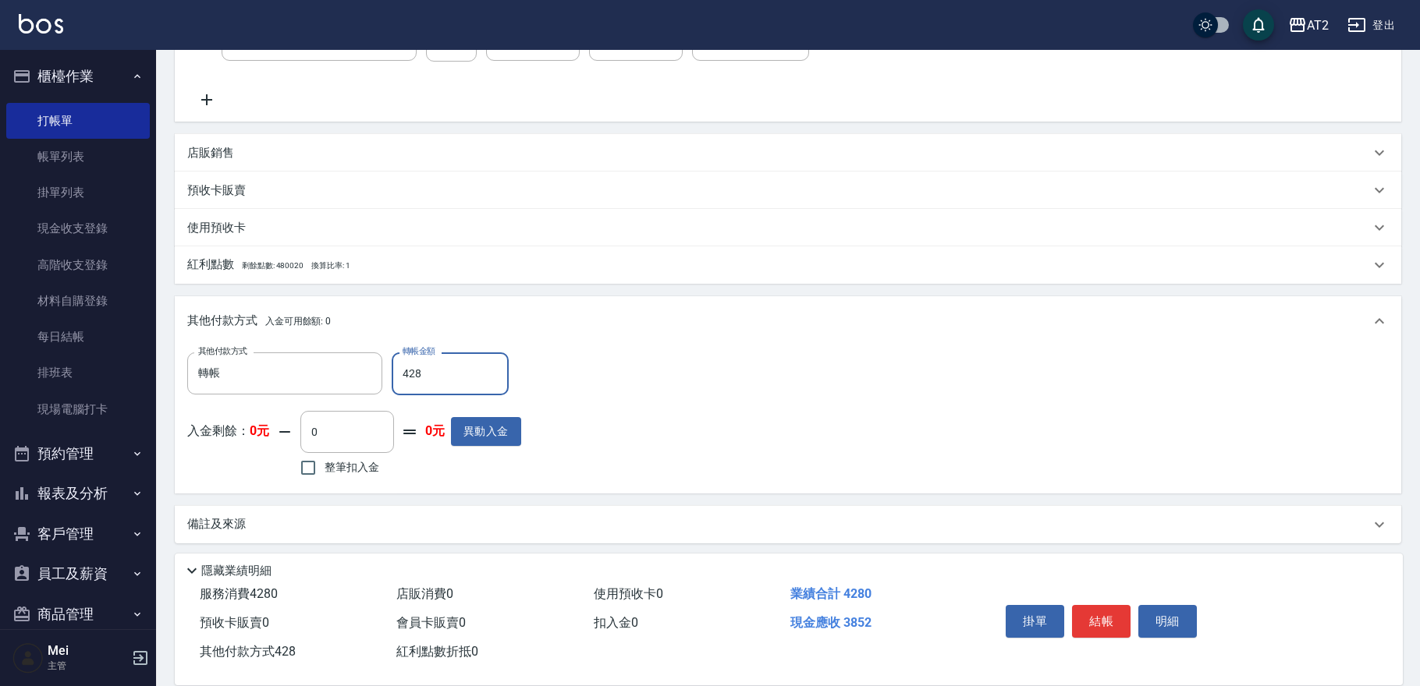
type input "0"
type input "4280"
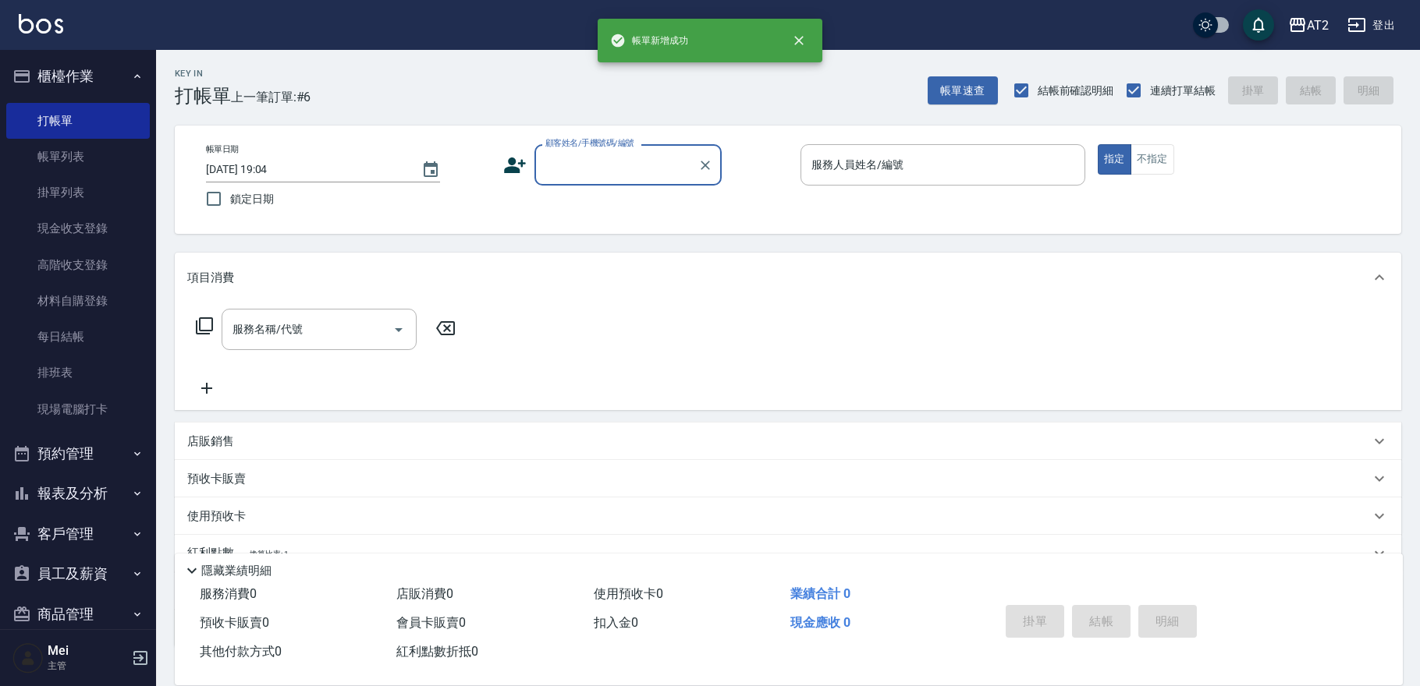
scroll to position [0, 0]
click at [613, 162] on input "顧客姓名/手機號碼/編號" at bounding box center [616, 164] width 150 height 27
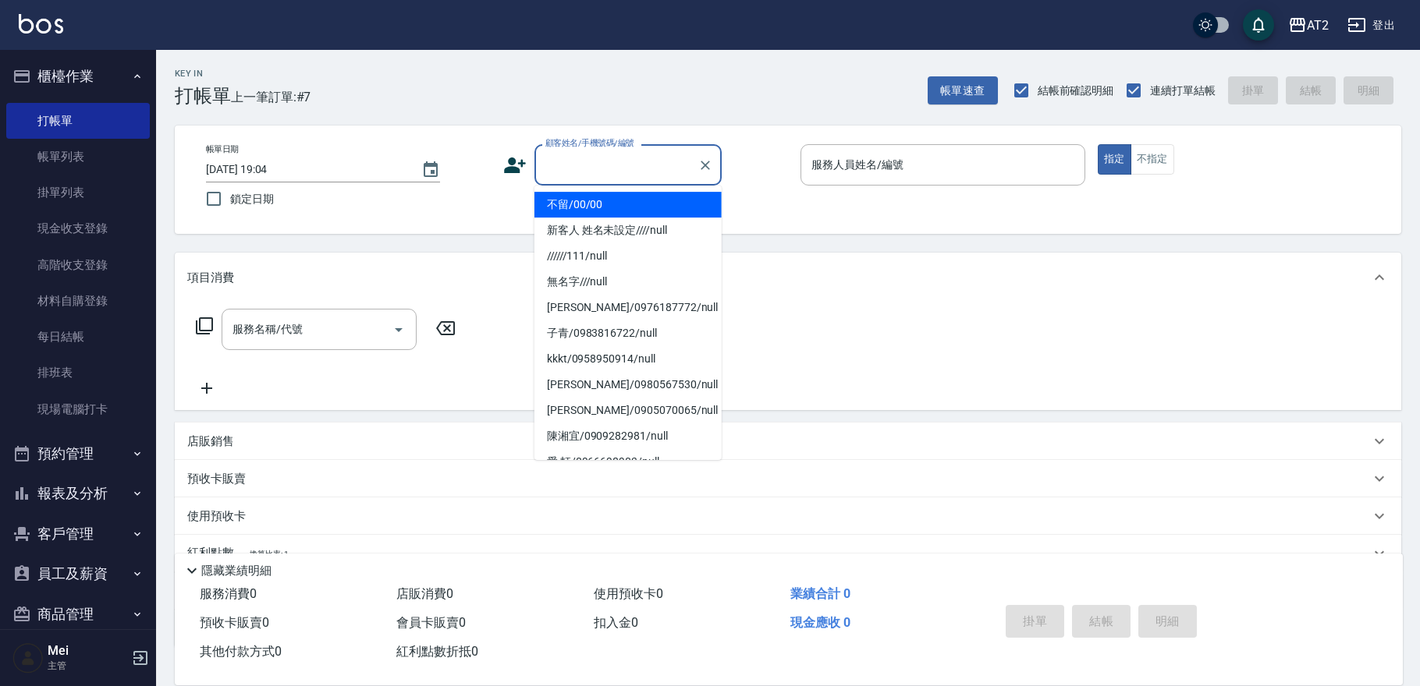
click at [622, 215] on li "不留/00/00" at bounding box center [627, 205] width 187 height 26
type input "不留/00/00"
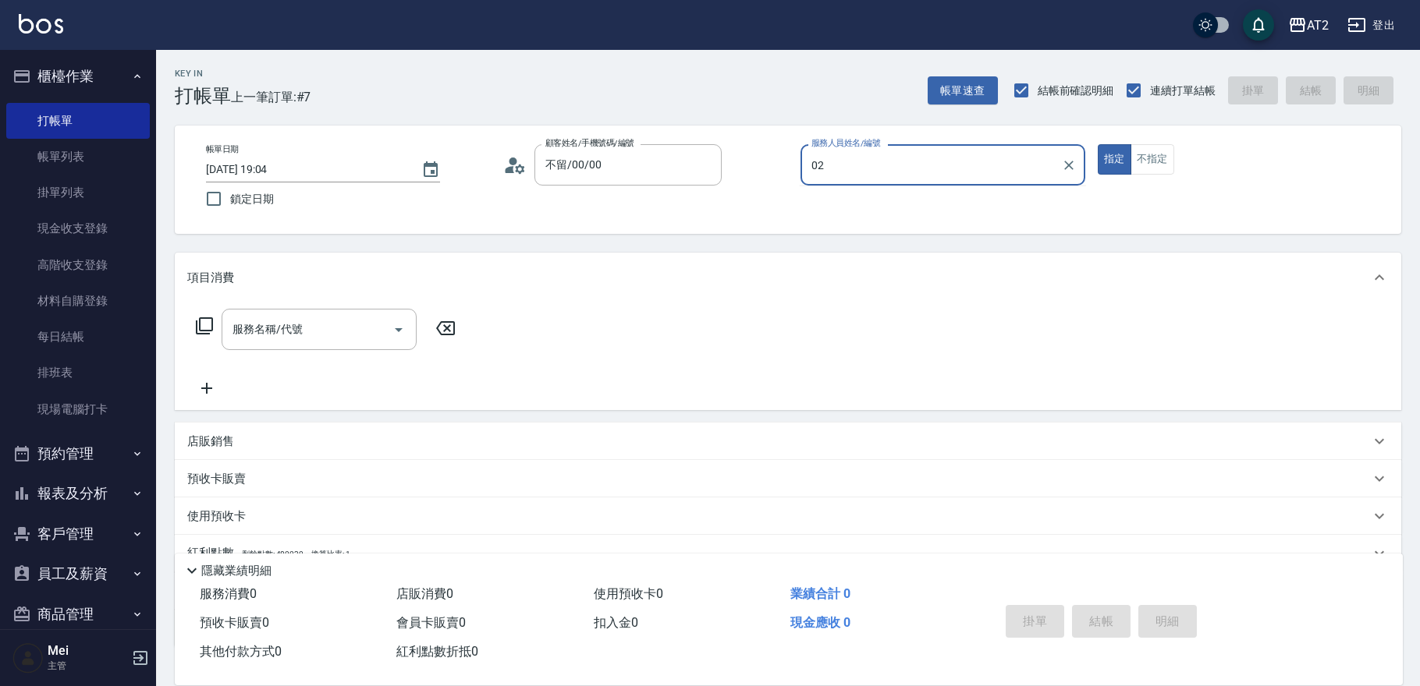
type input "Morgan-02"
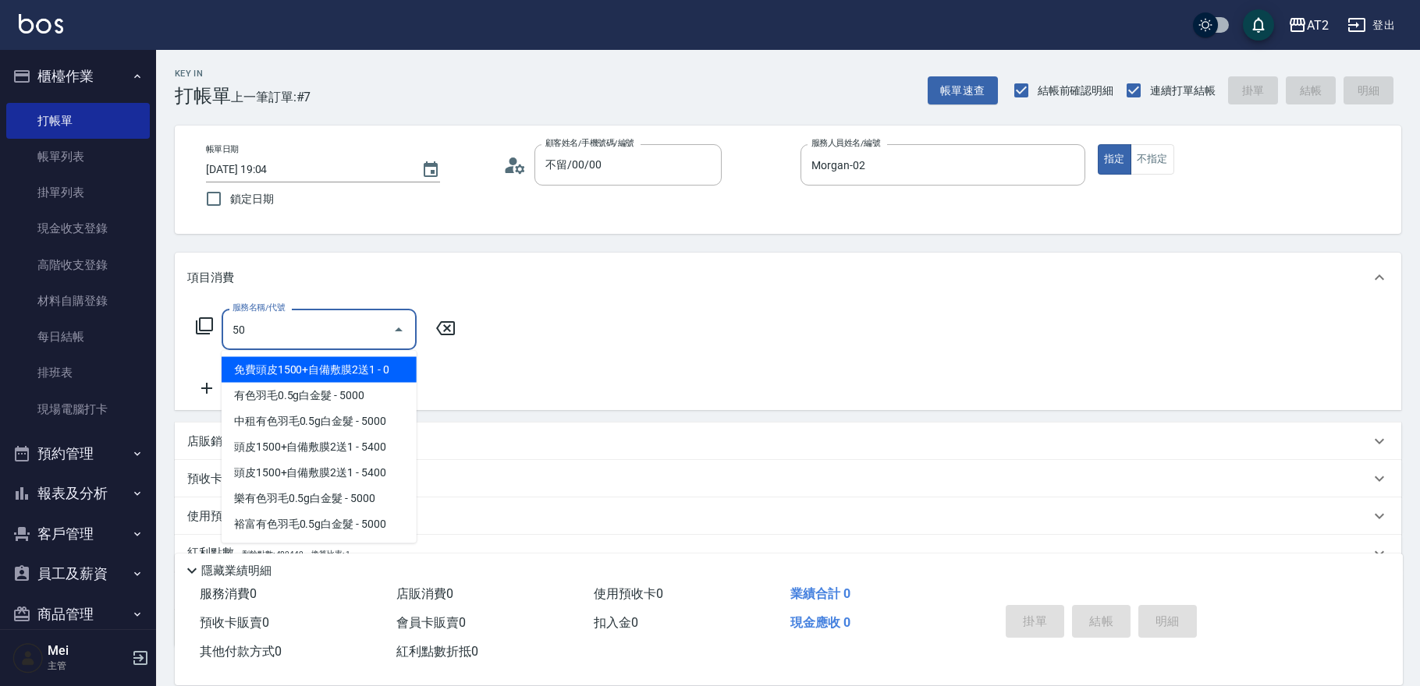
type input "501"
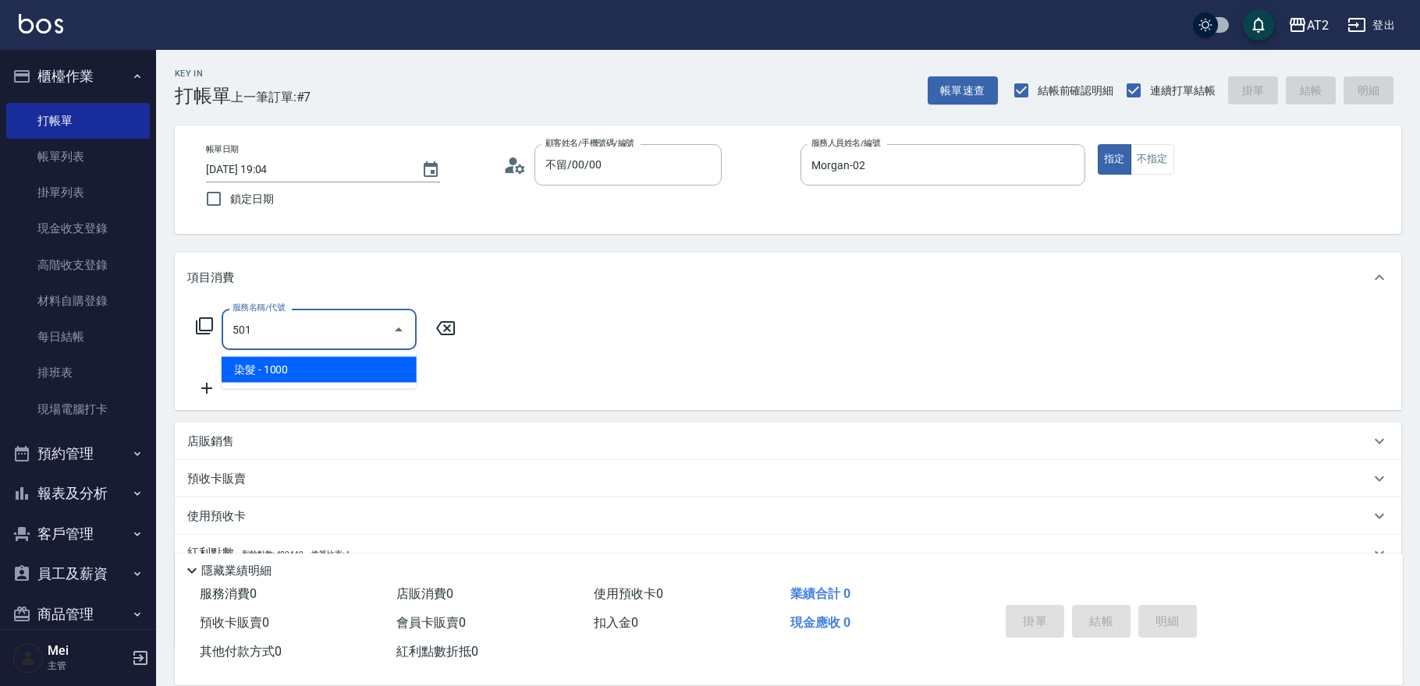
type input "100"
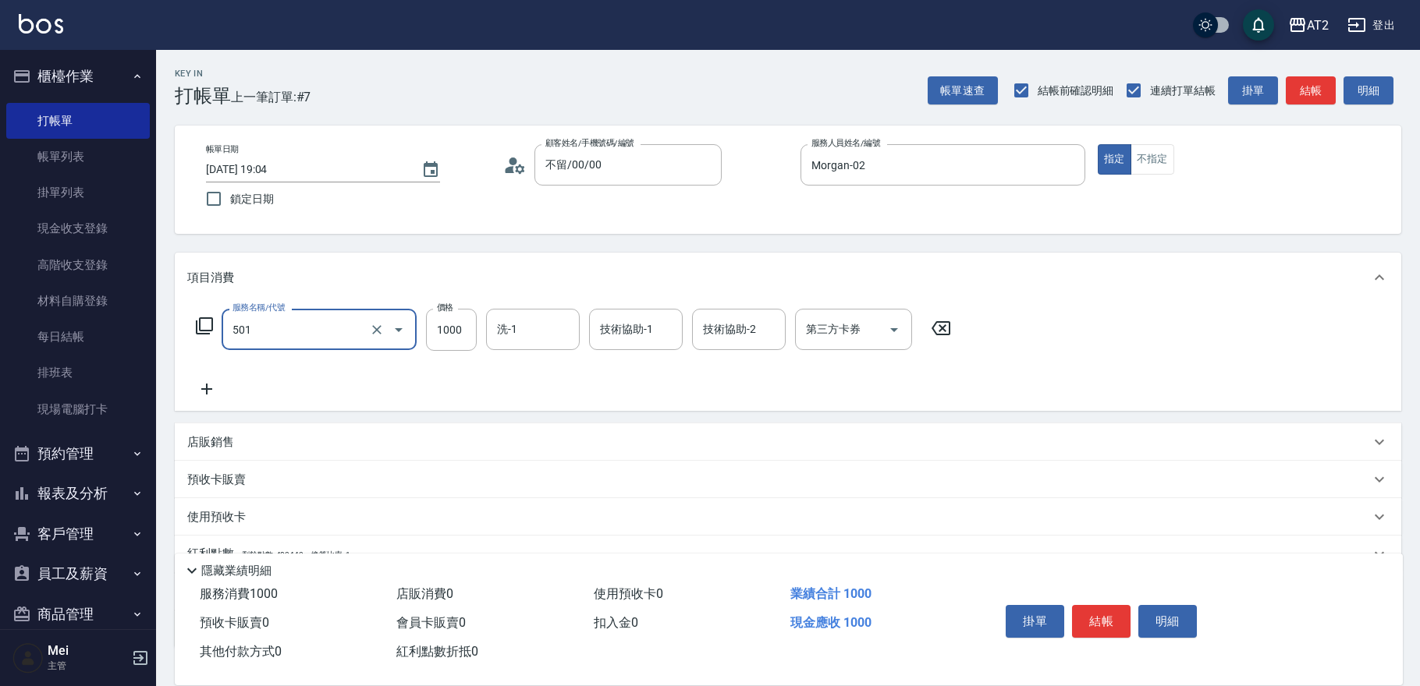
type input "染髮(501)"
type input "0"
type input "35"
type input "30"
type input "350"
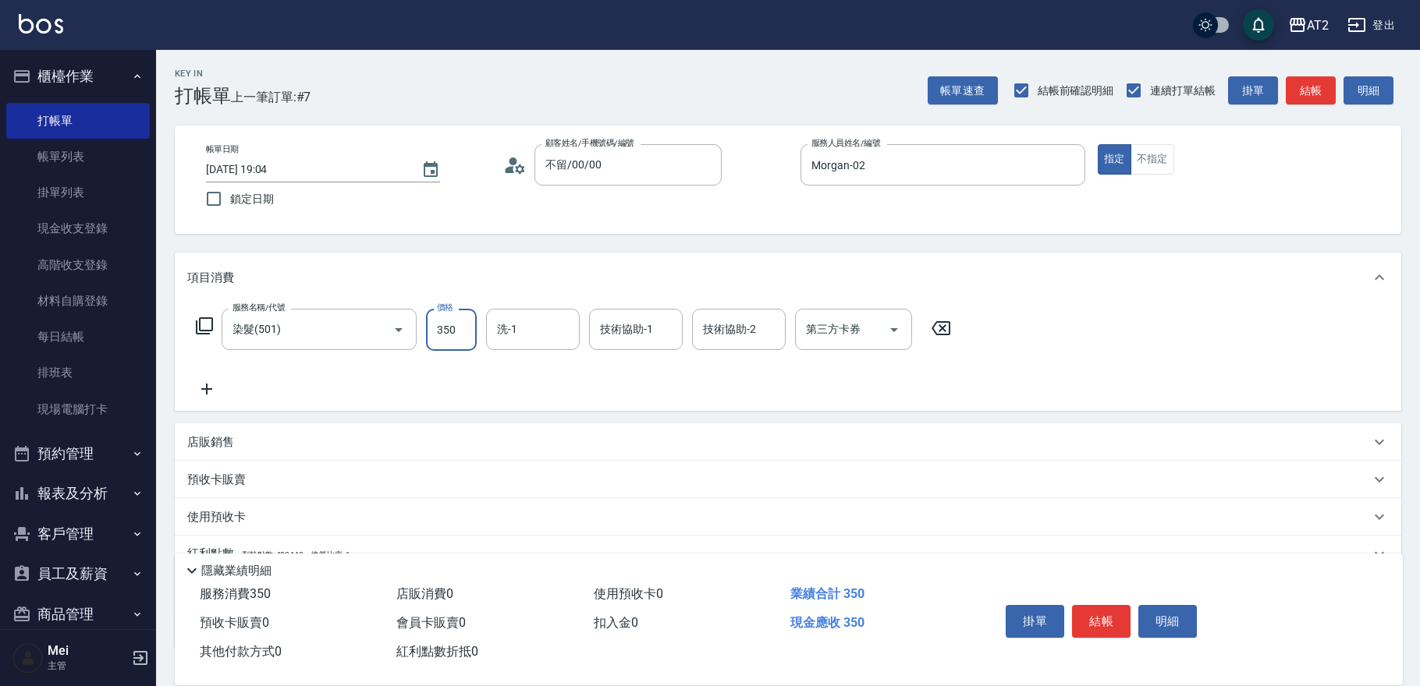
type input "350"
type input "3500"
type input "小安-30"
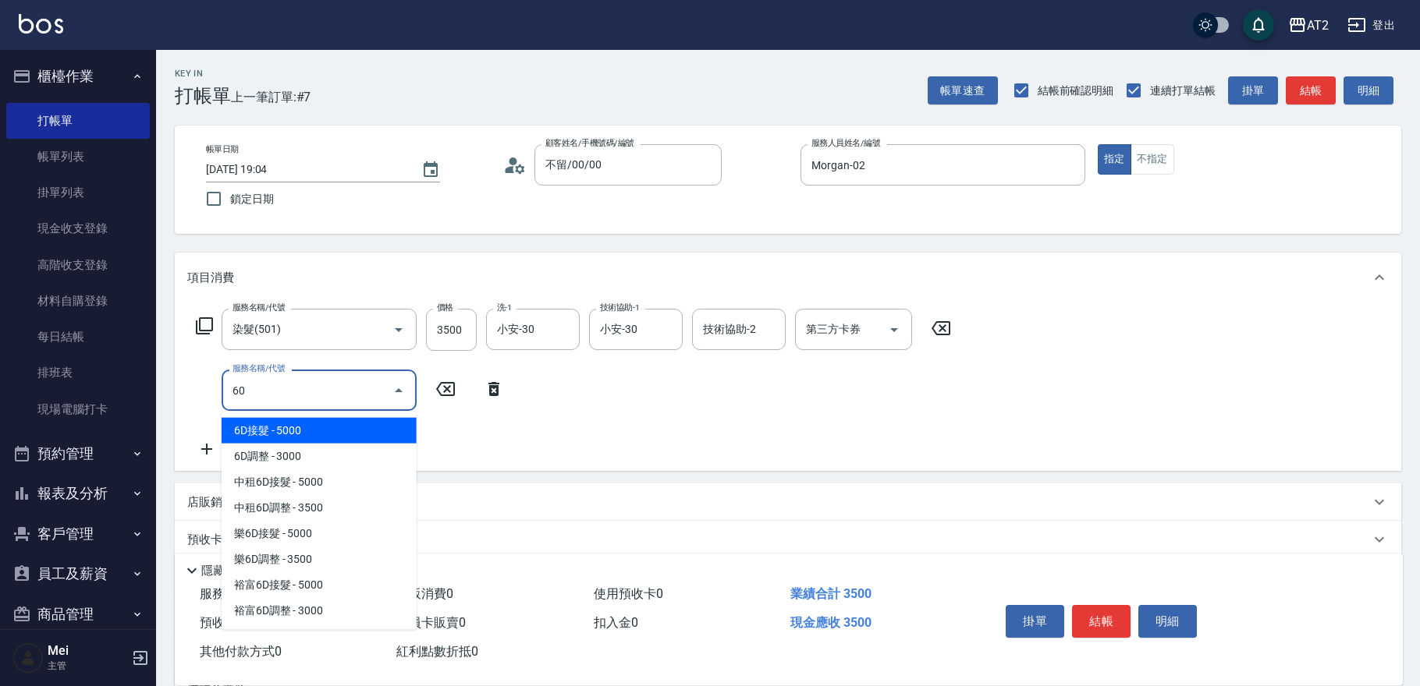
type input "601"
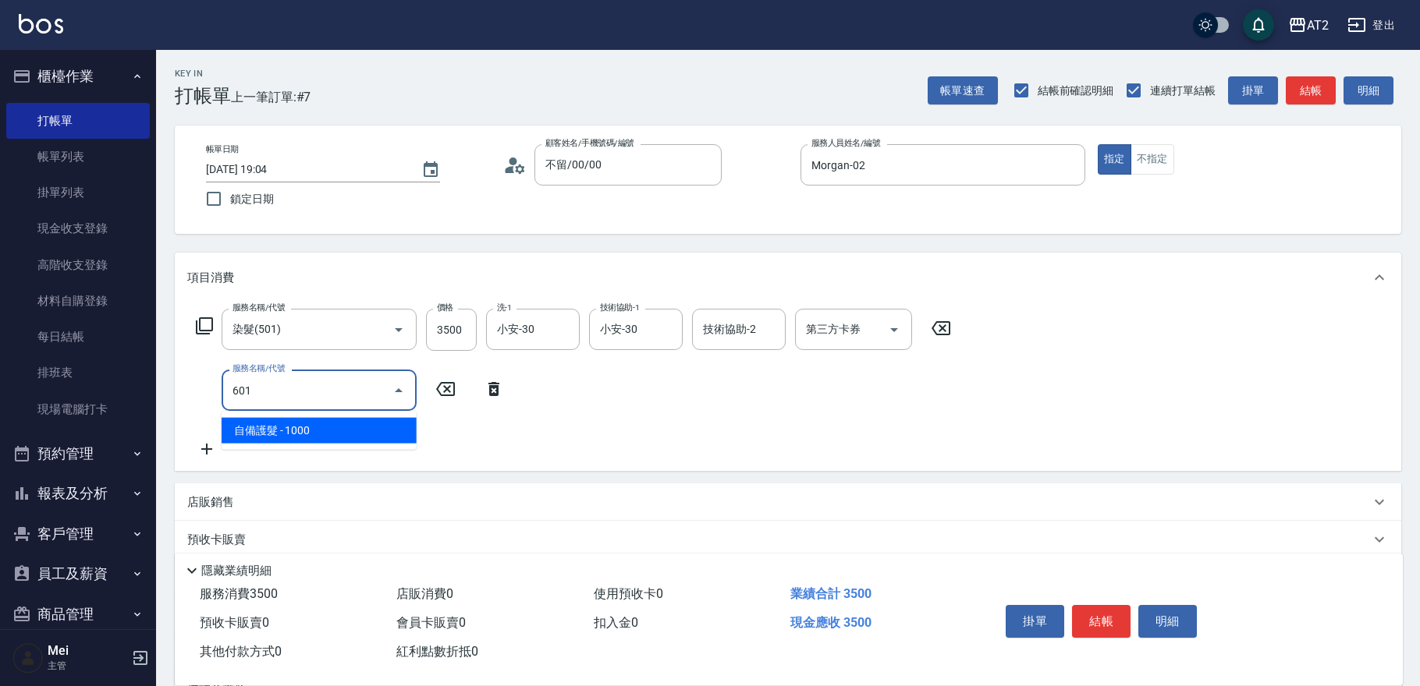
type input "450"
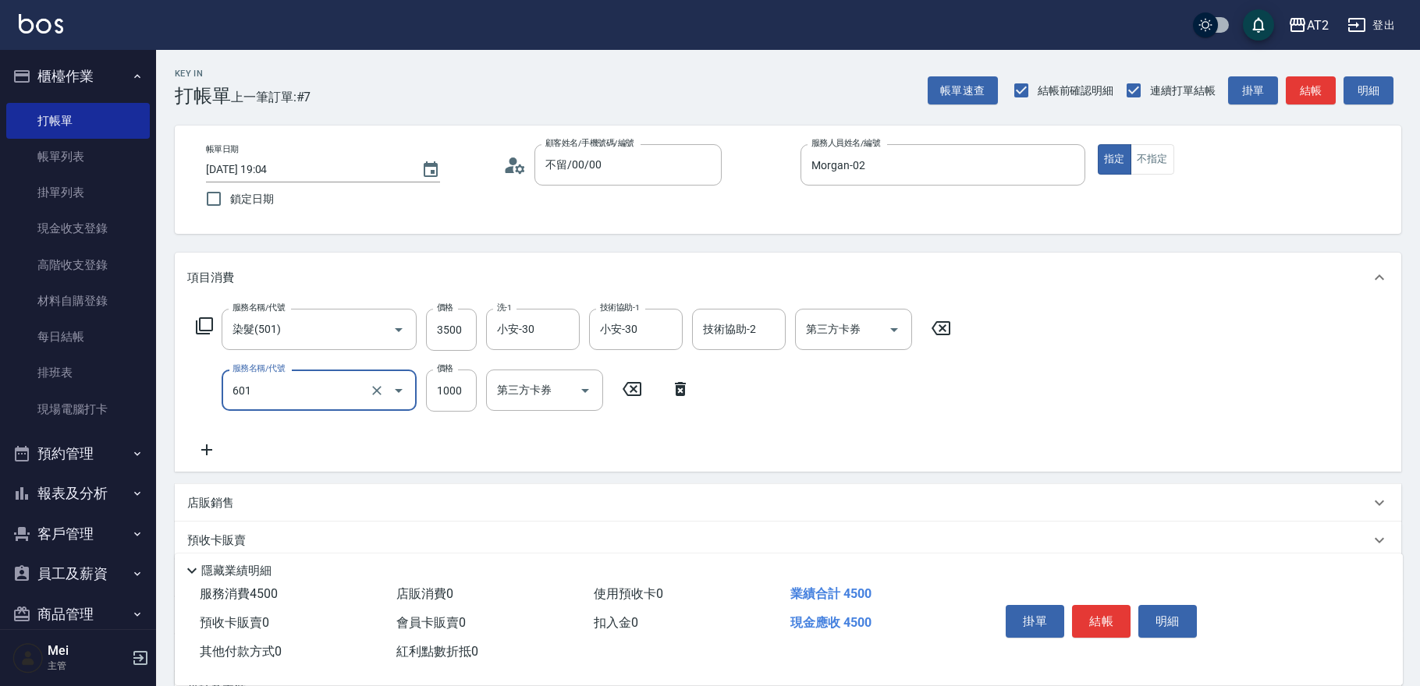
type input "自備護髮(601)"
type input "350"
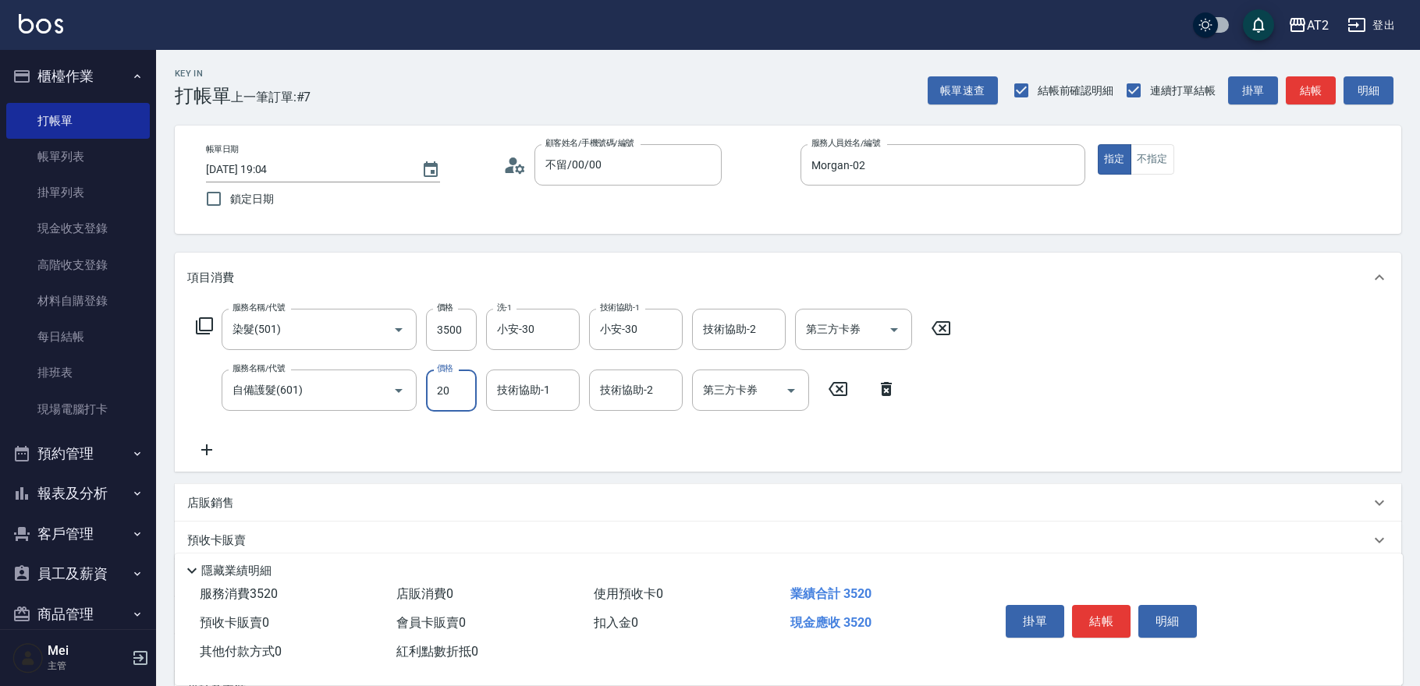
type input "200"
type input "550"
type input "2000"
type input "小安-30"
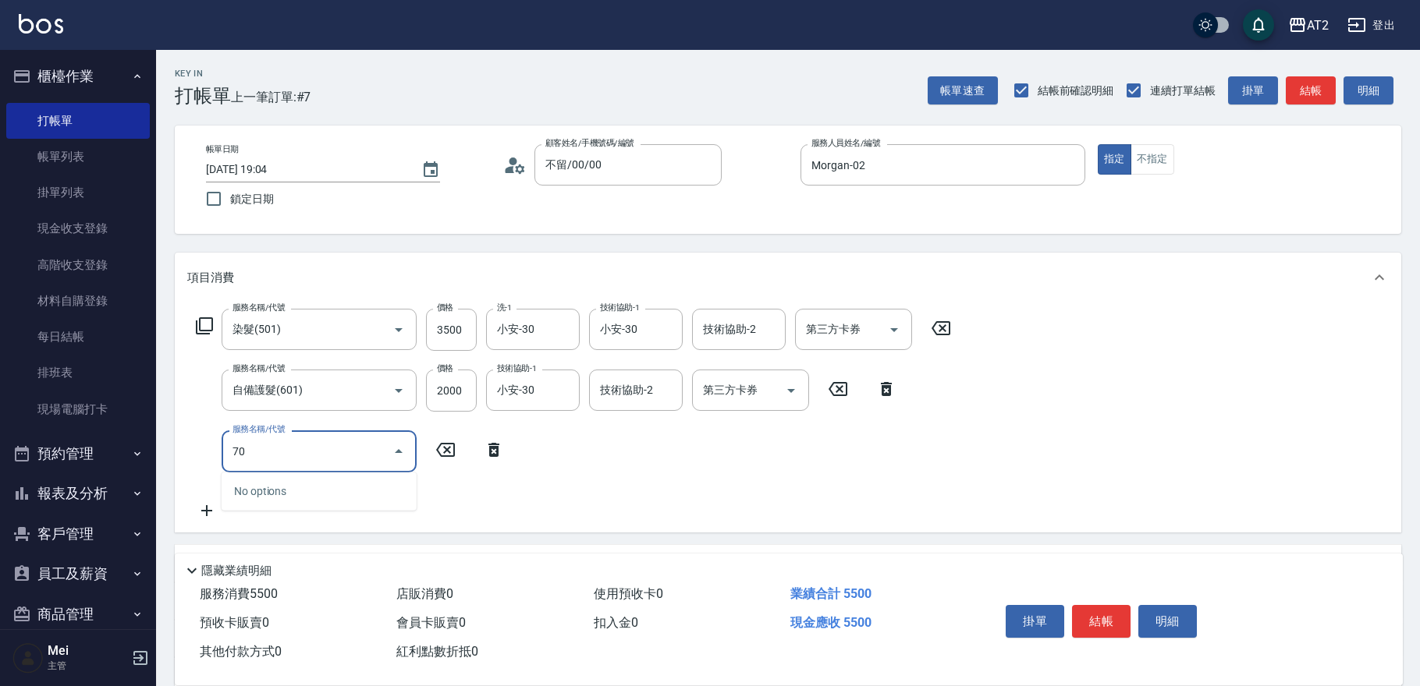
type input "705"
type input "1050"
type input "新羽毛鉑金接髮調整(705)"
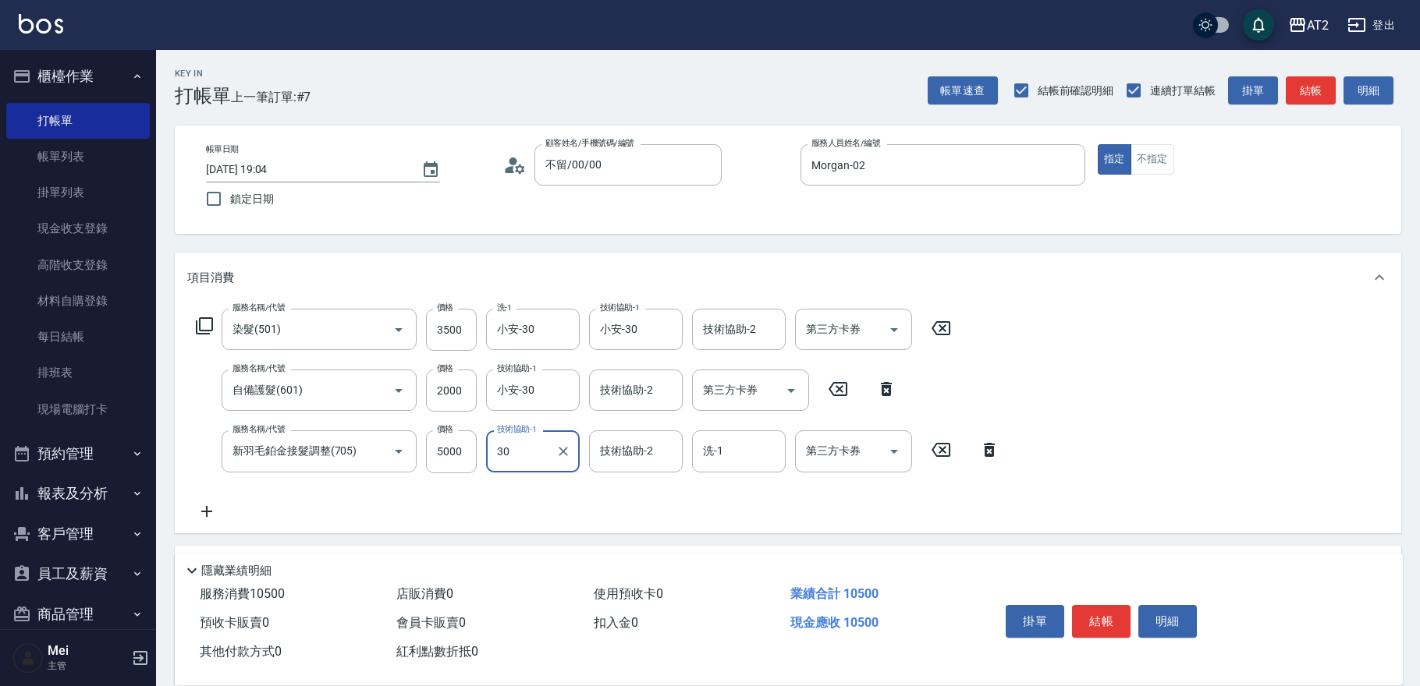
type input "小安-30"
click at [208, 514] on icon at bounding box center [206, 511] width 39 height 19
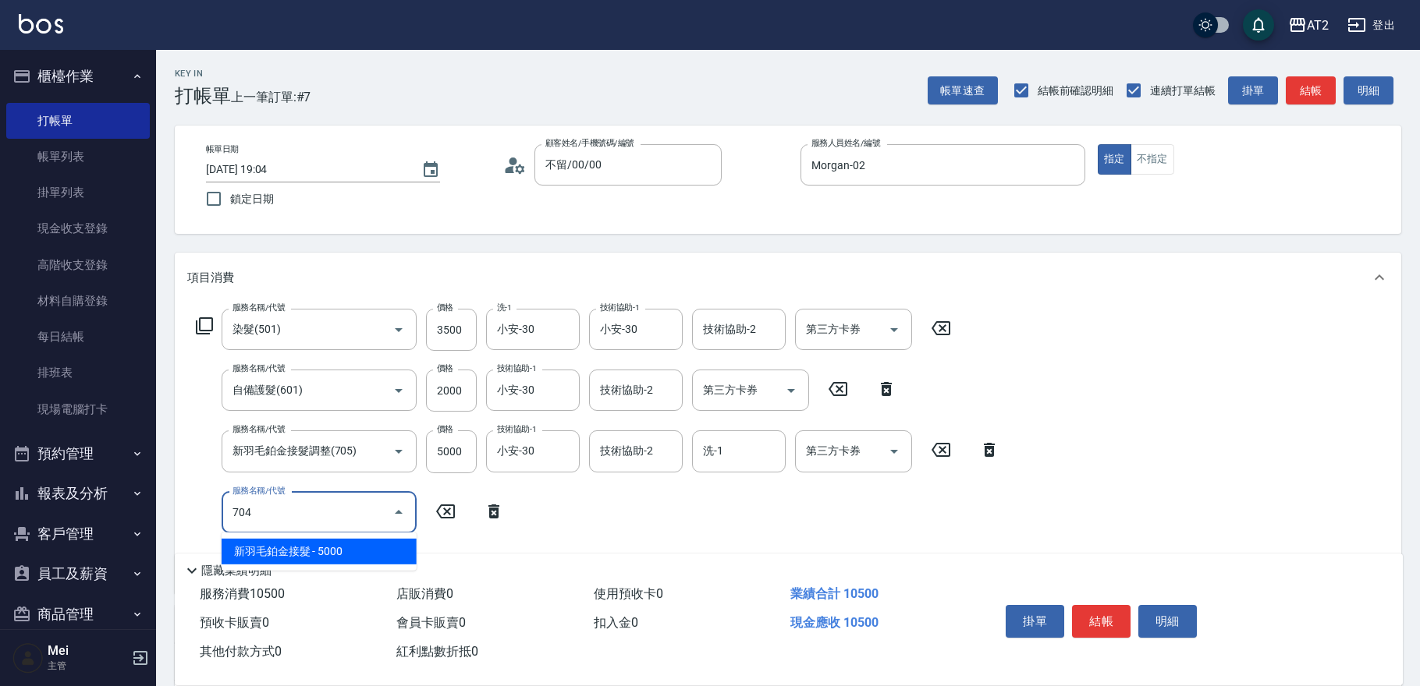
type input "704"
type input "1550"
type input "新羽毛鉑金接髮(704)"
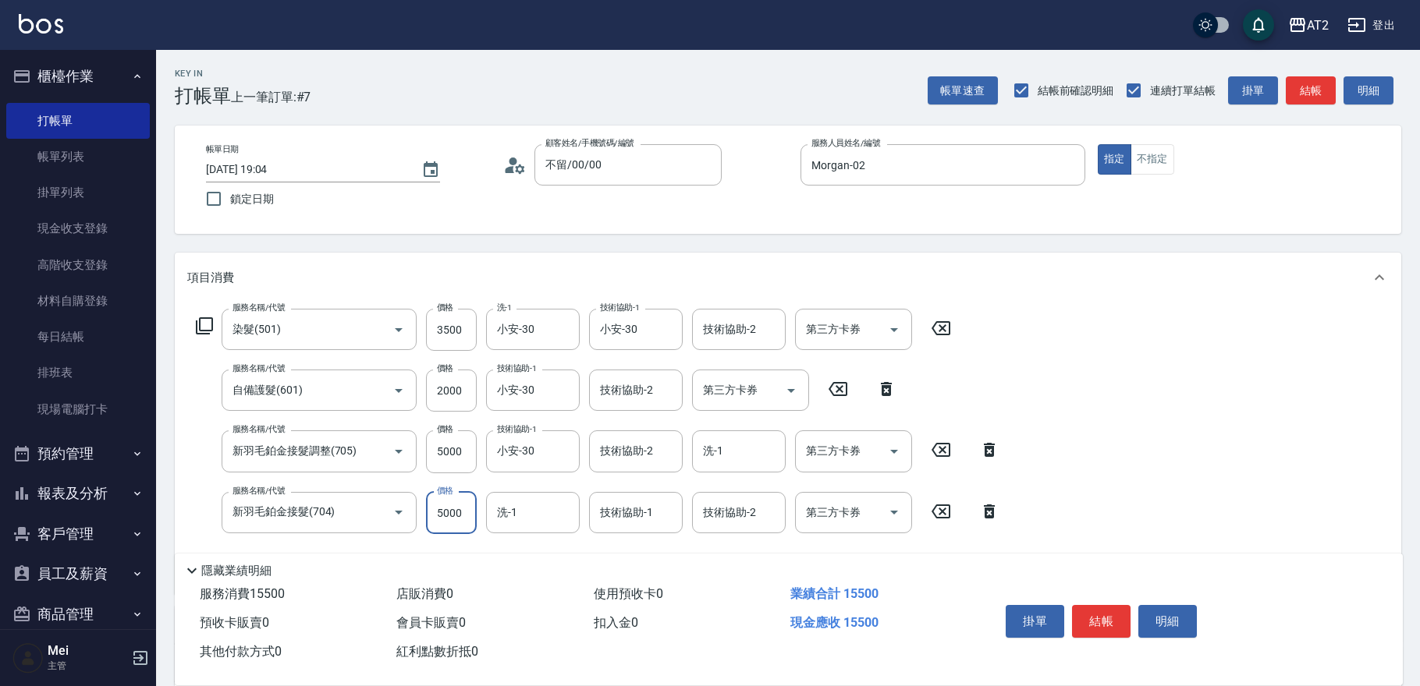
type input "4"
type input "1050"
type input "4020"
type input "1450"
click at [916, 625] on div "現金應收 14520" at bounding box center [882, 623] width 197 height 29
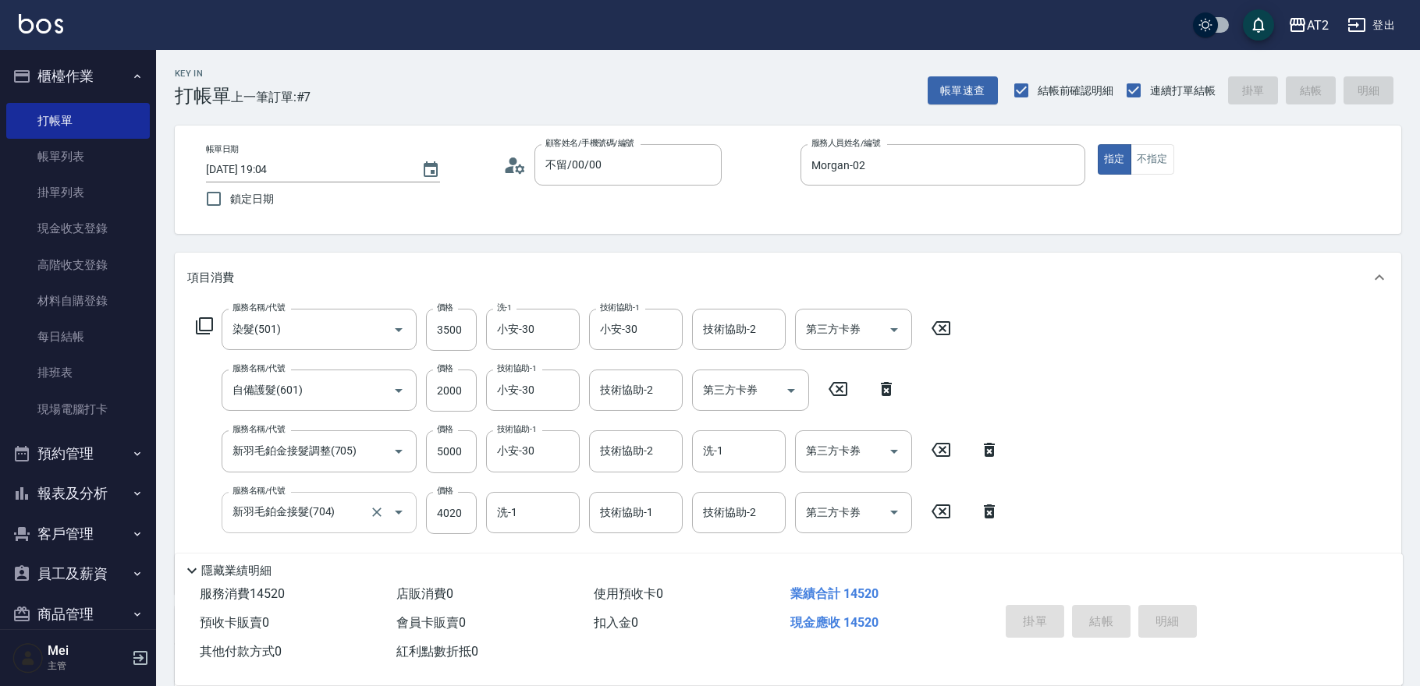
type input "[DATE] 19:06"
type input "0"
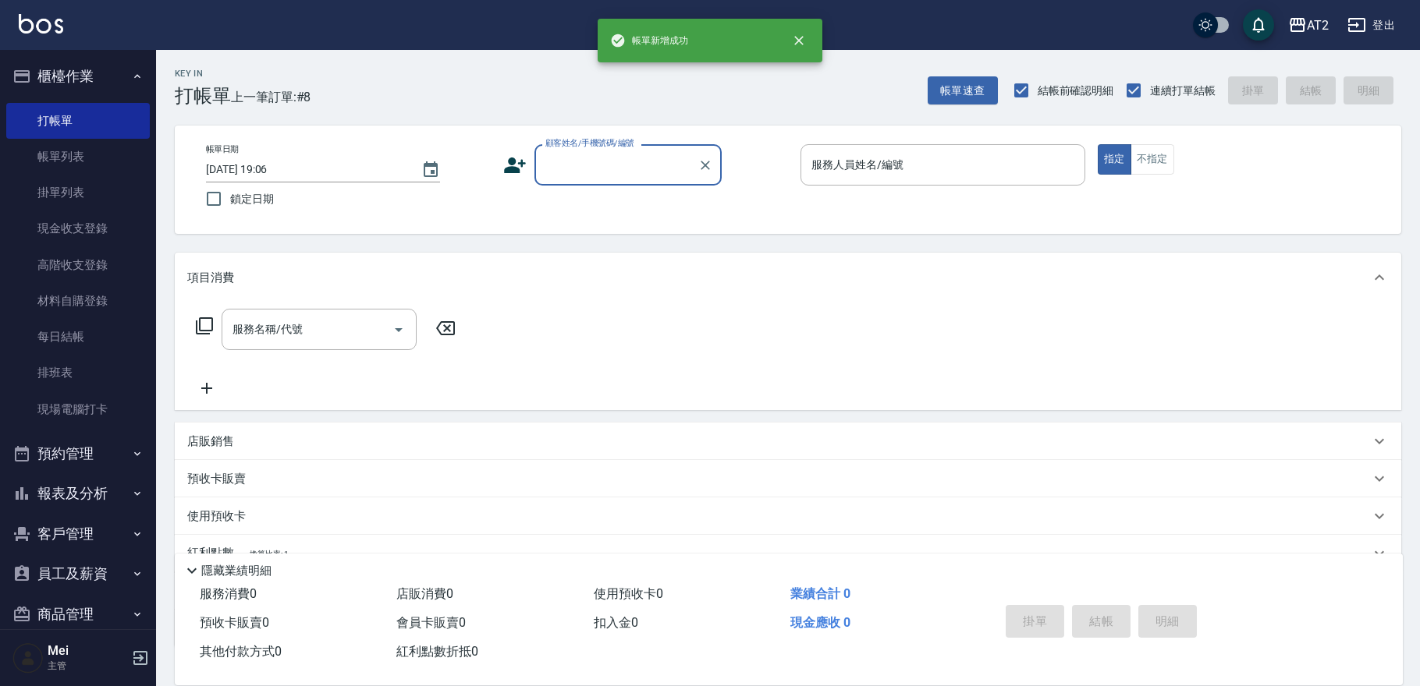
drag, startPoint x: 619, startPoint y: 164, endPoint x: 616, endPoint y: 179, distance: 15.9
click at [619, 165] on input "顧客姓名/手機號碼/編號" at bounding box center [616, 164] width 150 height 27
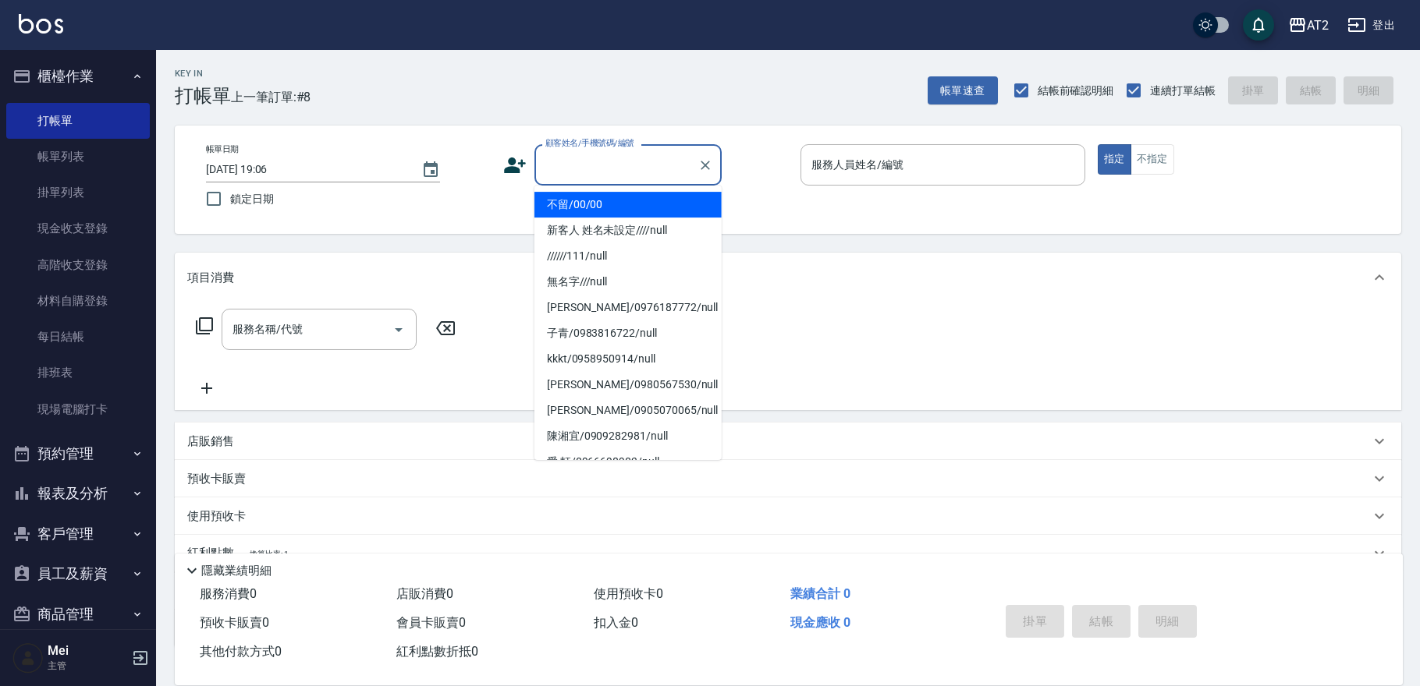
click at [612, 203] on li "不留/00/00" at bounding box center [627, 205] width 187 height 26
type input "不留/00/00"
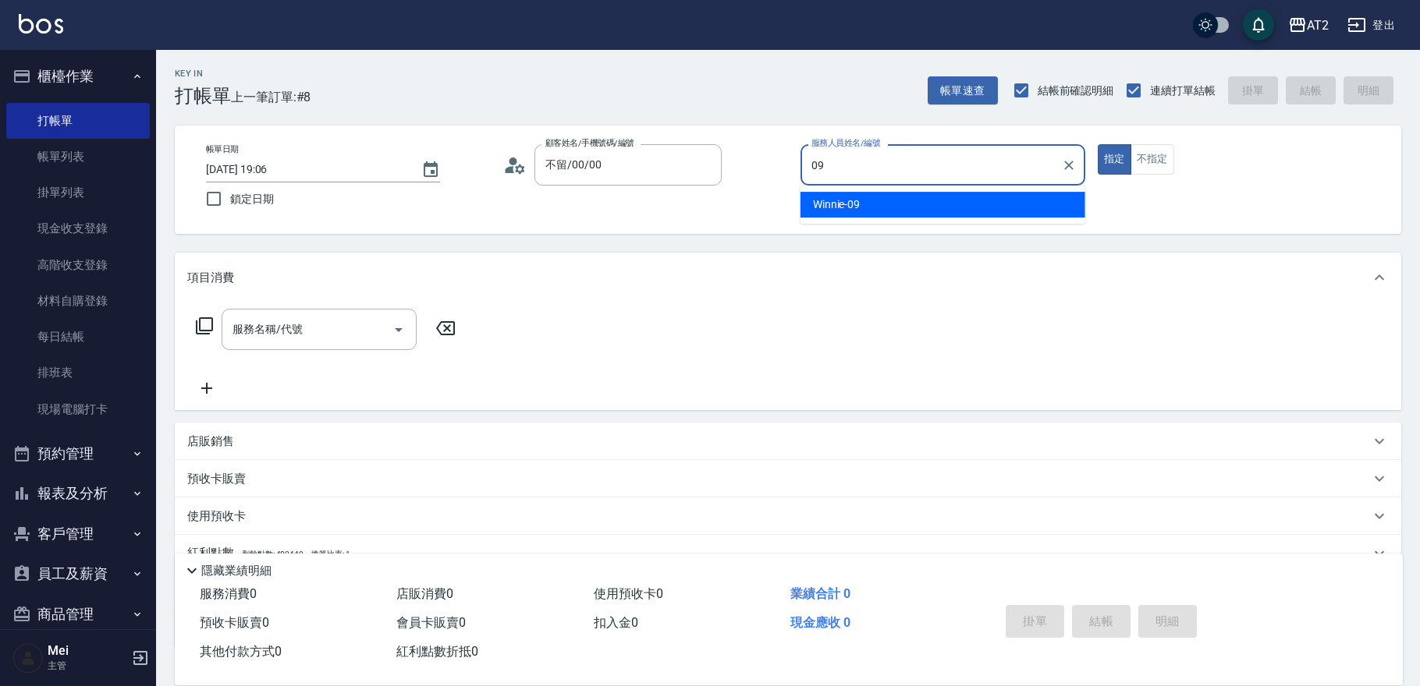
type input "Winnie-09"
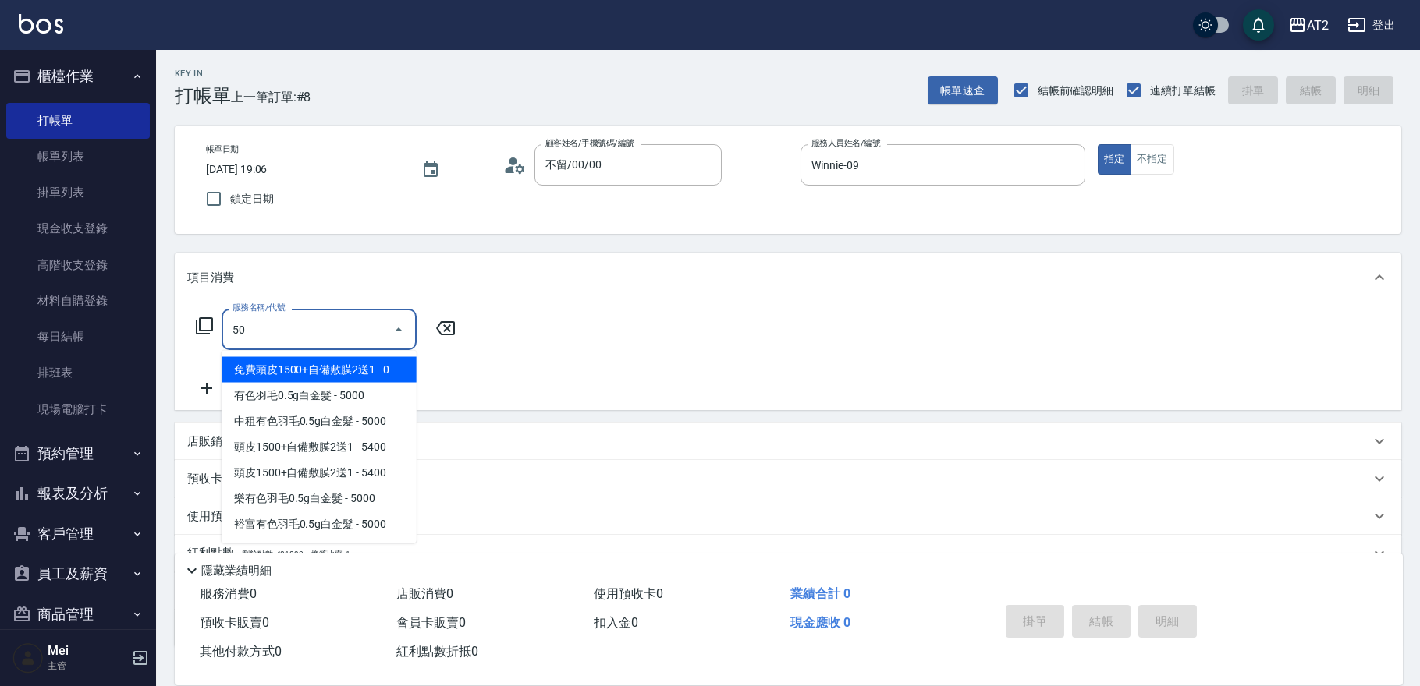
type input "501"
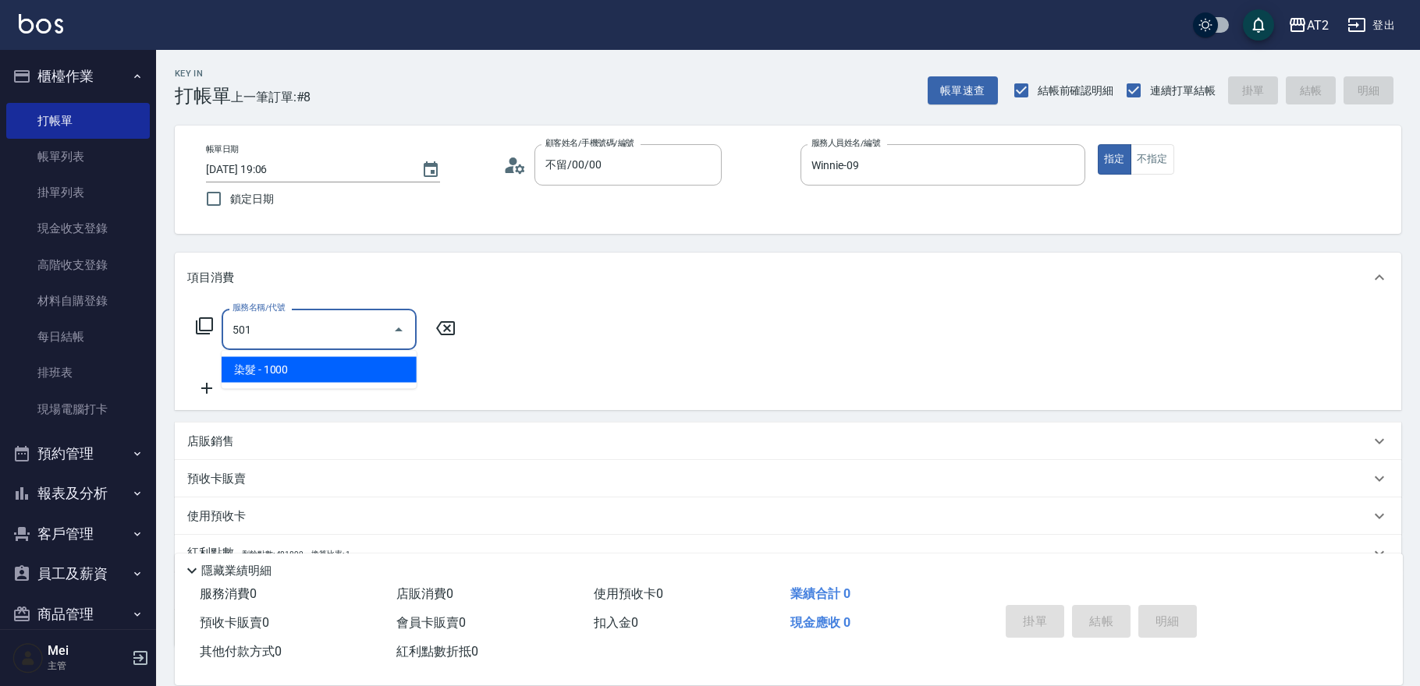
type input "100"
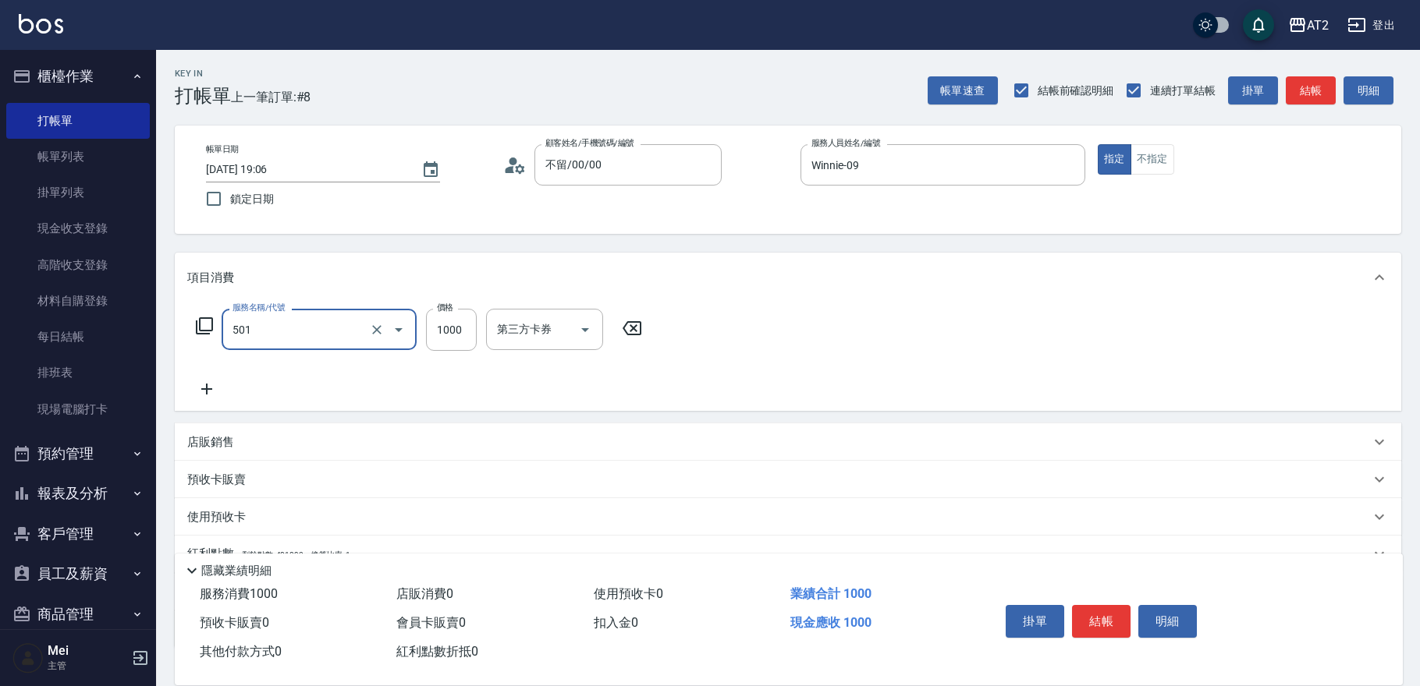
type input "染髮(501)"
type input "0"
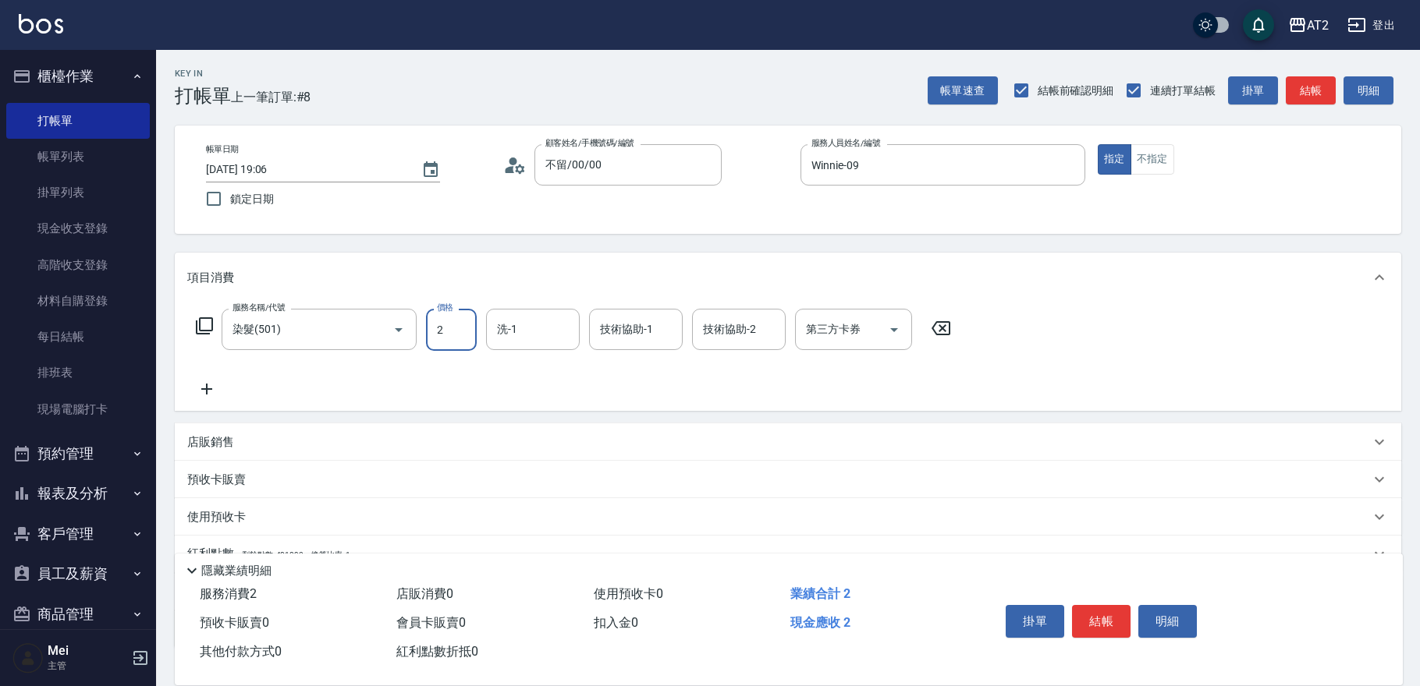
type input "22"
type input "20"
type input "2299"
type input "220"
type input "2299"
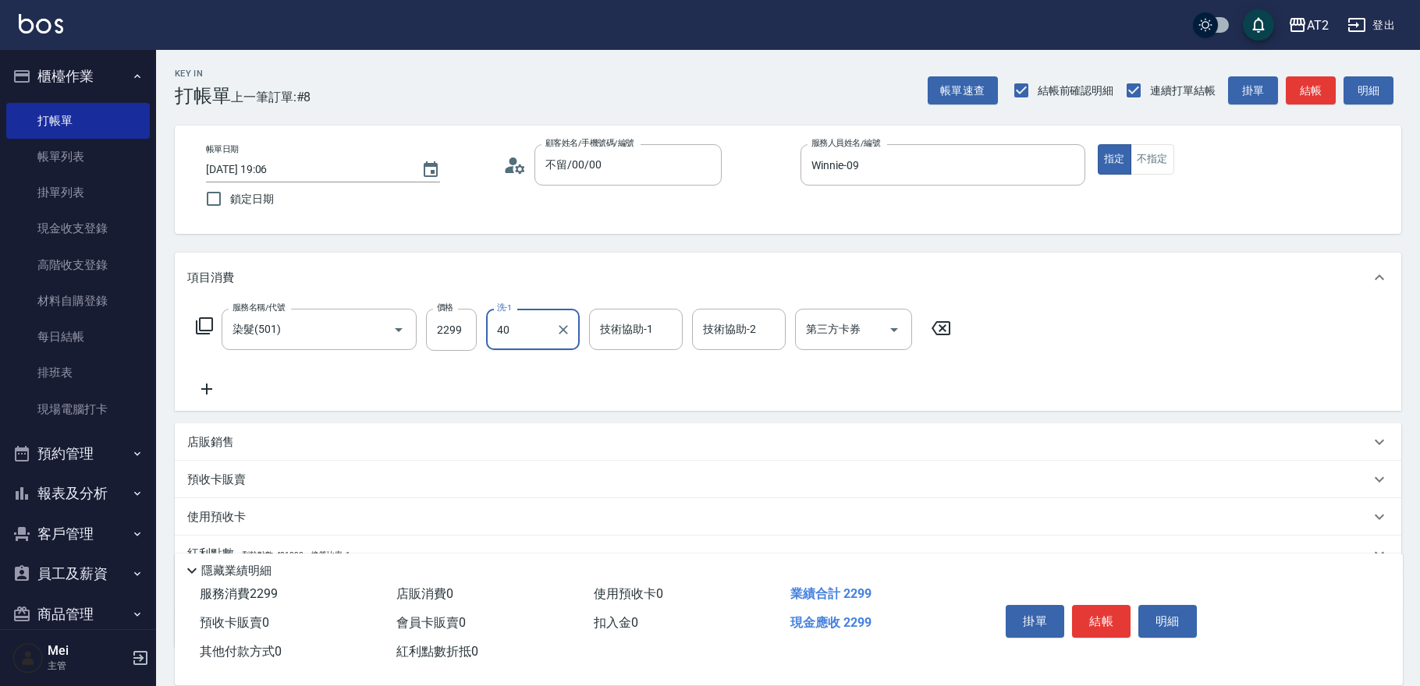
type input "宣宣-40"
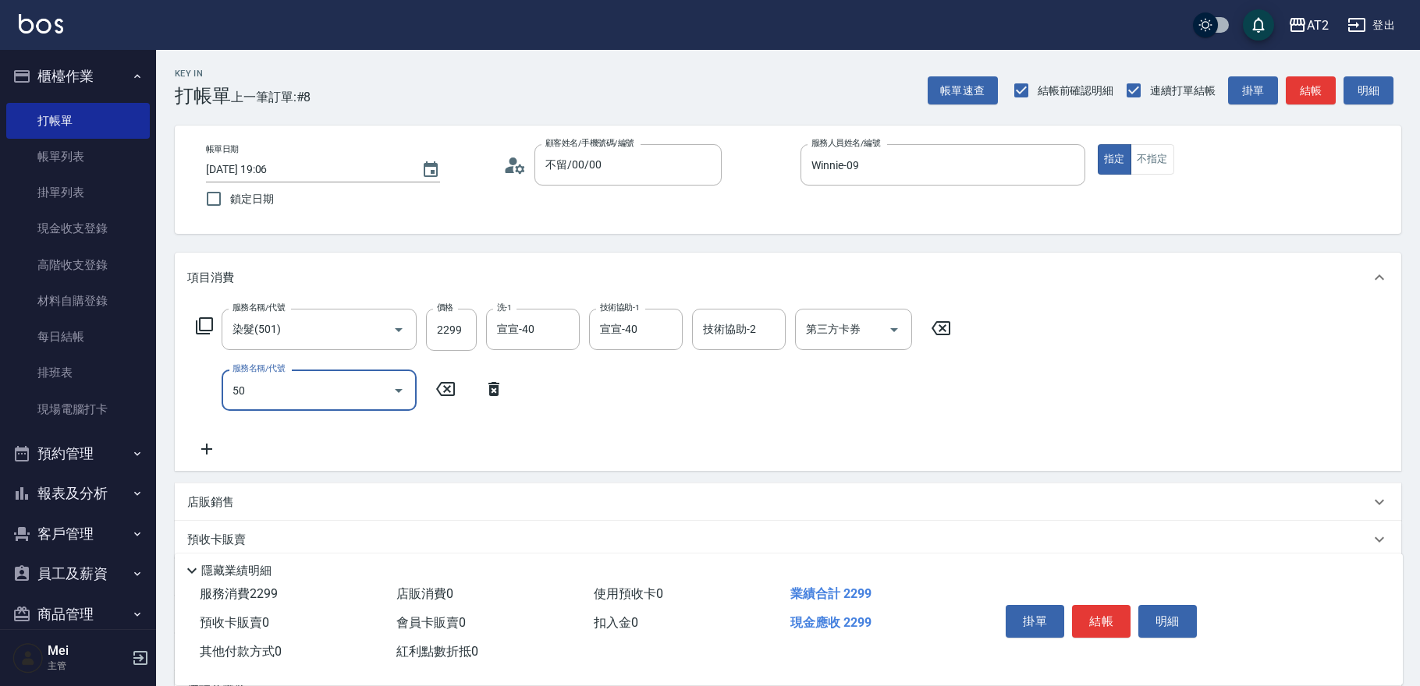
type input "502"
type input "270"
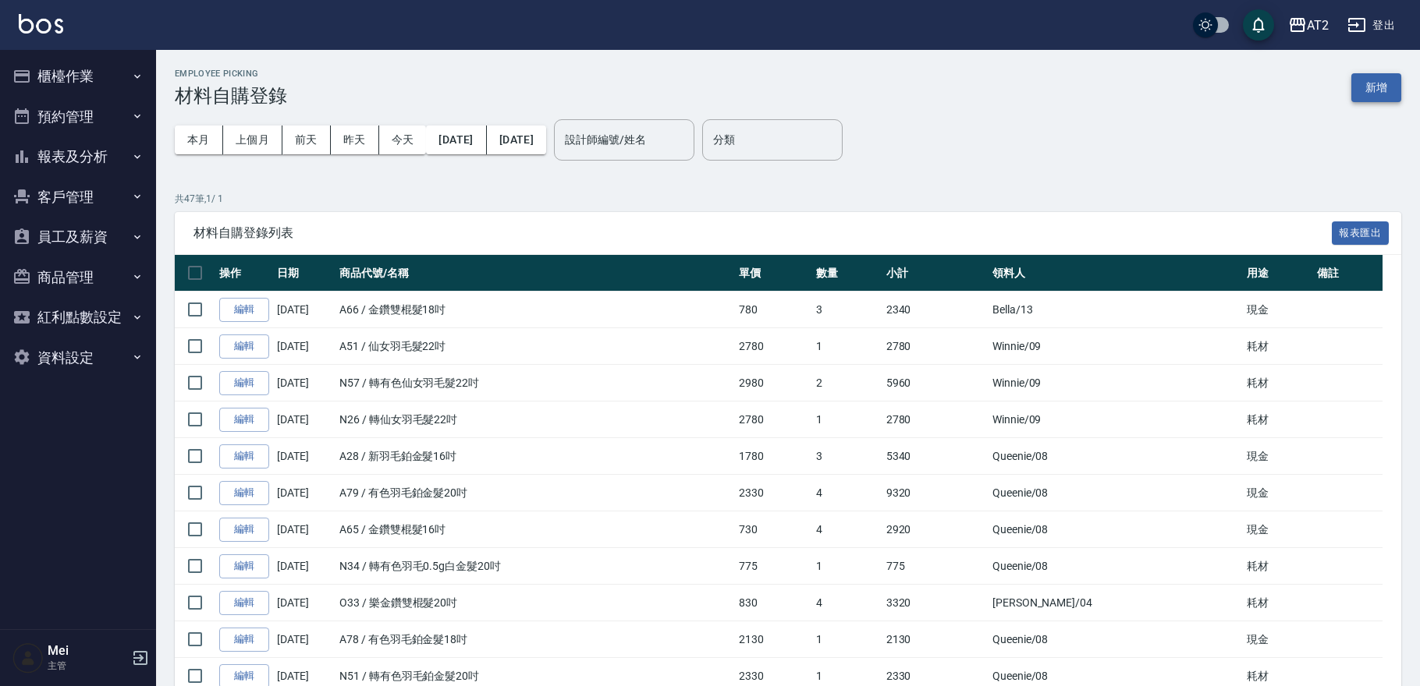
drag, startPoint x: 1342, startPoint y: 56, endPoint x: 1399, endPoint y: 89, distance: 65.0
click at [1370, 87] on button "新增" at bounding box center [1376, 87] width 50 height 29
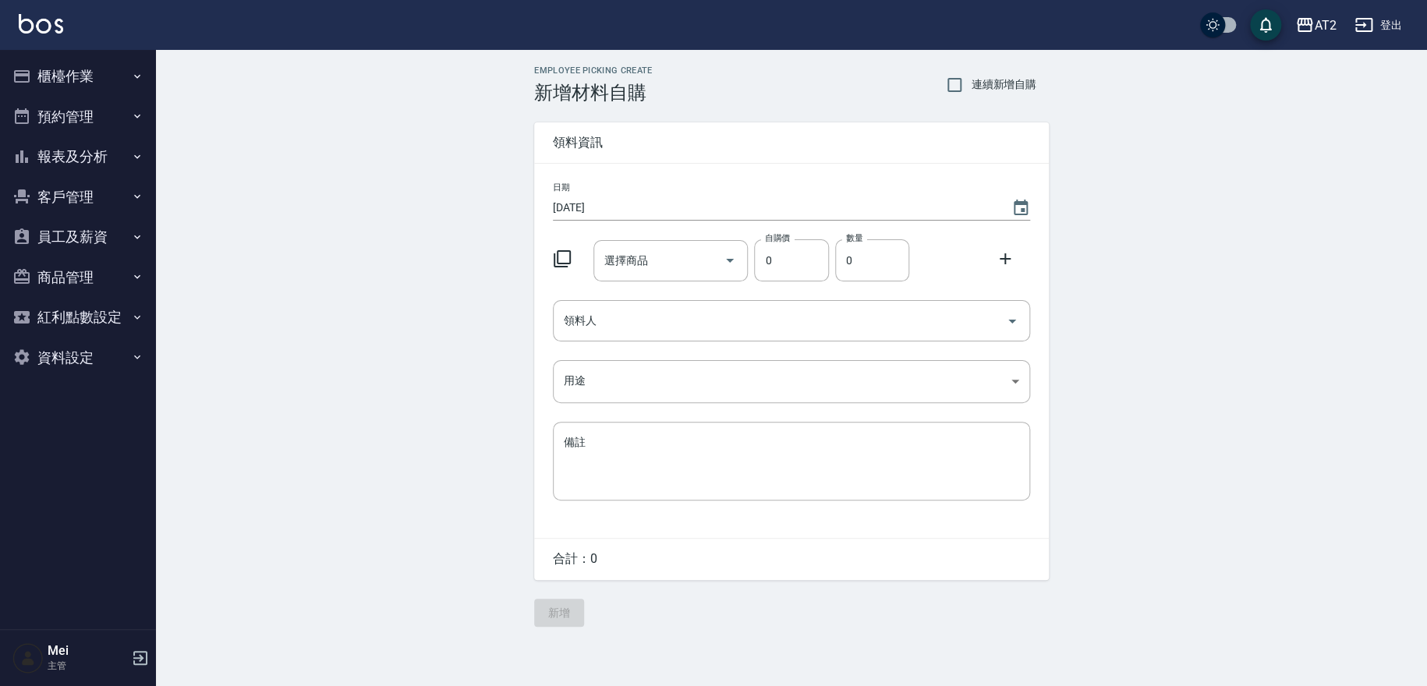
click at [997, 80] on span "連續新增自購" at bounding box center [1004, 84] width 66 height 16
click at [971, 80] on input "連續新增自購" at bounding box center [954, 85] width 33 height 33
checkbox input "true"
click at [671, 257] on input "選擇商品" at bounding box center [660, 260] width 118 height 27
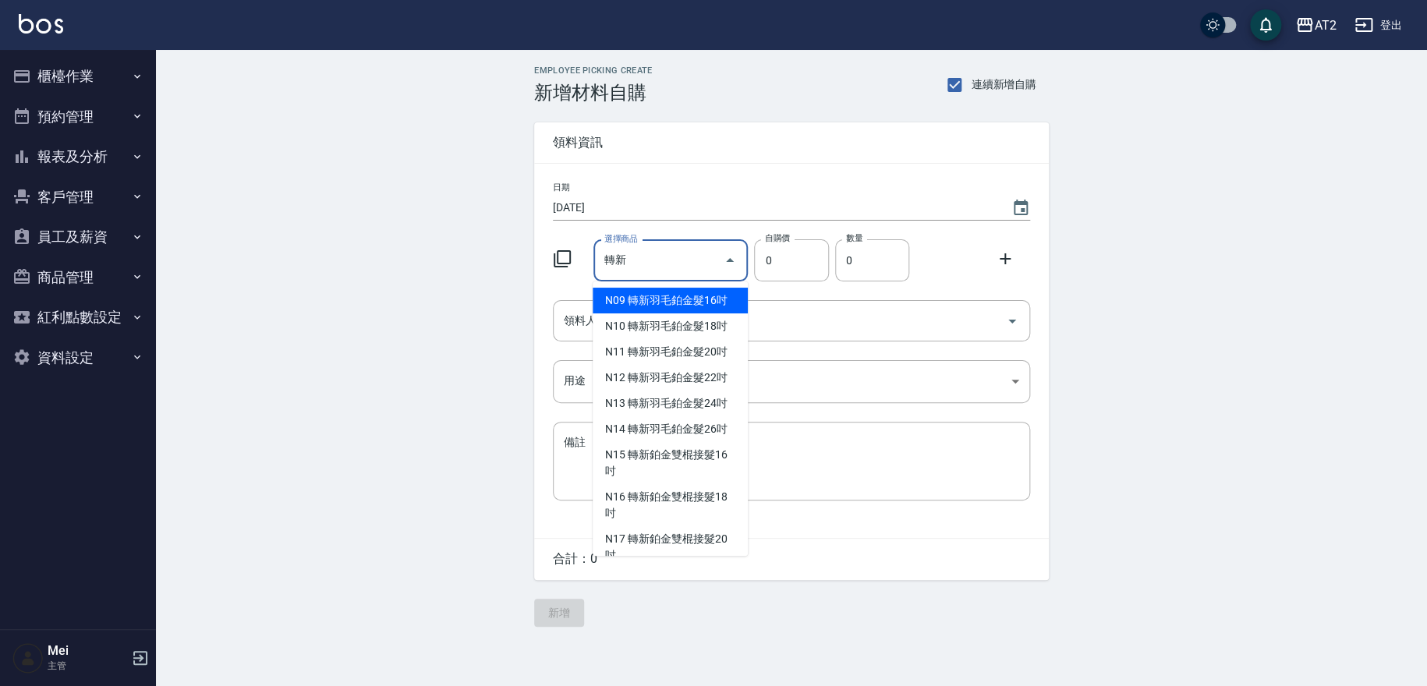
click at [616, 304] on li "N09 轉新羽毛鉑金髮16吋" at bounding box center [670, 301] width 155 height 26
type input "轉新羽毛鉑金髮16吋"
type input "1780"
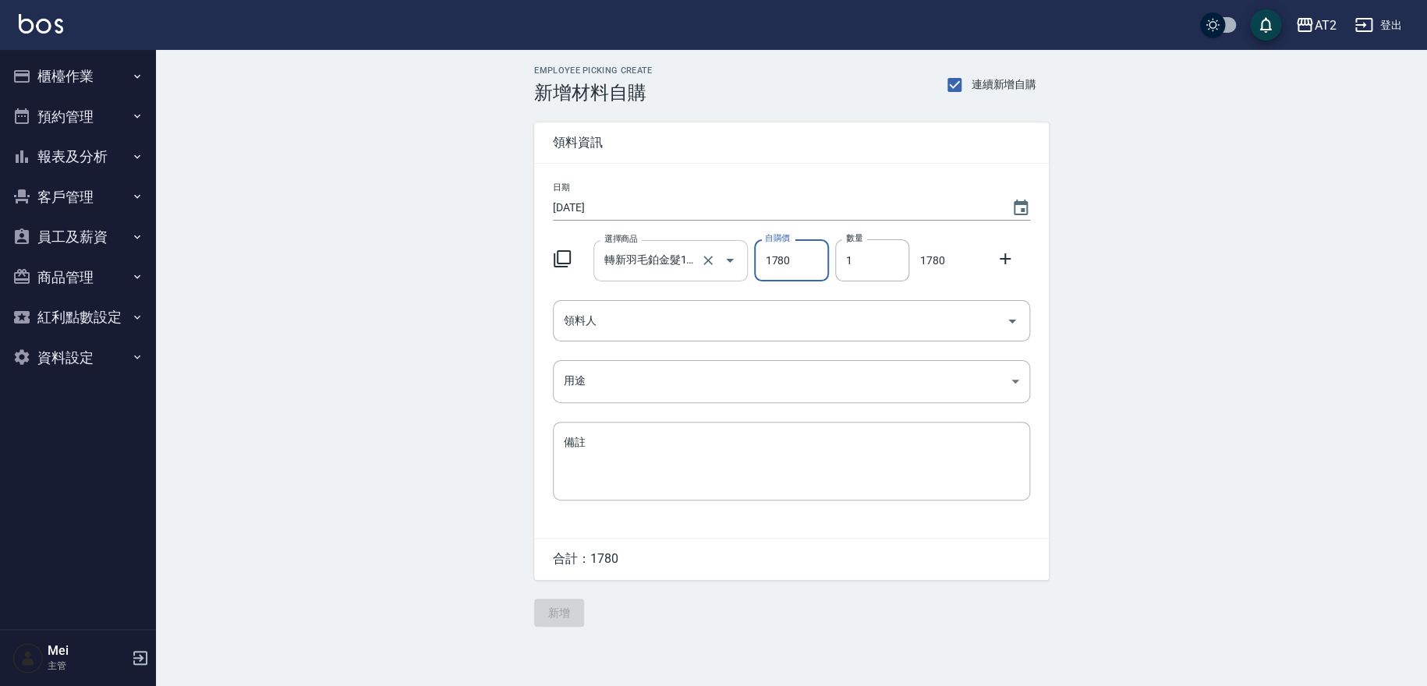
click at [655, 267] on input "轉新羽毛鉑金髮16吋" at bounding box center [649, 260] width 97 height 27
click at [687, 304] on li "N09 轉新羽毛鉑金髮16吋" at bounding box center [670, 301] width 155 height 26
click at [860, 253] on input "1" at bounding box center [872, 260] width 74 height 42
drag, startPoint x: 860, startPoint y: 253, endPoint x: 768, endPoint y: 247, distance: 92.2
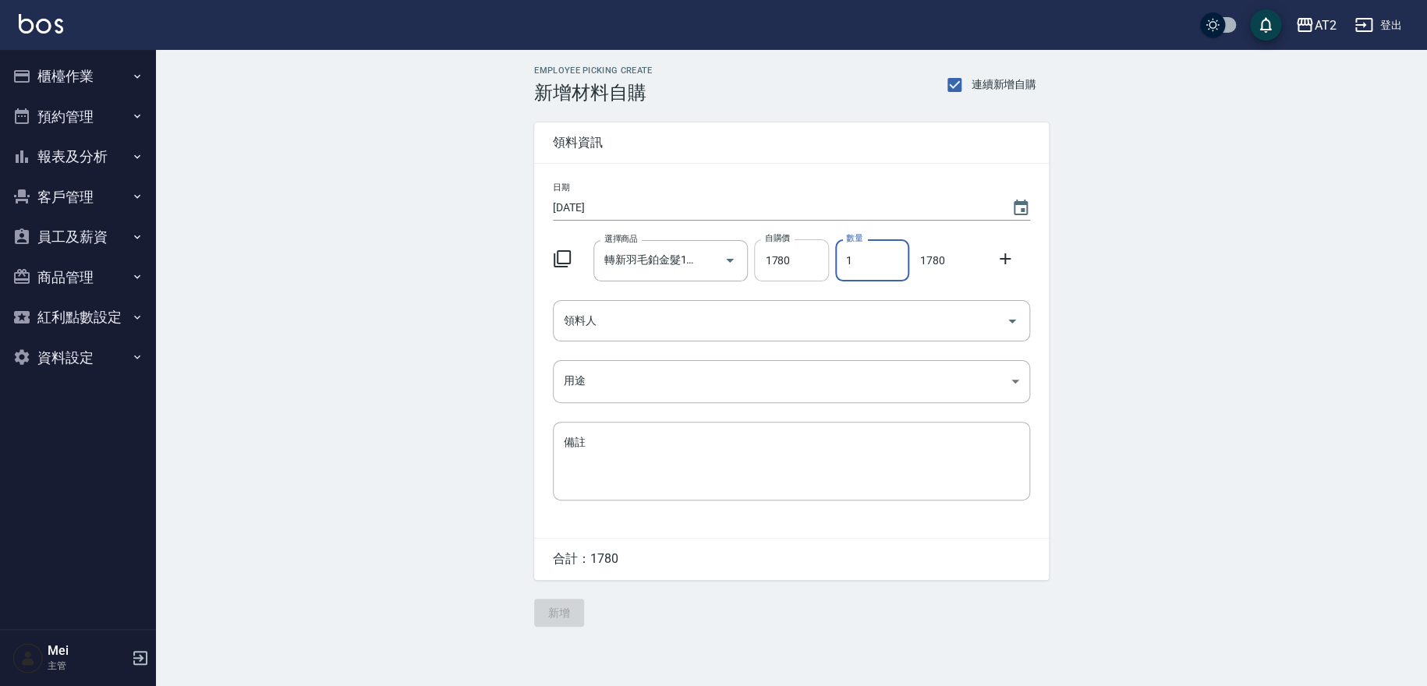
click at [768, 247] on div "選擇商品 轉新羽毛鉑金髮16吋 選擇商品 自購價 1780 自購價 數量 1 數量 1780" at bounding box center [789, 257] width 484 height 48
type input "2"
click at [1003, 250] on icon at bounding box center [1005, 259] width 19 height 19
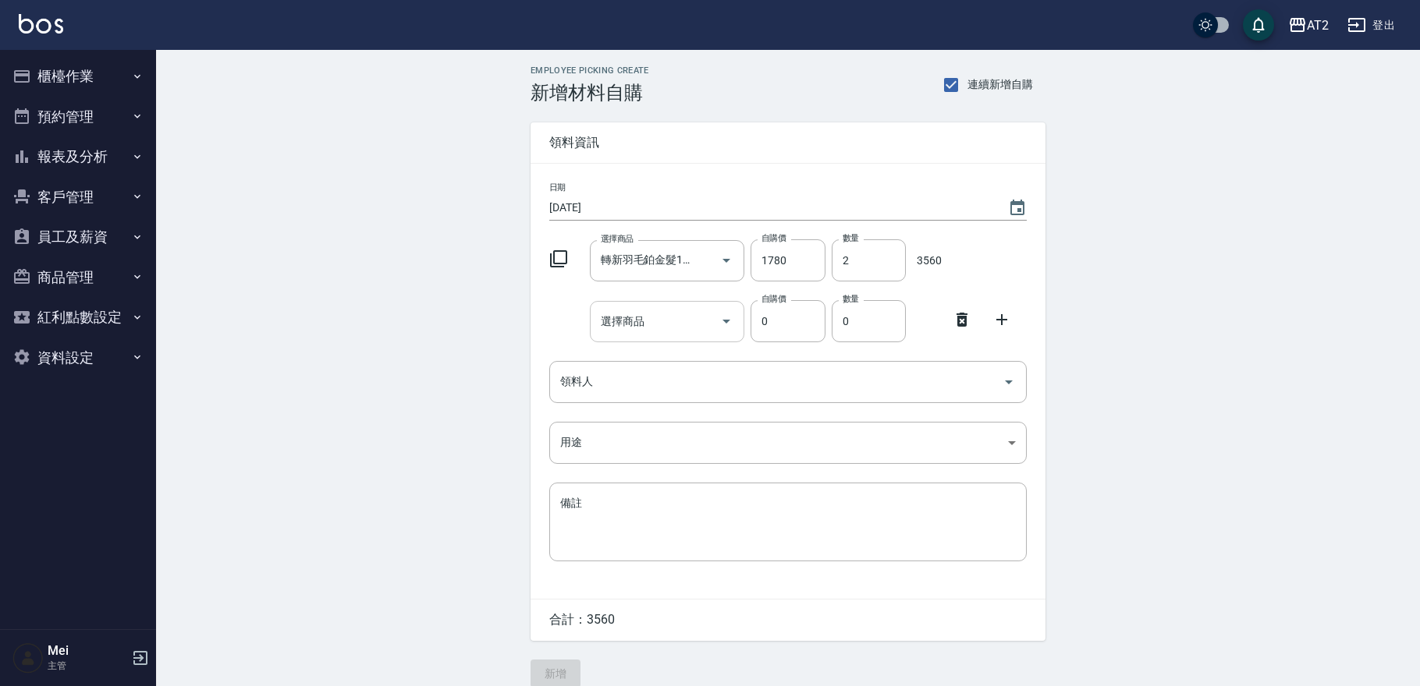
click at [654, 314] on input "選擇商品" at bounding box center [656, 321] width 118 height 27
type input "跩"
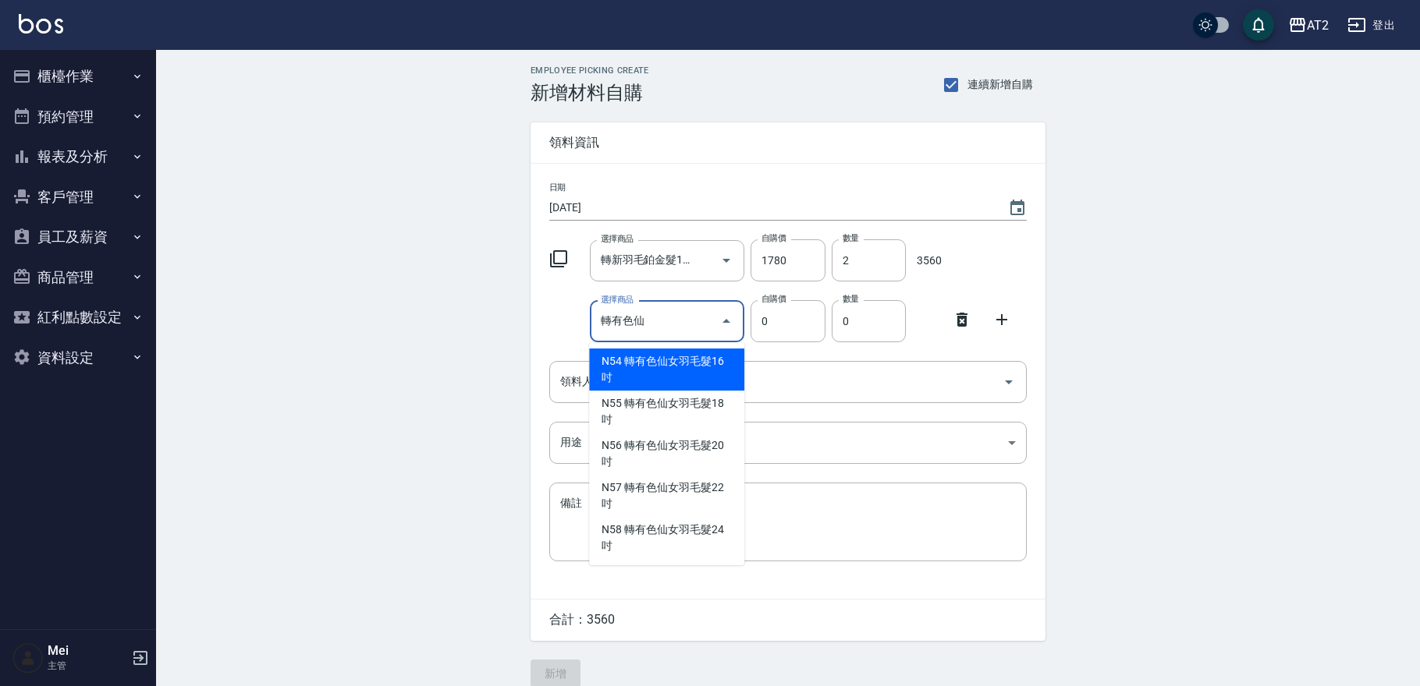
click at [642, 363] on li "N54 轉有色仙女羽毛髮16吋" at bounding box center [666, 370] width 155 height 42
type input "轉有色仙女羽毛髮16吋"
type input "2380"
type input "1"
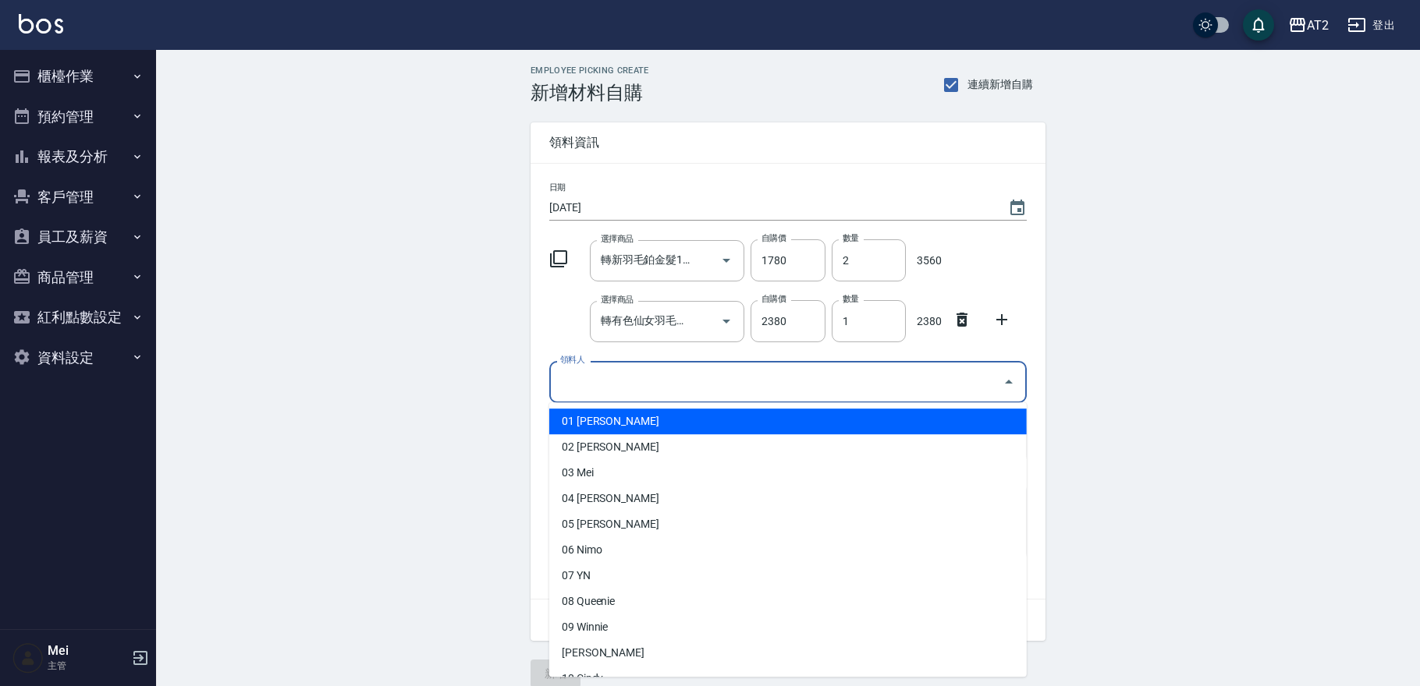
click at [627, 374] on input "領料人" at bounding box center [776, 381] width 440 height 27
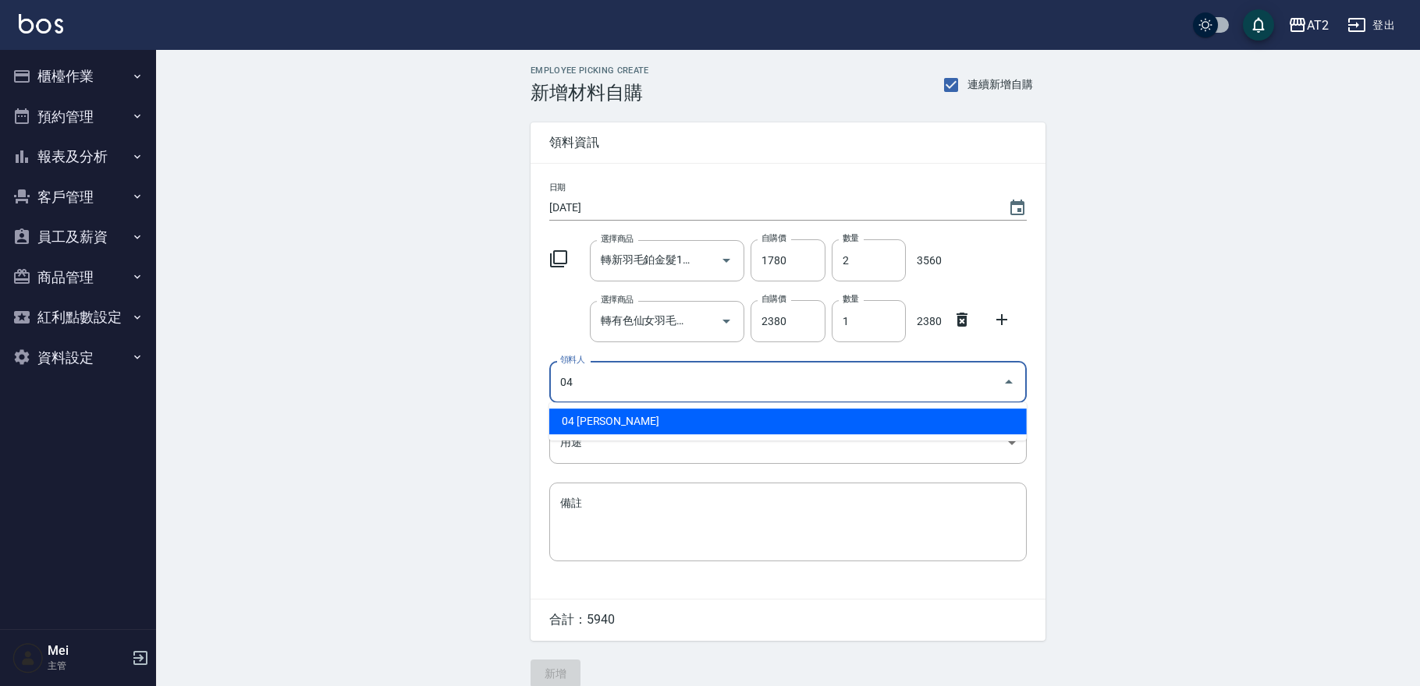
type input "04 Nancy"
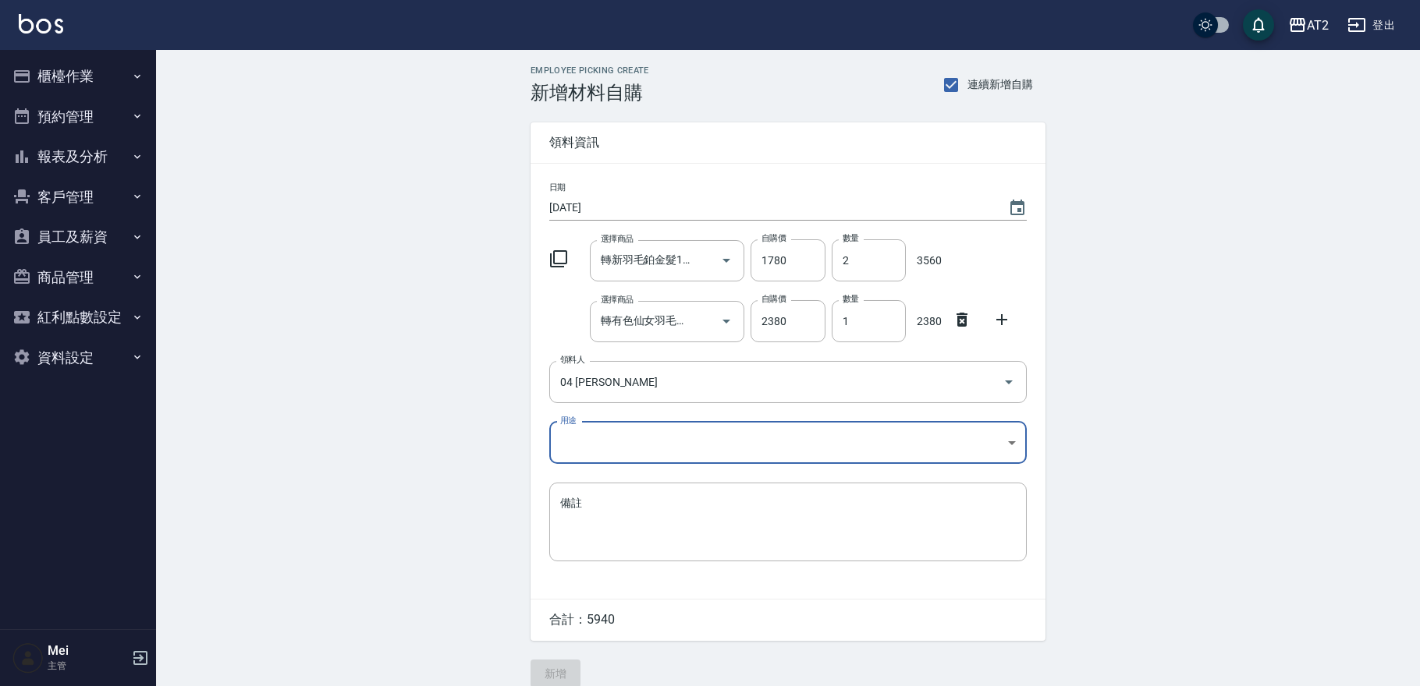
click at [714, 441] on body "AT2 登出 櫃檯作業 打帳單 帳單列表 掛單列表 現金收支登錄 高階收支登錄 材料自購登錄 每日結帳 排班表 現場電腦打卡 預約管理 預約管理 單日預約紀錄…" at bounding box center [710, 352] width 1420 height 704
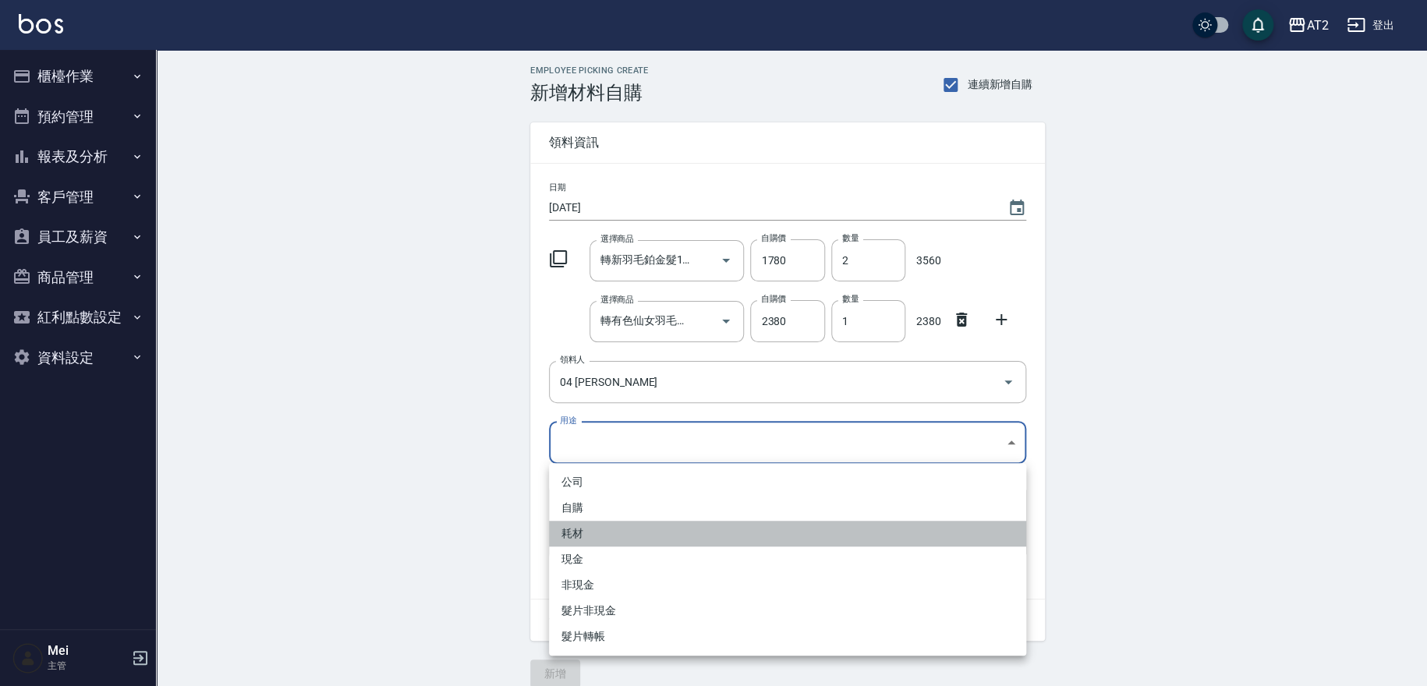
click at [585, 538] on li "耗材" at bounding box center [787, 534] width 477 height 26
type input "耗材"
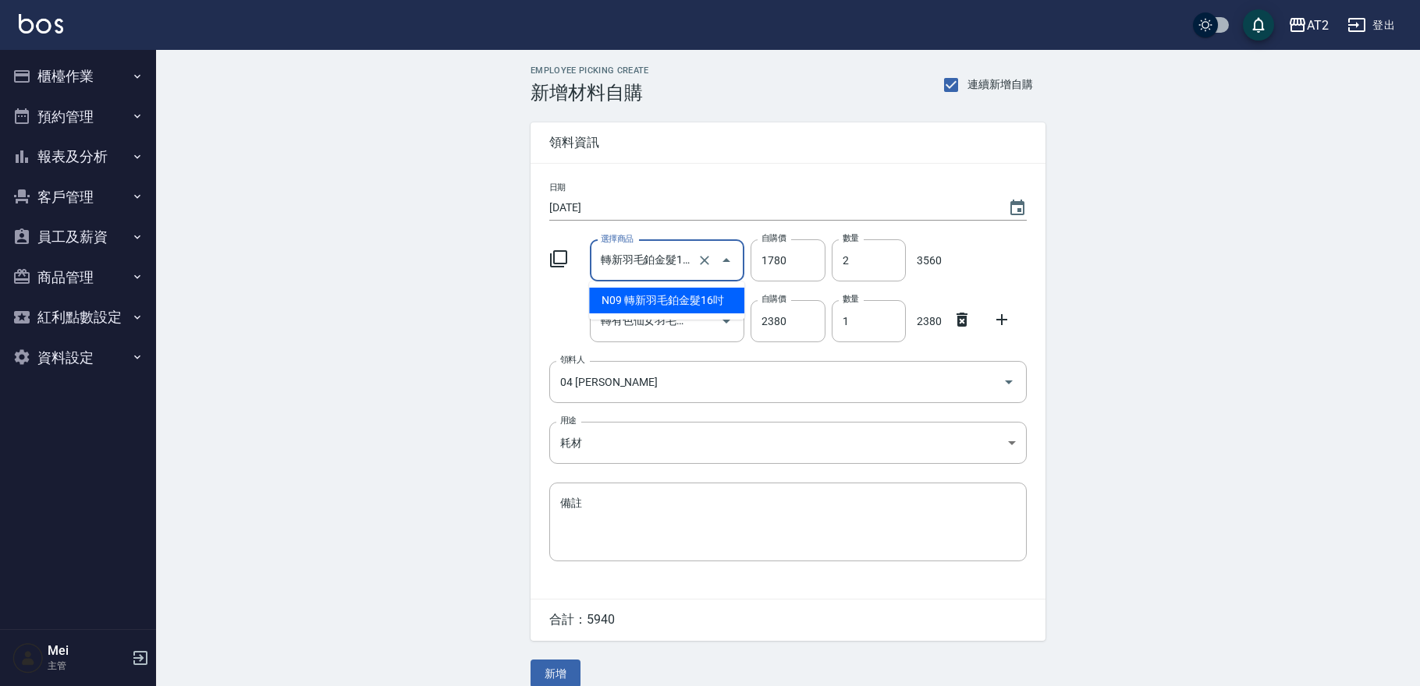
click at [625, 247] on input "轉新羽毛鉑金髮16吋" at bounding box center [645, 260] width 97 height 27
click at [647, 296] on li "N09 轉新羽毛鉑金髮16吋" at bounding box center [666, 301] width 155 height 26
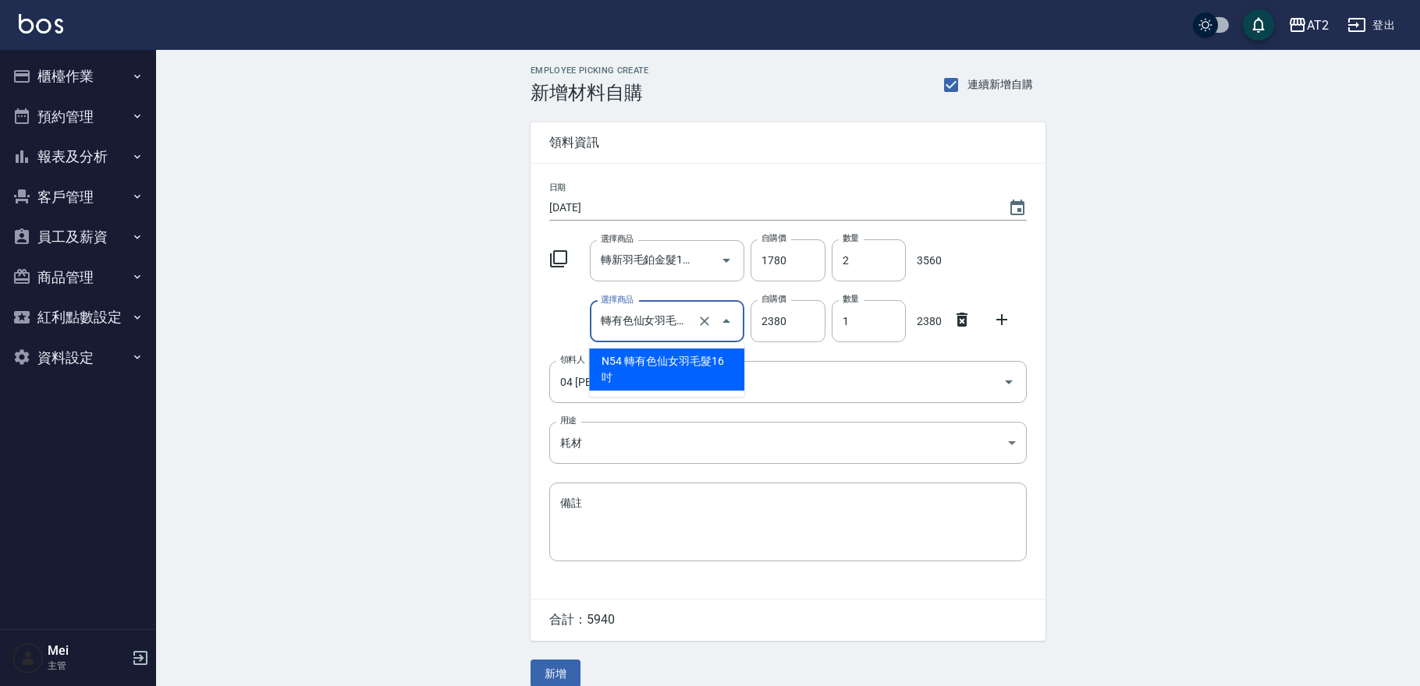
click at [649, 325] on input "轉有色仙女羽毛髮16吋" at bounding box center [645, 321] width 97 height 27
click at [651, 367] on li "N54 轉有色仙女羽毛髮16吋" at bounding box center [666, 370] width 155 height 42
click at [431, 413] on div "Employee Picking Create 新增材料自購 連續新增自購 領料資訊 日期 2025/09/26 選擇商品 轉新羽毛鉑金髮16吋 選擇商品 自…" at bounding box center [788, 377] width 1264 height 654
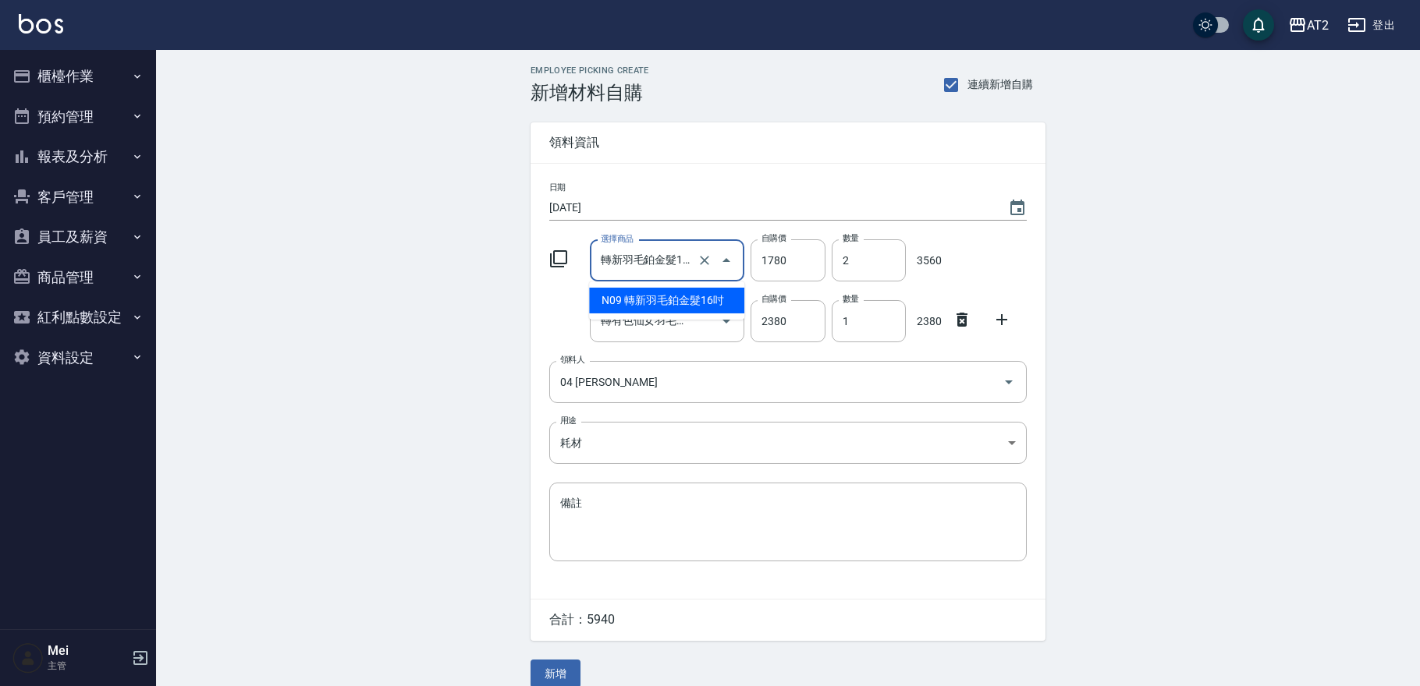
click at [640, 273] on input "轉新羽毛鉑金髮16吋" at bounding box center [645, 260] width 97 height 27
click at [656, 300] on li "N09 轉新羽毛鉑金髮16吋" at bounding box center [666, 301] width 155 height 26
click at [656, 329] on input "轉有色仙女羽毛髮16吋" at bounding box center [645, 321] width 97 height 27
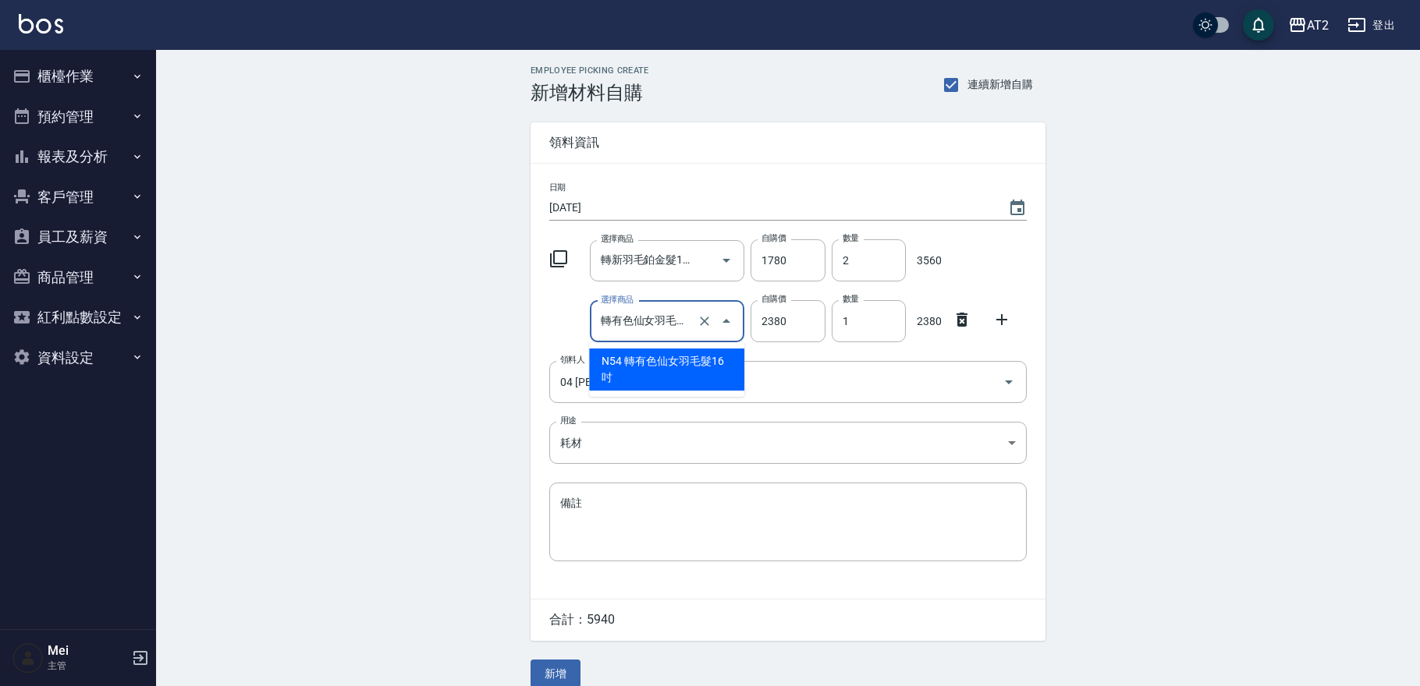
click at [666, 364] on li "N54 轉有色仙女羽毛髮16吋" at bounding box center [666, 370] width 155 height 42
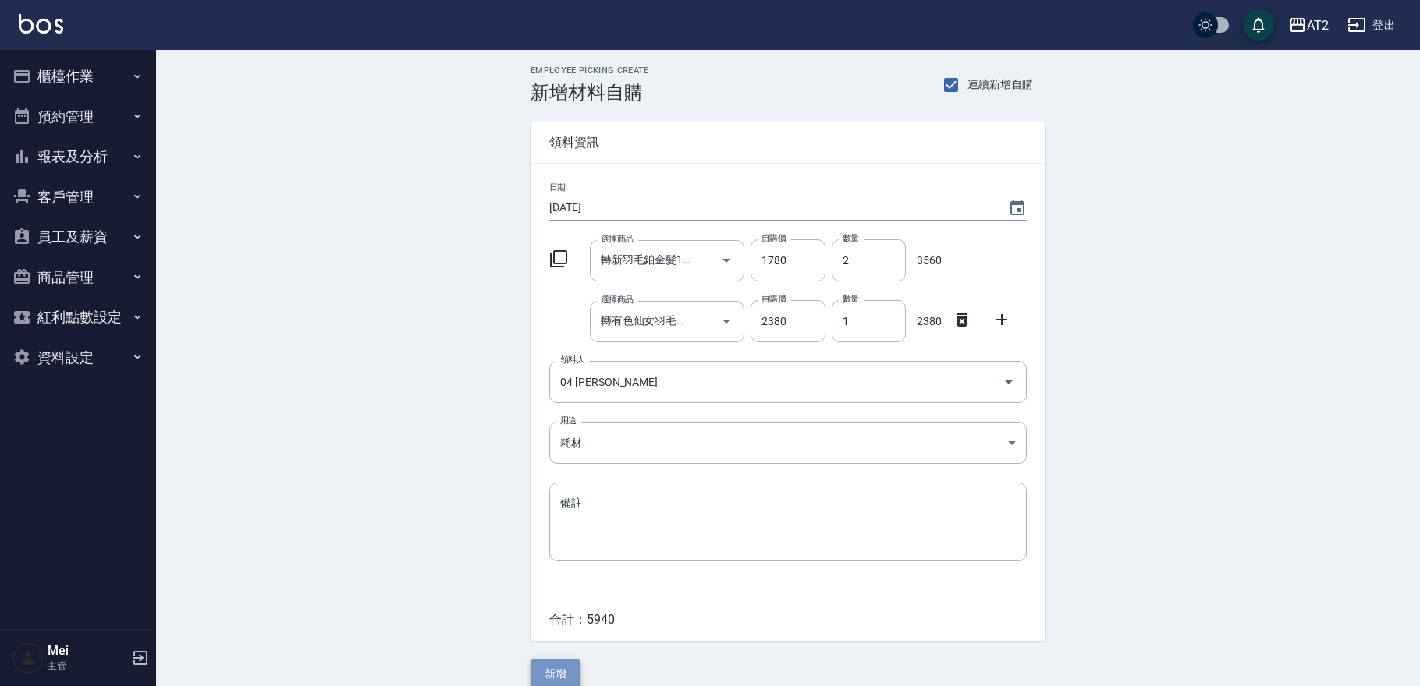
click at [548, 672] on button "新增" at bounding box center [555, 674] width 50 height 29
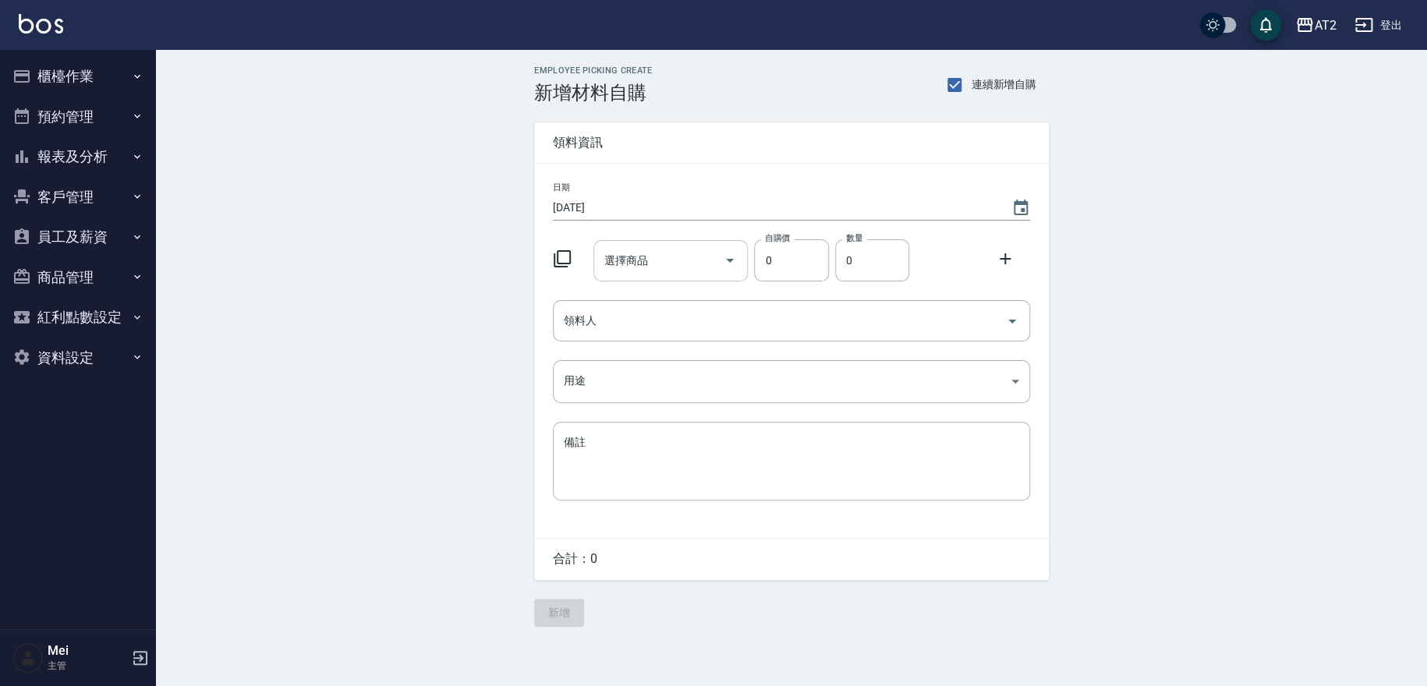
click at [655, 263] on input "選擇商品" at bounding box center [660, 260] width 118 height 27
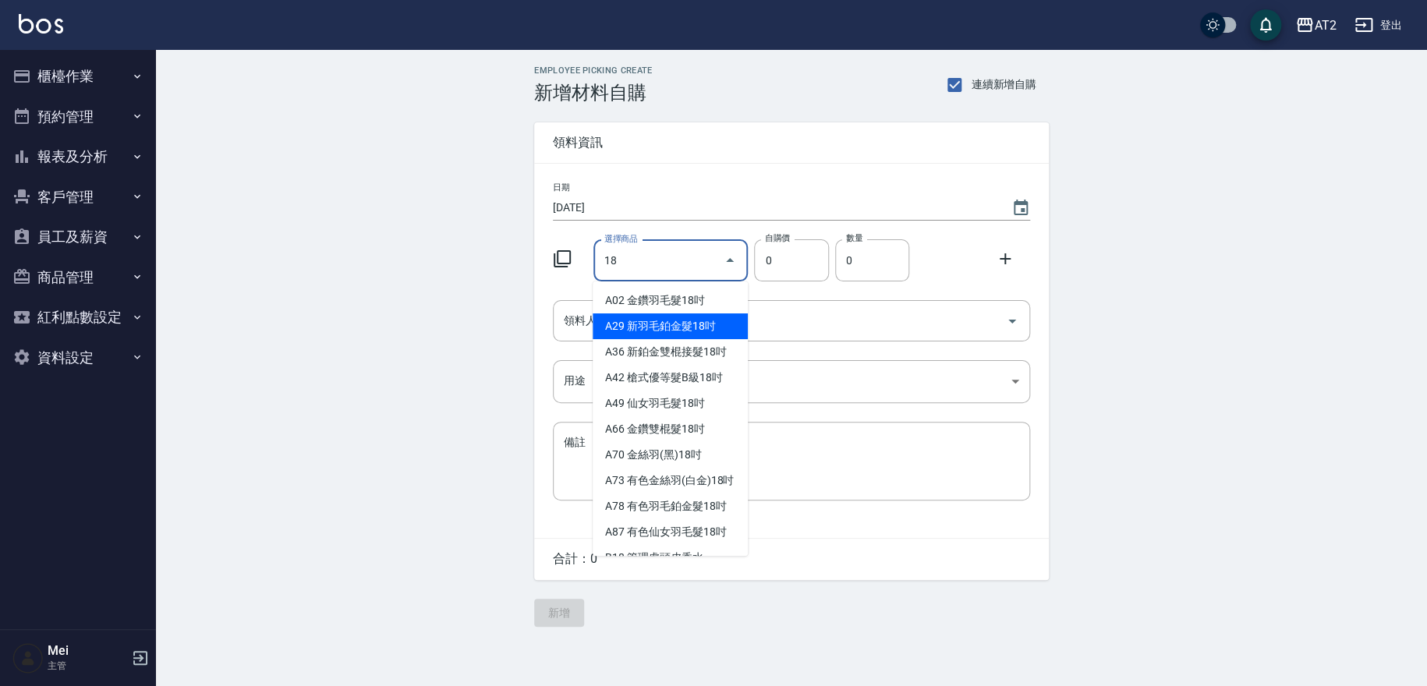
click at [662, 327] on li "A29 新羽毛鉑金髮18吋" at bounding box center [670, 327] width 155 height 26
type input "新羽毛鉑金髮18吋"
type input "1980"
type input "1"
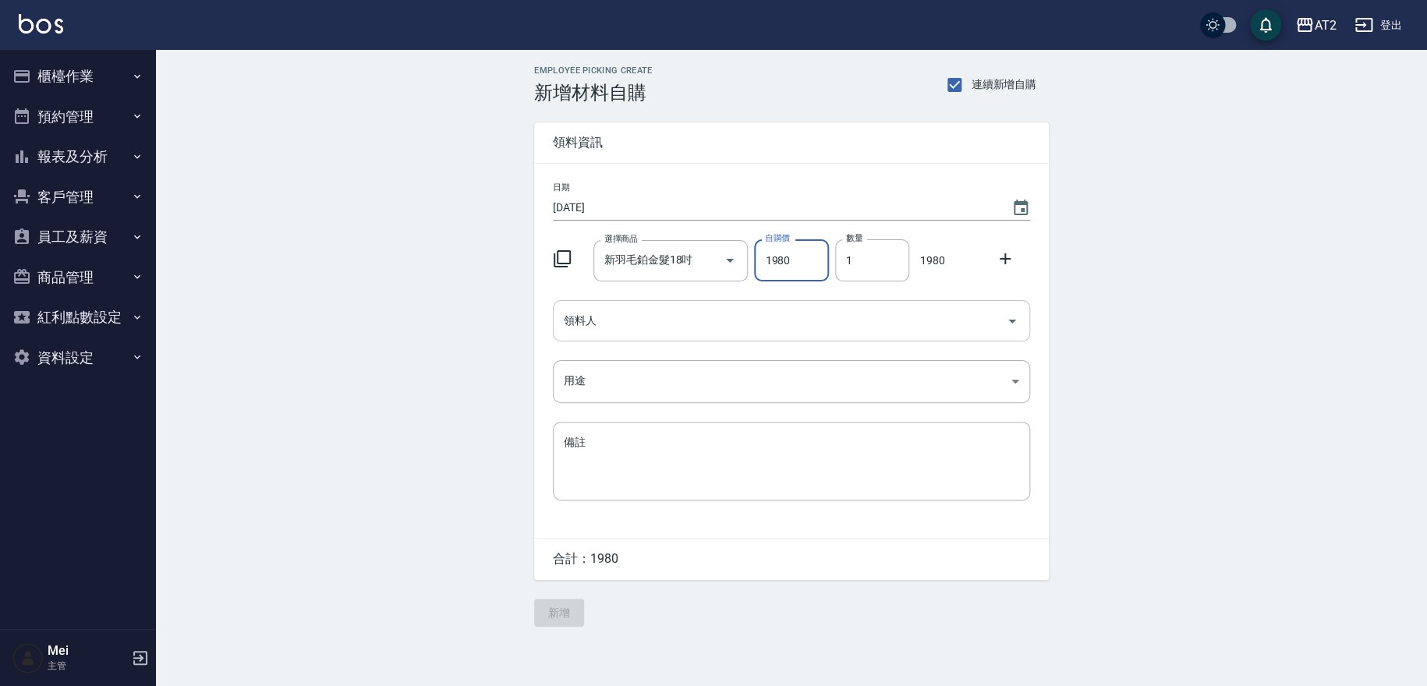
click at [651, 332] on input "領料人" at bounding box center [780, 320] width 440 height 27
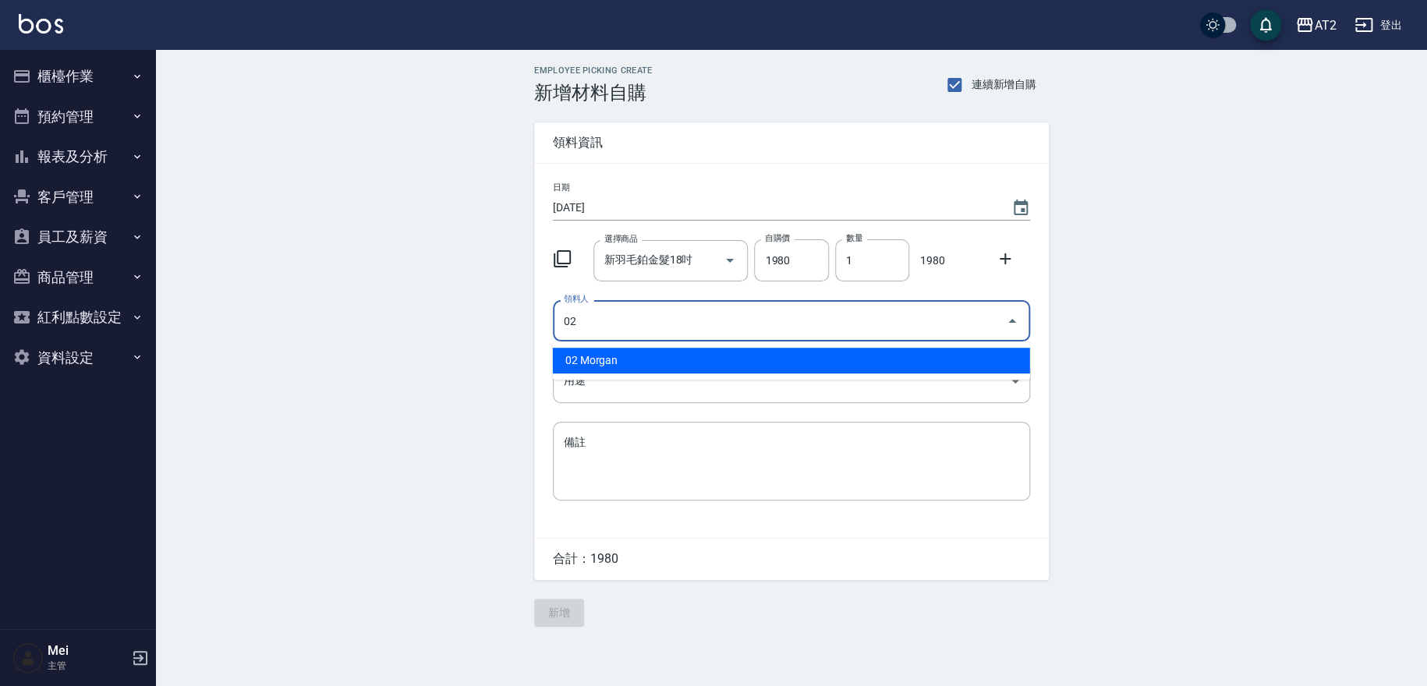
type input "02 Morgan"
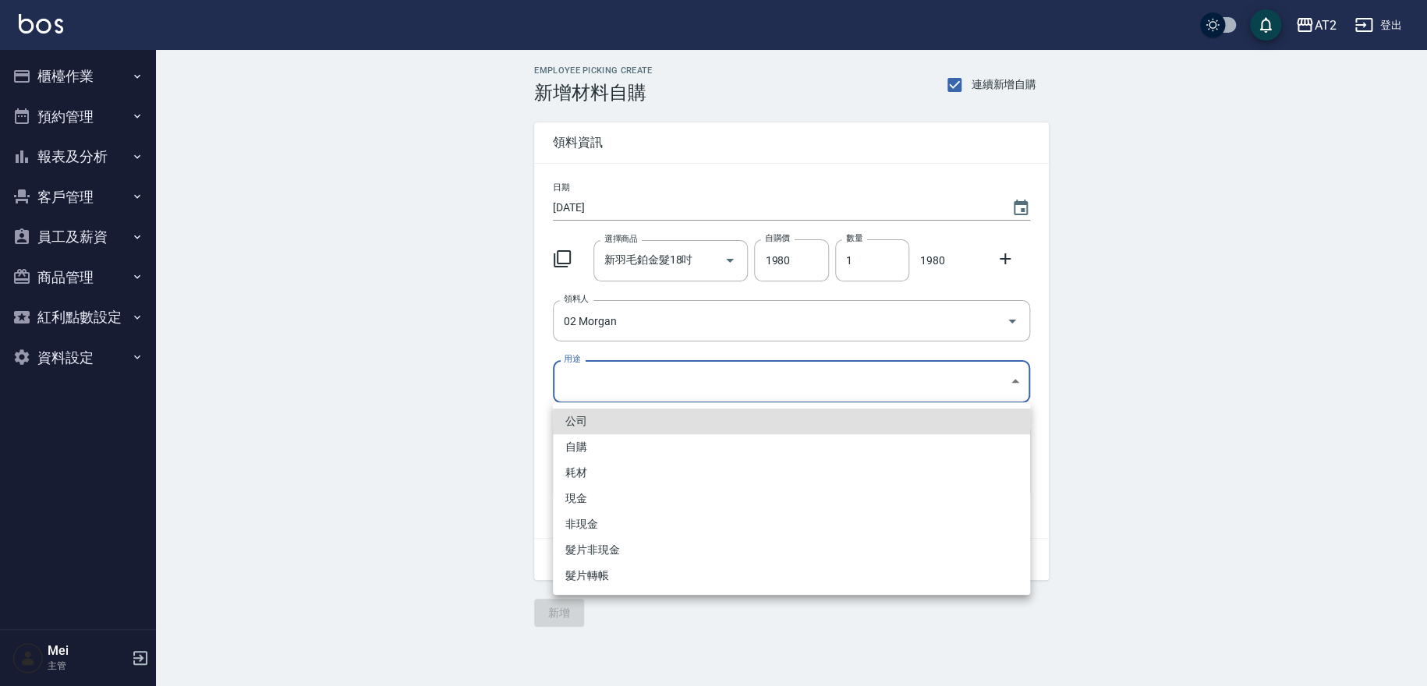
click at [651, 362] on body "AT2 登出 櫃檯作業 打帳單 帳單列表 掛單列表 現金收支登錄 高階收支登錄 材料自購登錄 每日結帳 排班表 現場電腦打卡 預約管理 預約管理 單日預約紀錄…" at bounding box center [713, 343] width 1427 height 686
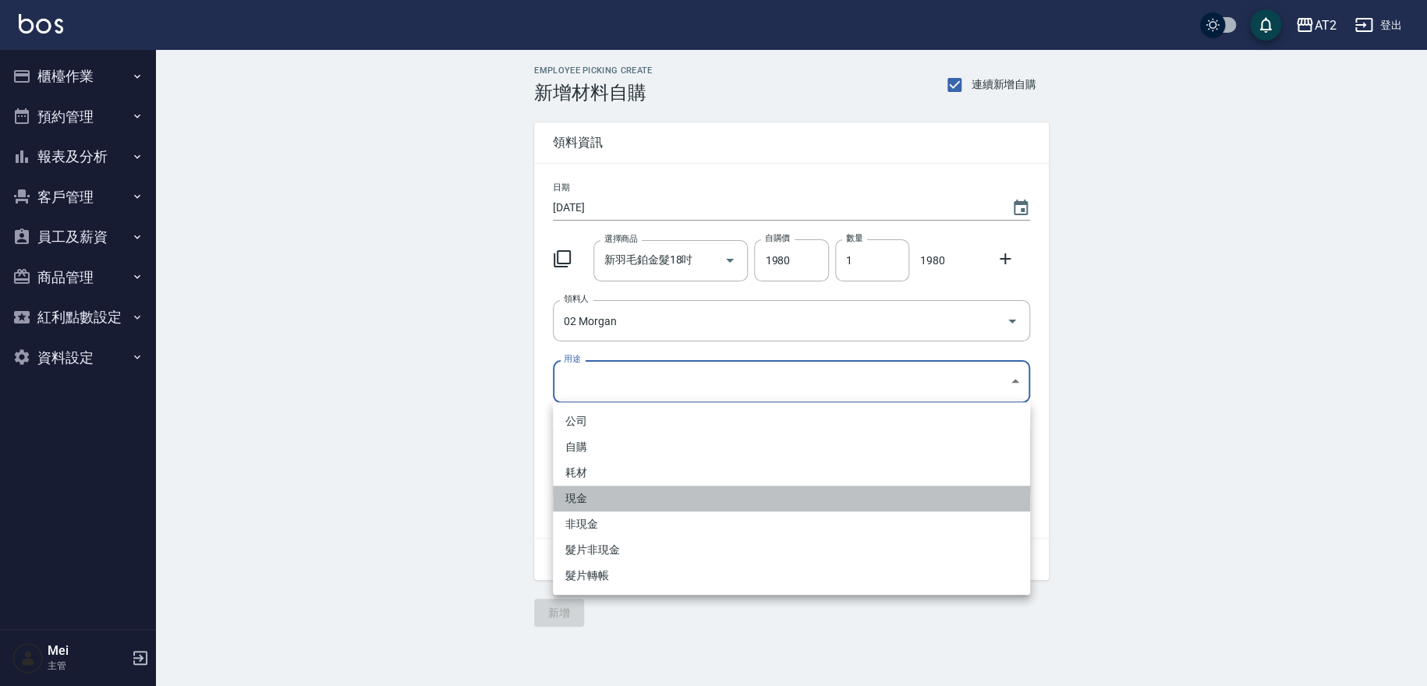
click at [602, 502] on li "現金" at bounding box center [791, 499] width 477 height 26
type input "現金"
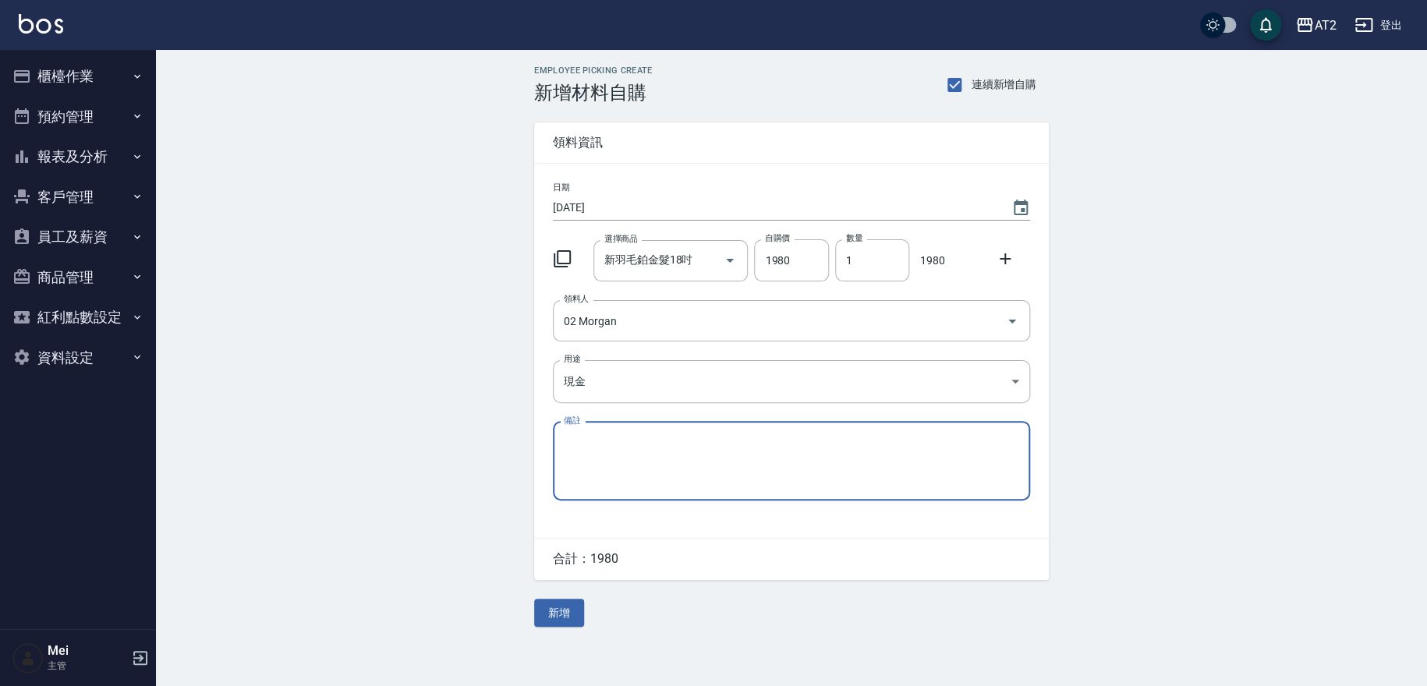
click at [371, 385] on div "Employee Picking Create 新增材料自購 連續新增自購 領料資訊 日期 2025/09/26 選擇商品 新羽毛鉑金髮18吋 選擇商品 自購…" at bounding box center [791, 346] width 1271 height 593
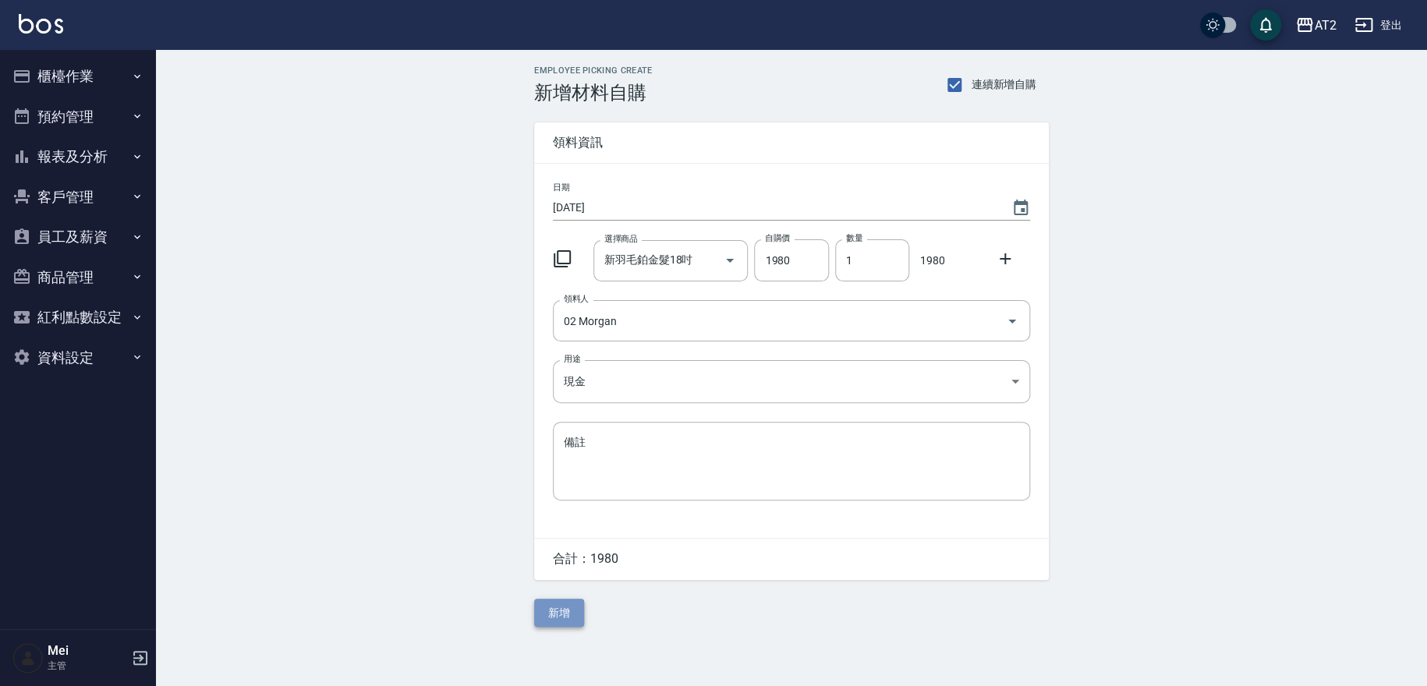
click at [555, 602] on button "新增" at bounding box center [559, 613] width 50 height 29
drag, startPoint x: 86, startPoint y: 75, endPoint x: 91, endPoint y: 119, distance: 44.0
click at [86, 76] on button "櫃檯作業" at bounding box center [78, 76] width 144 height 41
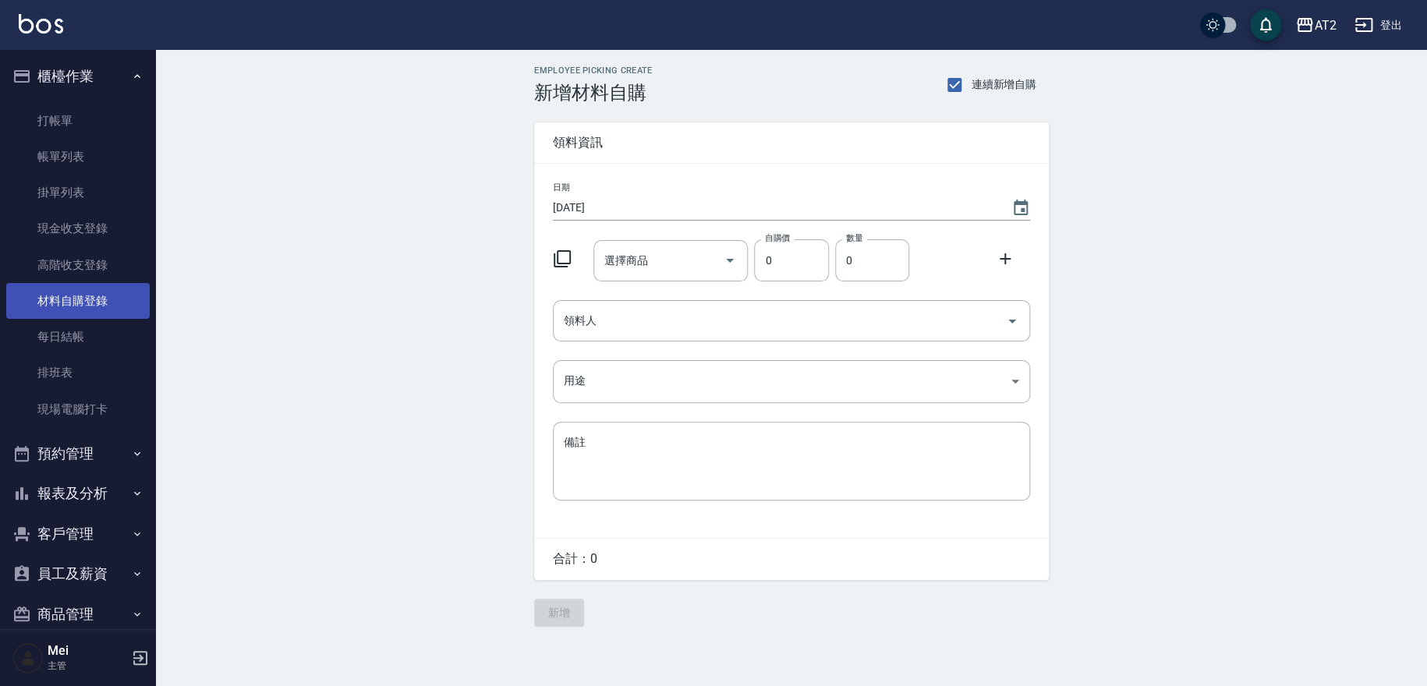
click at [99, 308] on link "材料自購登錄" at bounding box center [78, 301] width 144 height 36
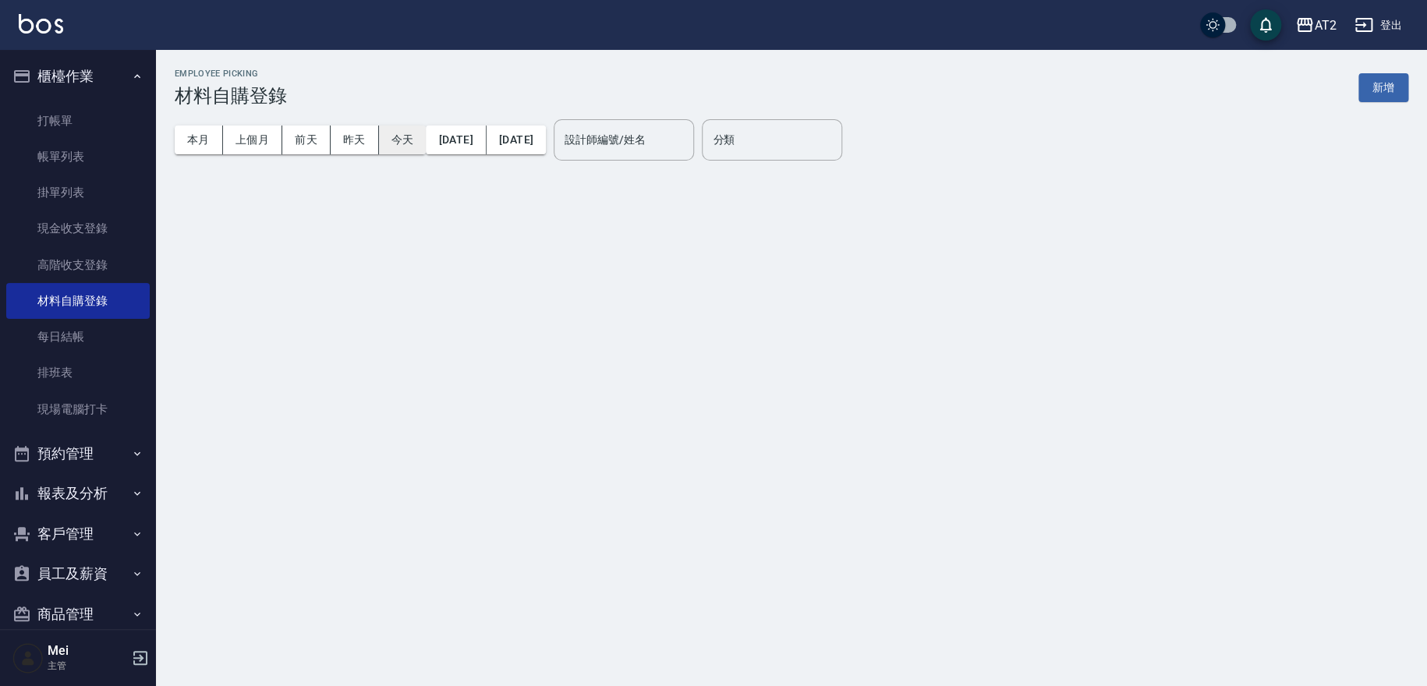
click at [406, 147] on button "今天" at bounding box center [403, 140] width 48 height 29
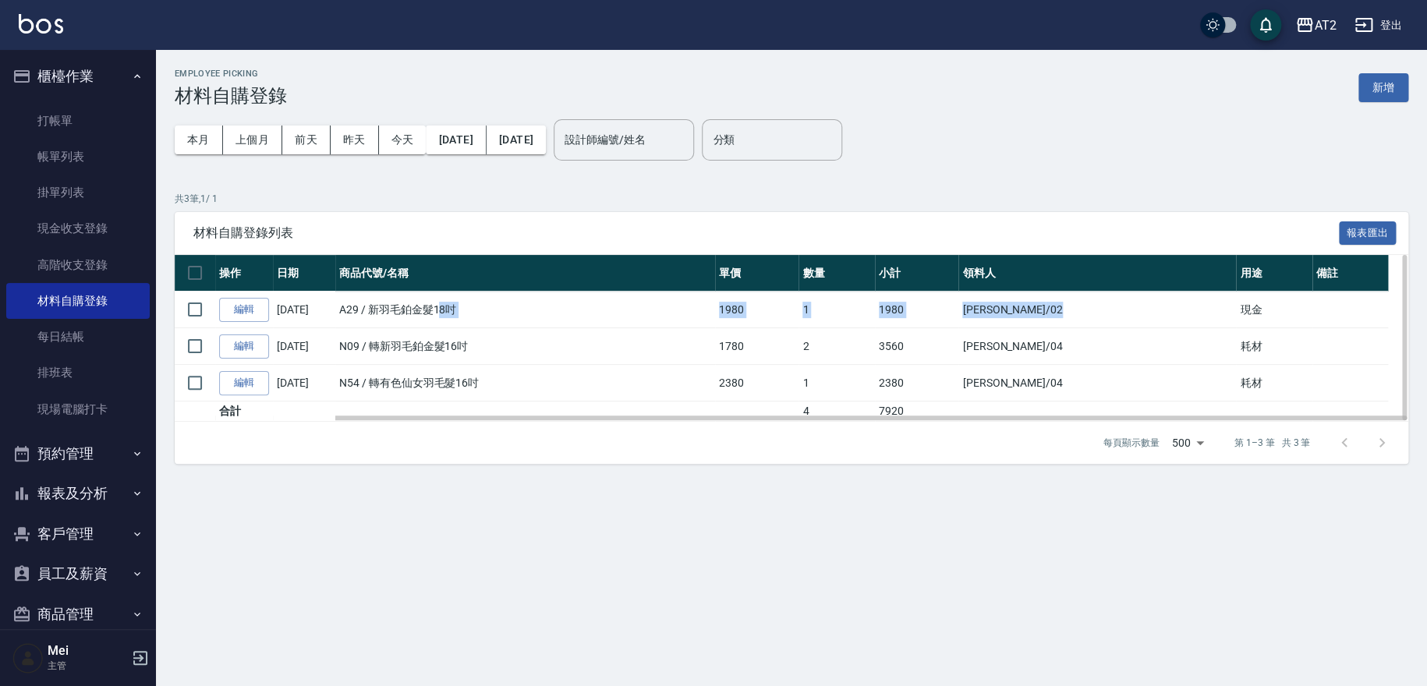
drag, startPoint x: 443, startPoint y: 310, endPoint x: 1121, endPoint y: 310, distance: 677.8
click at [1121, 310] on tr "編輯 09/26/2025 A29 / 新羽毛鉑金髮18吋 1980 1 1980 Morgan /02 現金" at bounding box center [792, 310] width 1234 height 37
